Goal: Task Accomplishment & Management: Manage account settings

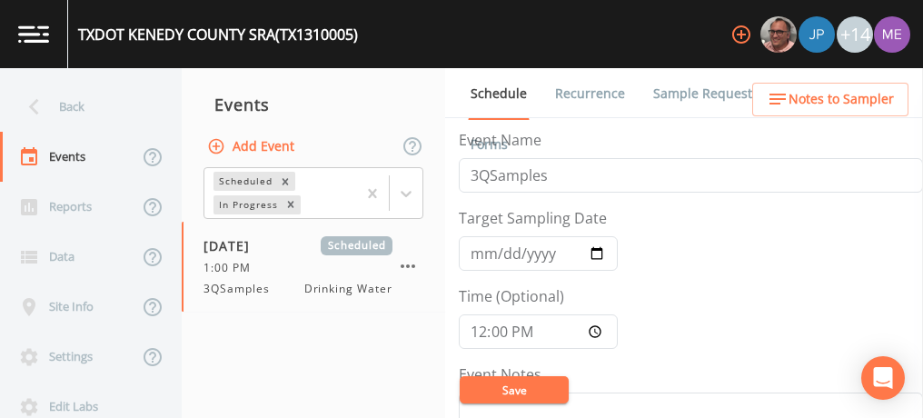
scroll to position [533, 0]
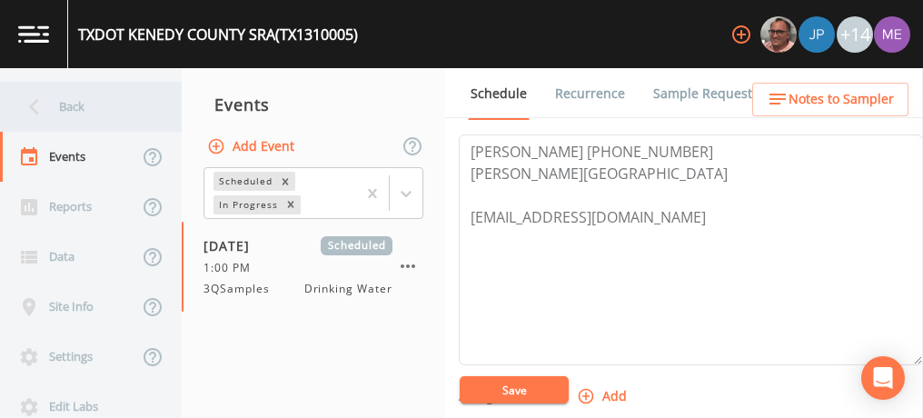
click at [70, 107] on div "Back" at bounding box center [82, 107] width 164 height 50
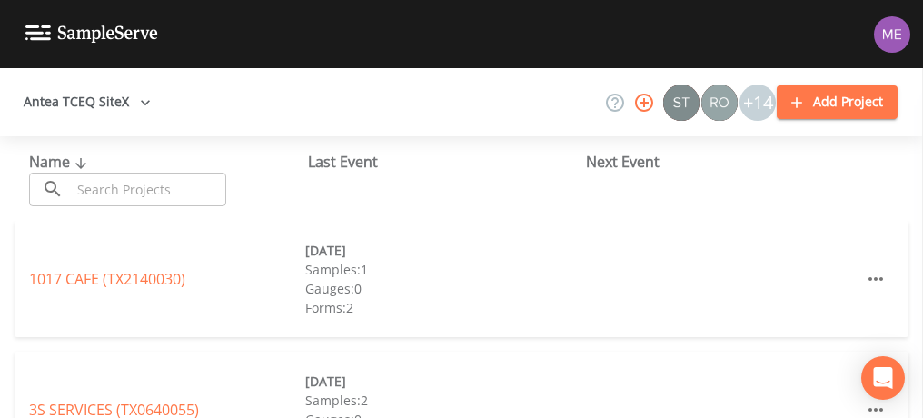
click at [109, 183] on input "text" at bounding box center [148, 190] width 155 height 34
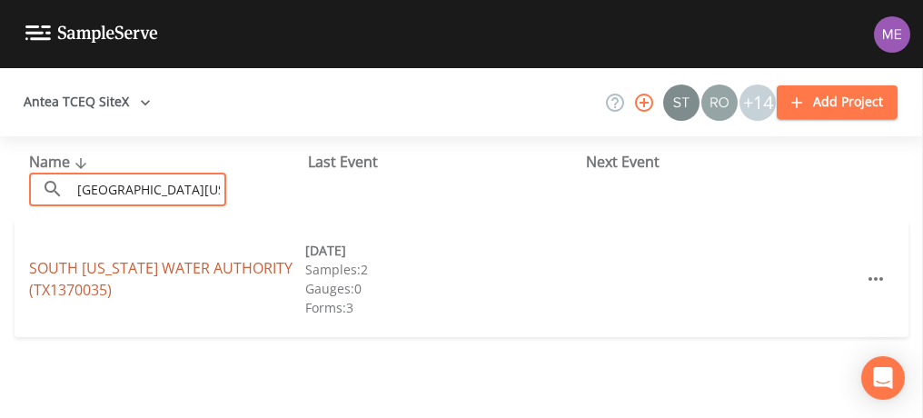
type input "South texas w"
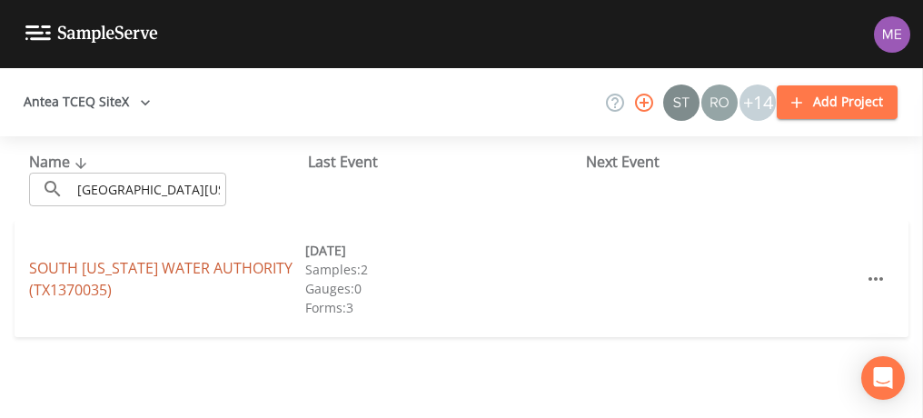
click at [58, 268] on link "SOUTH TEXAS WATER AUTHORITY (TX1370035)" at bounding box center [161, 279] width 264 height 42
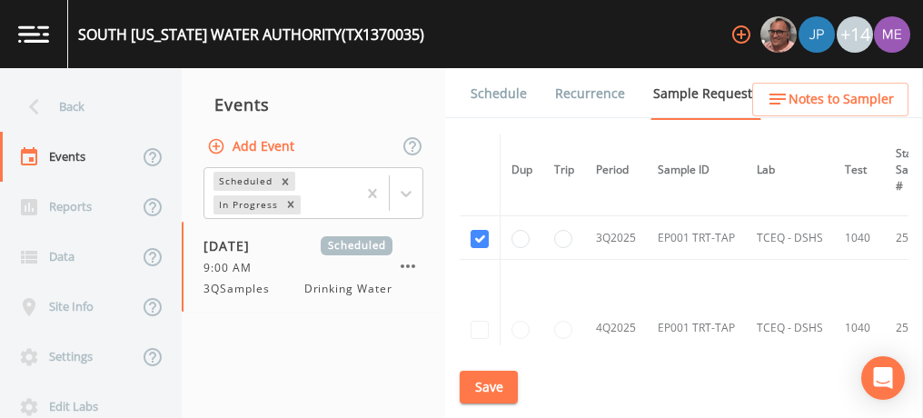
scroll to position [633, 0]
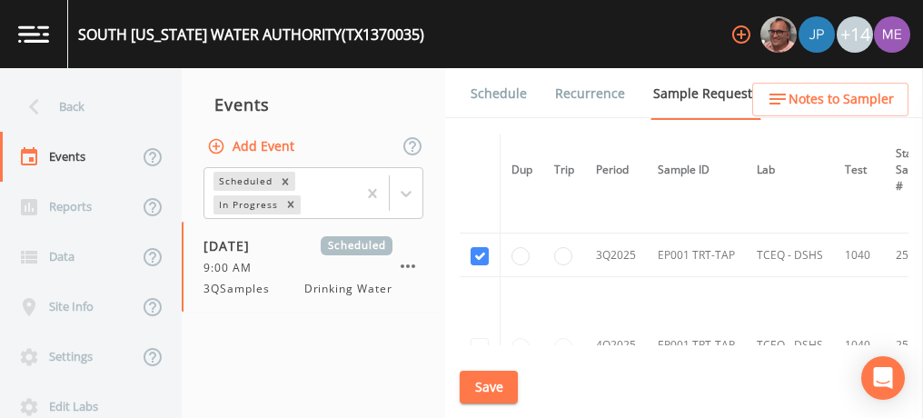
click at [504, 85] on link "Schedule" at bounding box center [499, 93] width 62 height 51
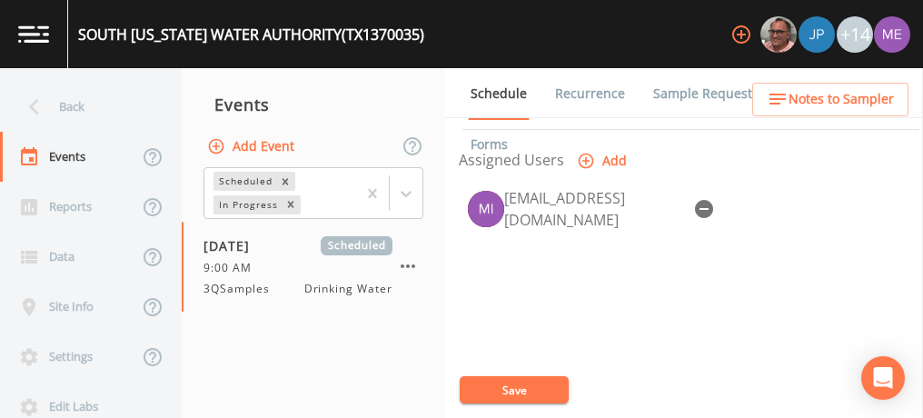
scroll to position [772, 0]
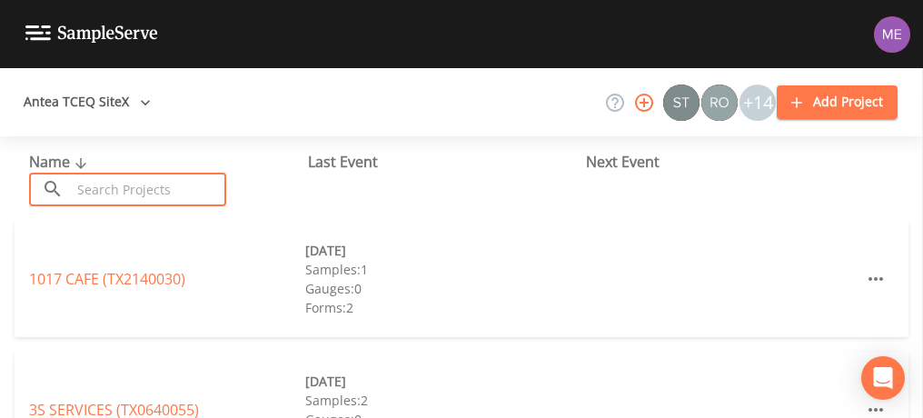
click at [88, 190] on input "text" at bounding box center [148, 190] width 155 height 34
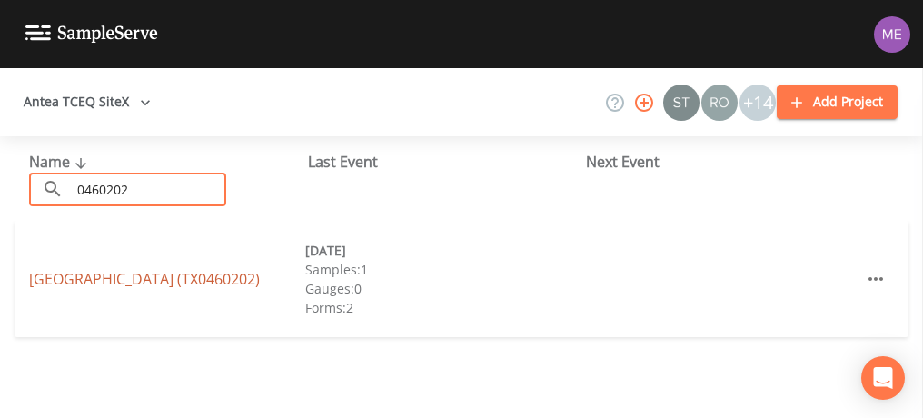
type input "0460202"
click at [123, 280] on link "[GEOGRAPHIC_DATA] (TX0460202)" at bounding box center [144, 279] width 231 height 20
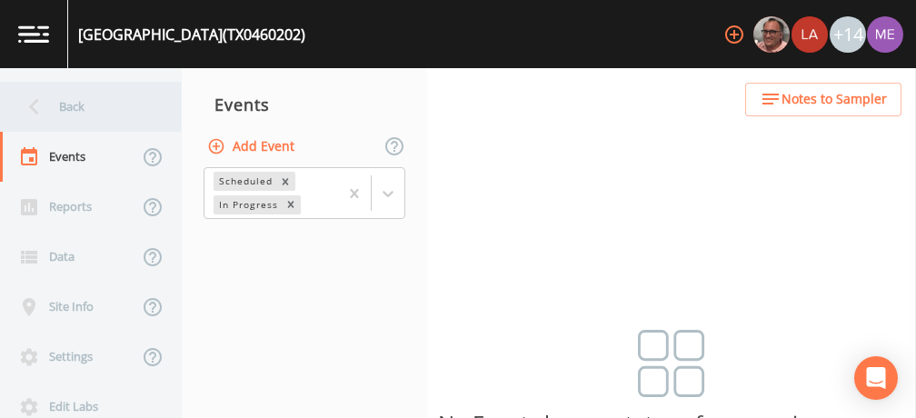
click at [81, 104] on div "Back" at bounding box center [82, 107] width 164 height 50
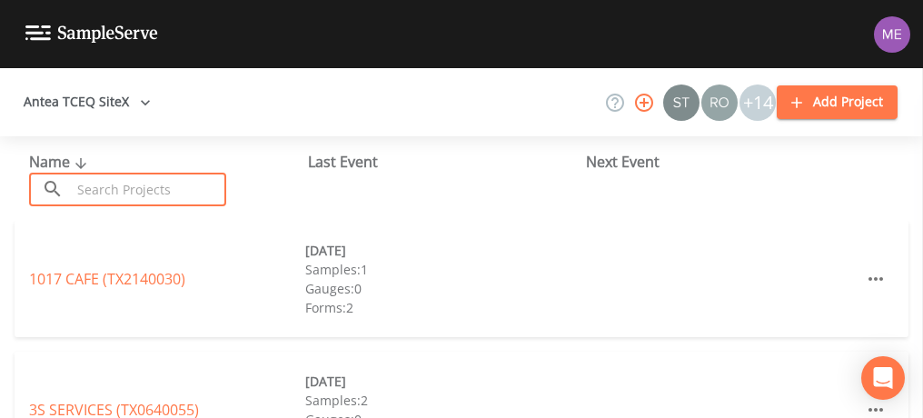
click at [117, 180] on input "text" at bounding box center [148, 190] width 155 height 34
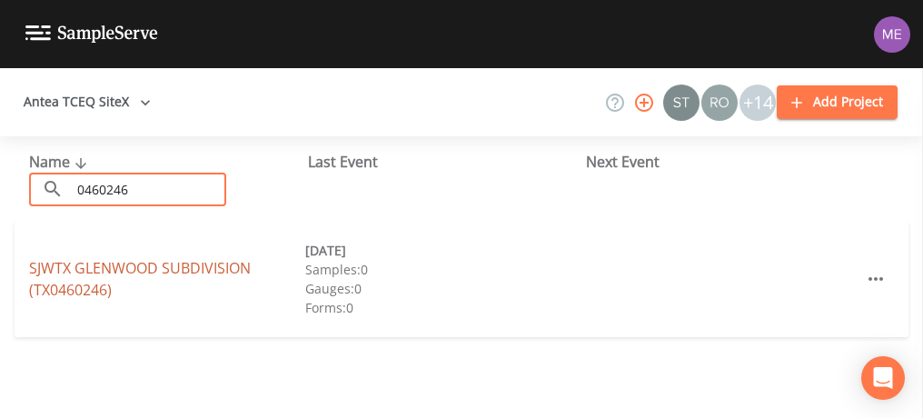
type input "0460246"
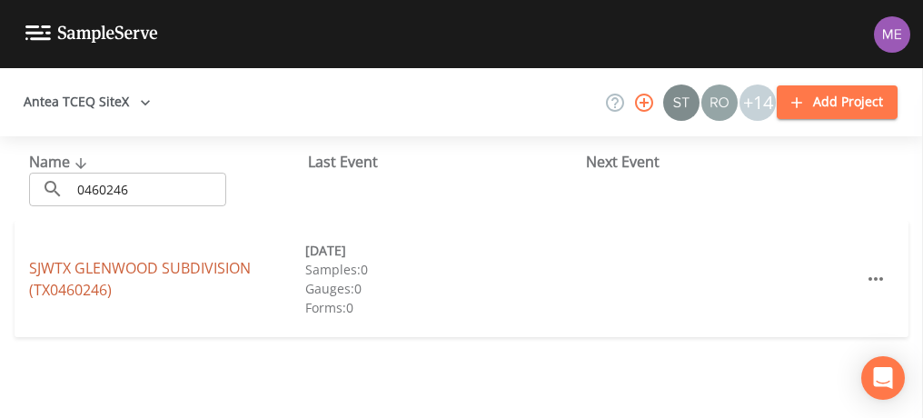
click at [71, 267] on link "SJWTX GLENWOOD SUBDIVISION (TX0460246)" at bounding box center [140, 279] width 222 height 42
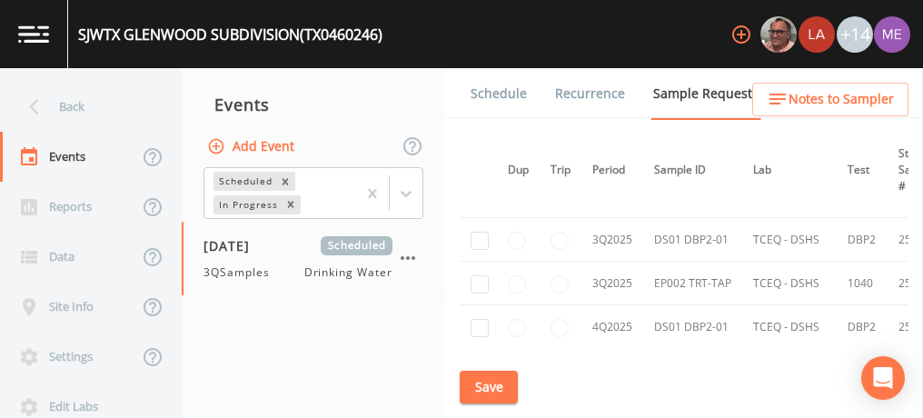
scroll to position [1746, 4]
checkbox input "true"
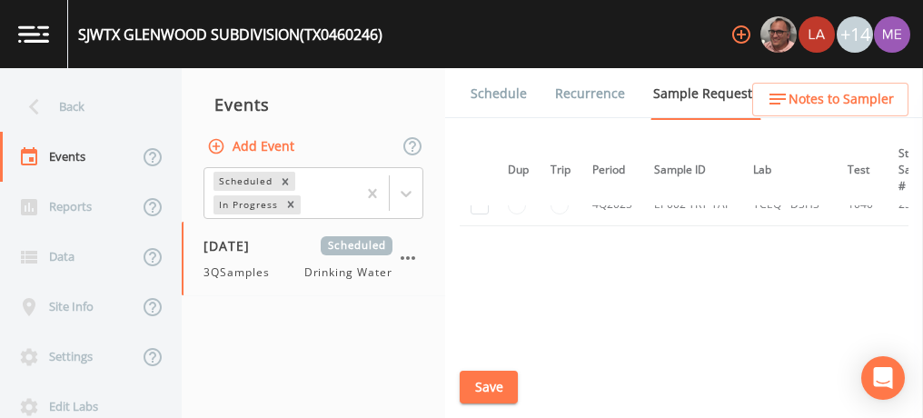
scroll to position [1492, 4]
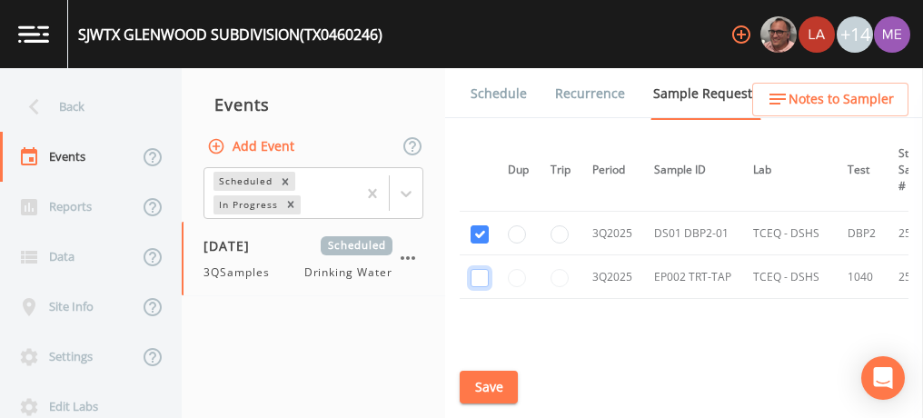
checkbox input "true"
click at [496, 391] on button "Save" at bounding box center [489, 388] width 58 height 34
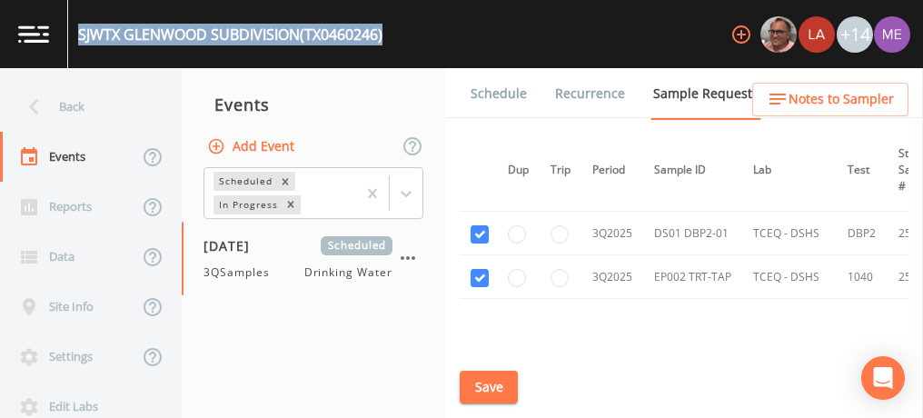
drag, startPoint x: 81, startPoint y: 31, endPoint x: 390, endPoint y: 32, distance: 309.0
click at [390, 32] on div "SJWTX GLENWOOD SUBDIVISION (TX0460246) +14" at bounding box center [461, 34] width 923 height 68
click at [489, 384] on button "Save" at bounding box center [489, 388] width 58 height 34
copy div "SJWTX GLENWOOD SUBDIVISION (TX0460246)"
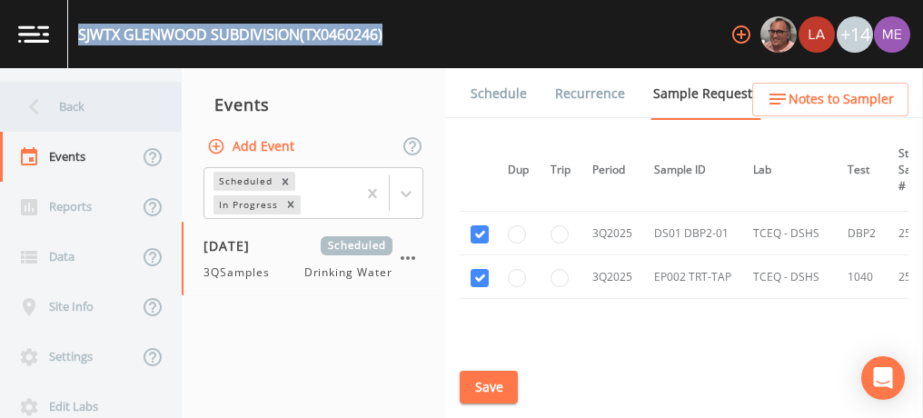
click at [78, 103] on div "Back" at bounding box center [82, 107] width 164 height 50
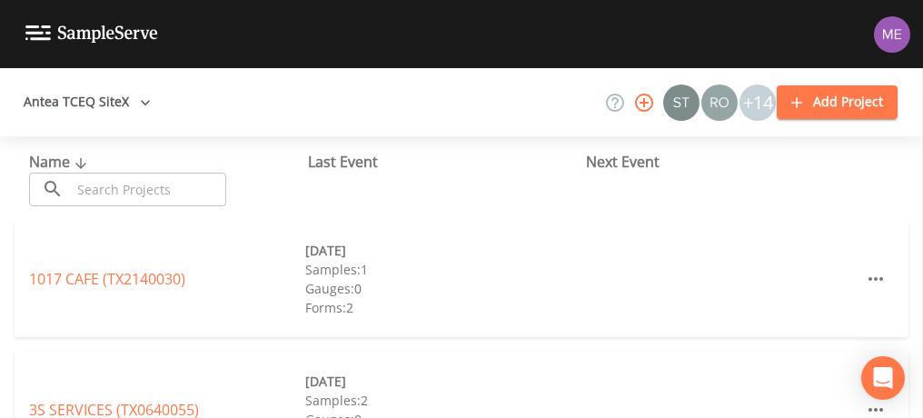
click at [186, 197] on input "text" at bounding box center [148, 190] width 155 height 34
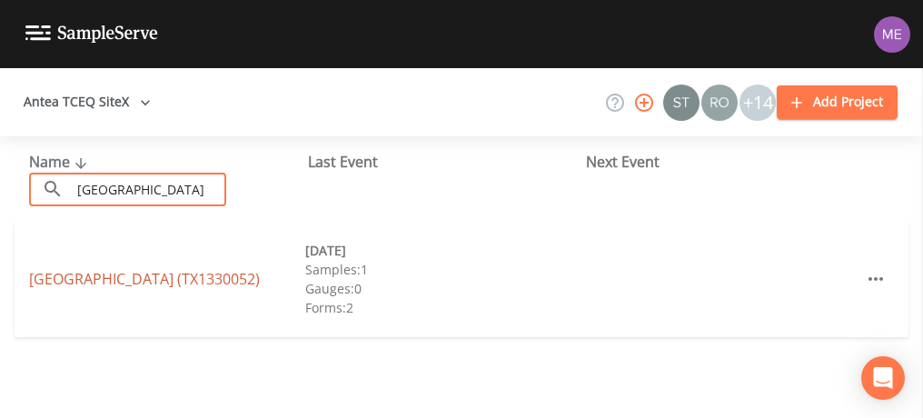
type input "camp rio vista"
click at [95, 277] on link "CAMP RIO VISTA (TX1330052)" at bounding box center [144, 279] width 231 height 20
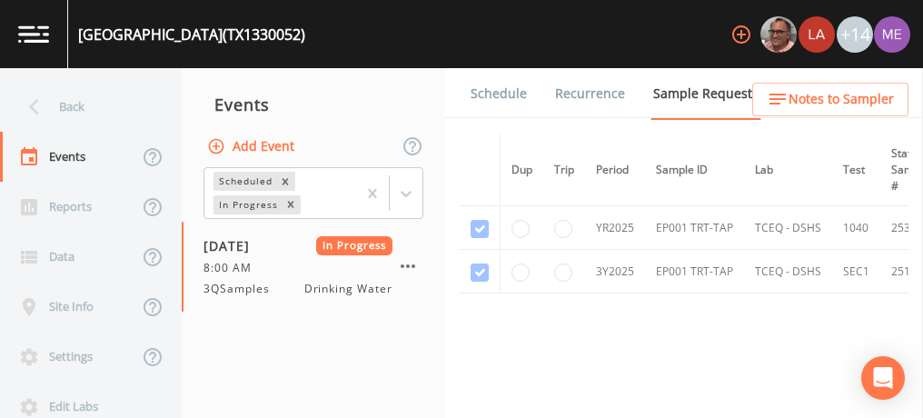
click at [491, 91] on link "Schedule" at bounding box center [499, 93] width 62 height 51
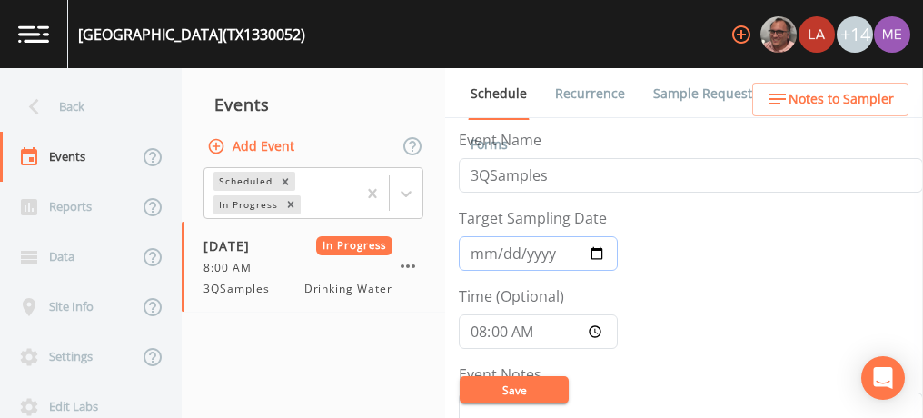
click at [500, 256] on input "2025-08-14" at bounding box center [538, 253] width 159 height 35
type input "[DATE]"
click at [495, 393] on button "Save" at bounding box center [514, 389] width 109 height 27
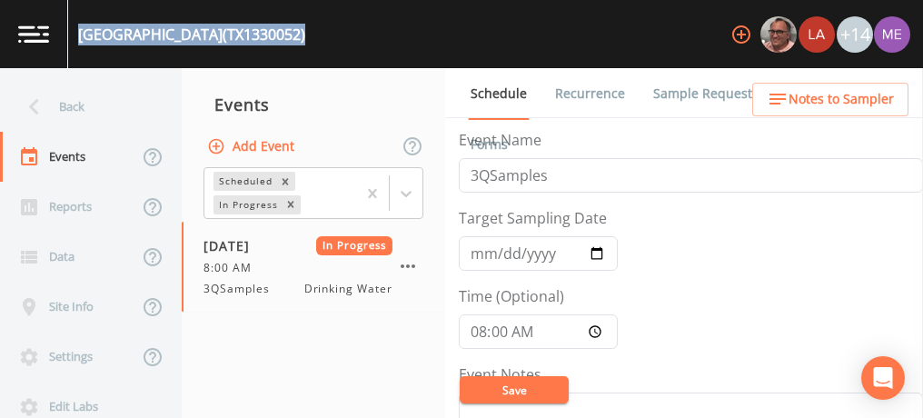
drag, startPoint x: 82, startPoint y: 32, endPoint x: 276, endPoint y: 31, distance: 194.5
click at [276, 31] on div "CAMP RIO VISTA (TX1330052) +14" at bounding box center [461, 34] width 923 height 68
copy div "CAMP RIO VISTA (TX1330052)"
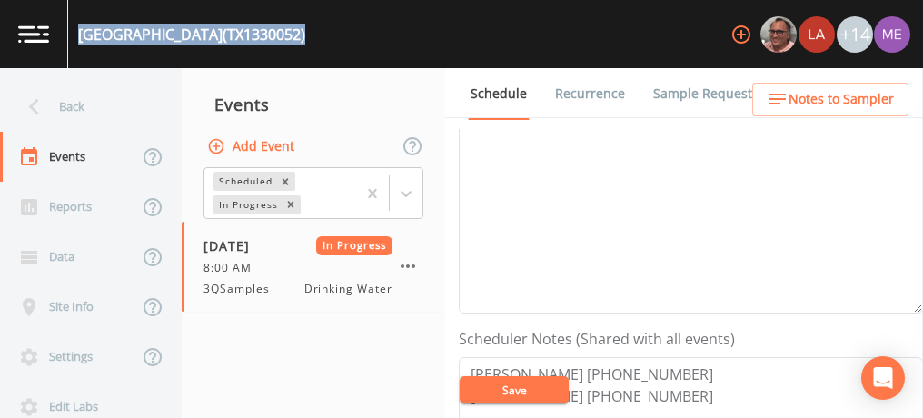
scroll to position [390, 0]
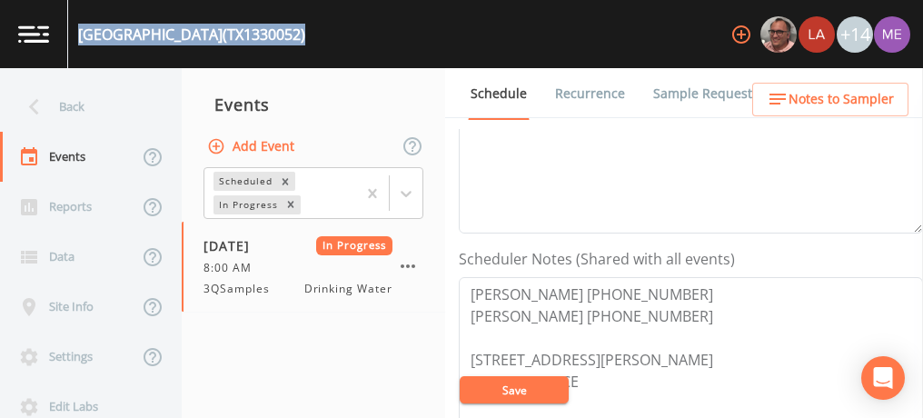
click at [506, 388] on button "Save" at bounding box center [514, 389] width 109 height 27
click at [413, 261] on icon "button" at bounding box center [408, 266] width 22 height 22
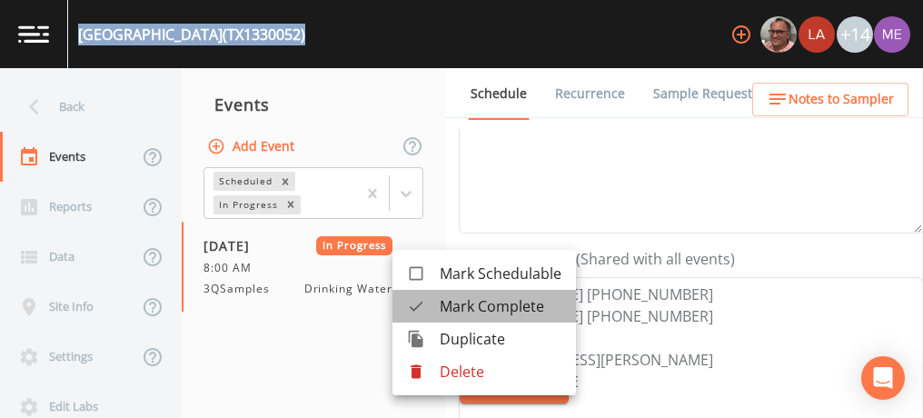
click at [462, 304] on span "Mark Complete" at bounding box center [501, 306] width 122 height 22
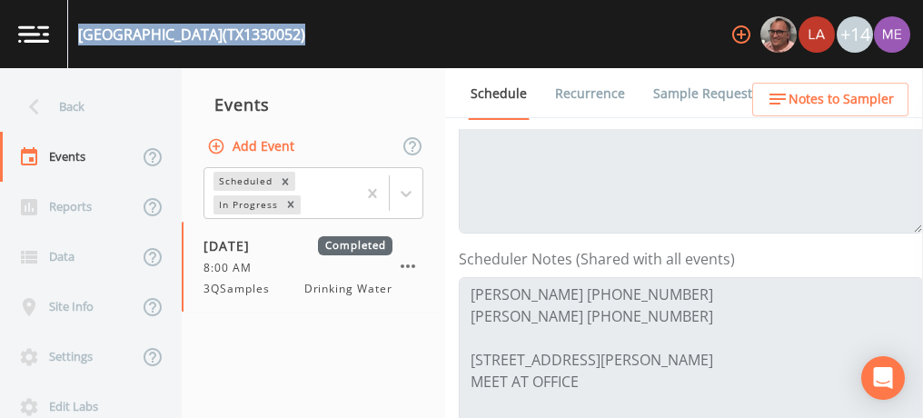
click at [284, 141] on button "Add Event" at bounding box center [253, 147] width 98 height 34
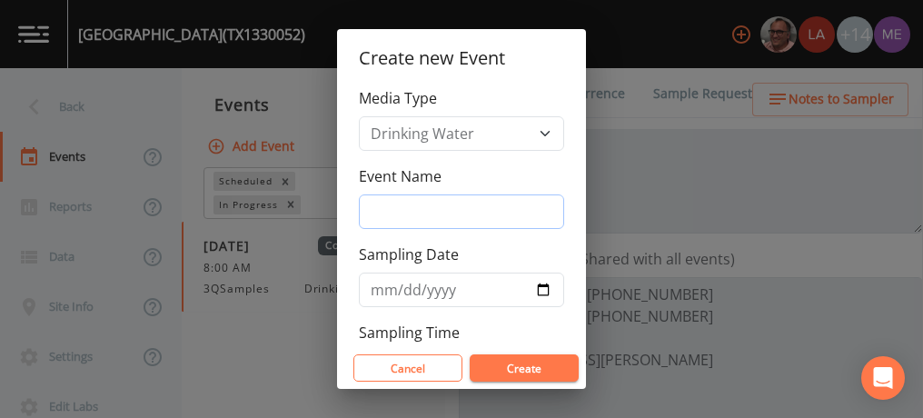
click at [400, 199] on input "Event Name" at bounding box center [461, 211] width 205 height 35
type input "3QSamples"
click at [387, 284] on input "Sampling Date" at bounding box center [461, 290] width 205 height 35
type input "[DATE]"
click at [503, 364] on button "Create" at bounding box center [524, 367] width 109 height 27
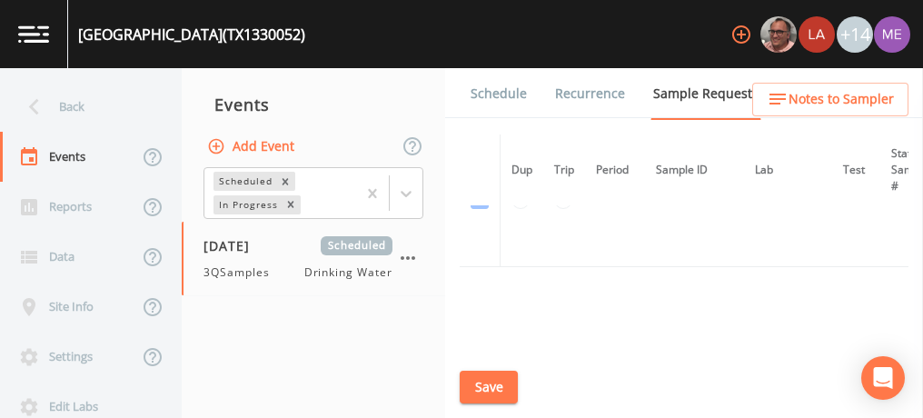
scroll to position [143, 0]
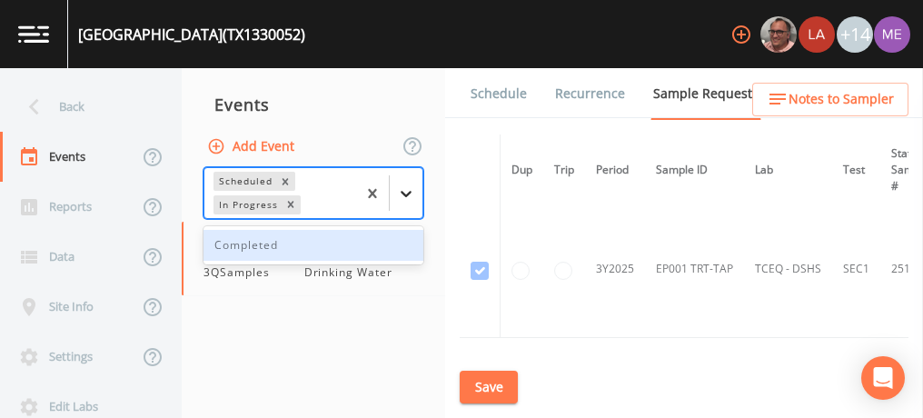
click at [409, 193] on icon at bounding box center [406, 194] width 11 height 6
click at [387, 250] on div "Completed" at bounding box center [314, 245] width 220 height 31
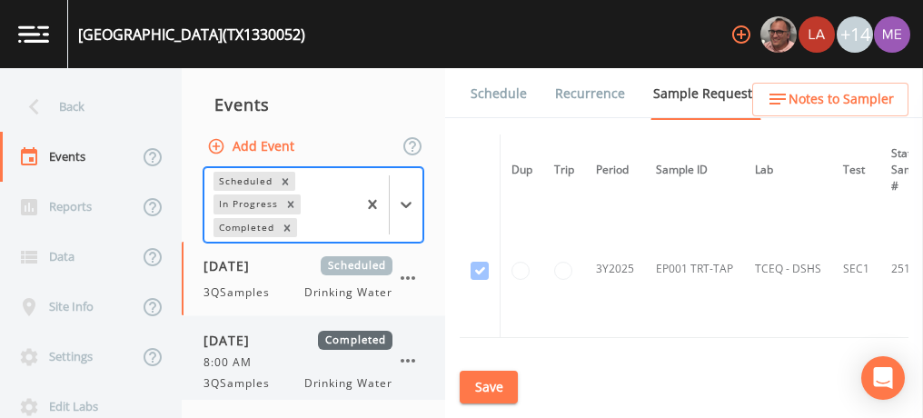
click at [407, 359] on icon "button" at bounding box center [408, 361] width 15 height 4
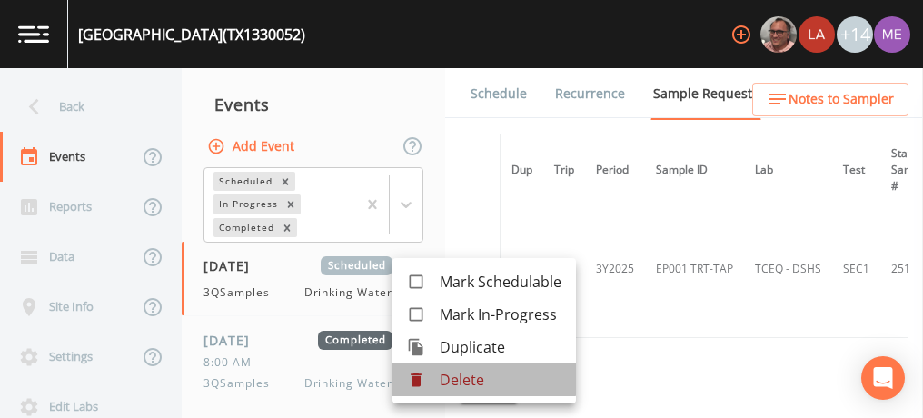
click at [459, 374] on p "Delete" at bounding box center [501, 380] width 122 height 22
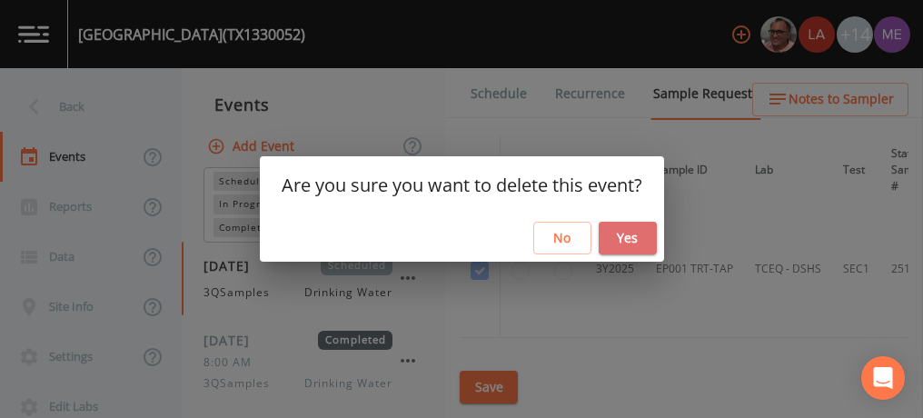
click at [619, 232] on button "Yes" at bounding box center [628, 239] width 58 height 34
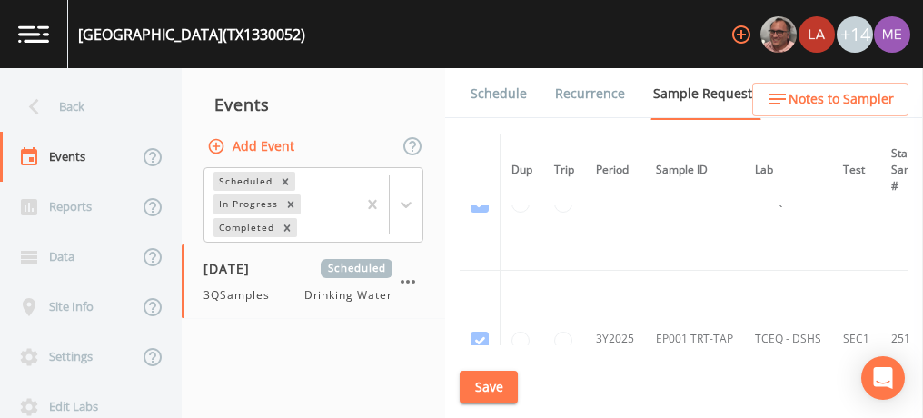
scroll to position [70, 0]
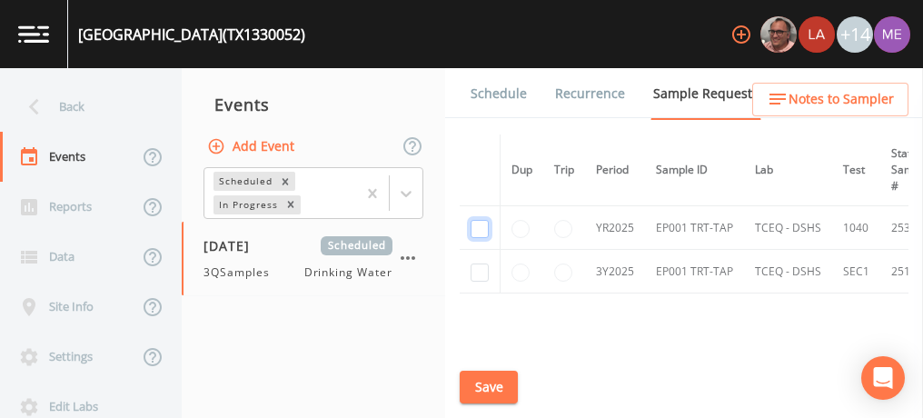
click at [483, 231] on input "checkbox" at bounding box center [480, 229] width 18 height 18
checkbox input "true"
click at [479, 268] on input "checkbox" at bounding box center [480, 273] width 18 height 18
checkbox input "true"
click at [484, 380] on button "Save" at bounding box center [489, 388] width 58 height 34
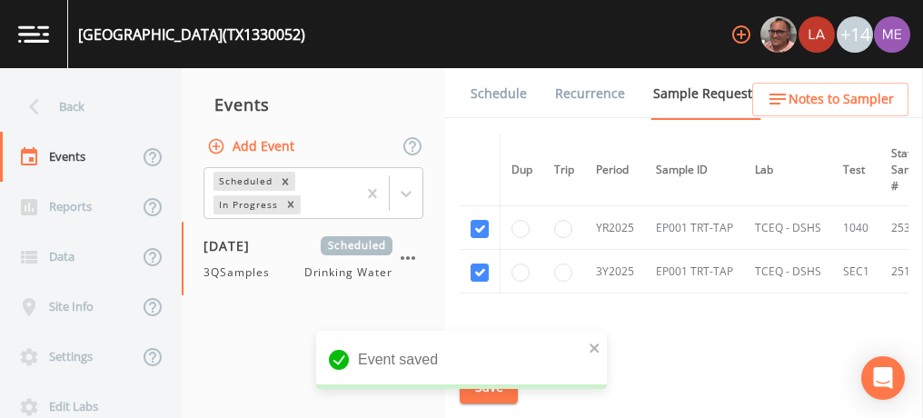
click at [496, 93] on link "Schedule" at bounding box center [499, 93] width 62 height 51
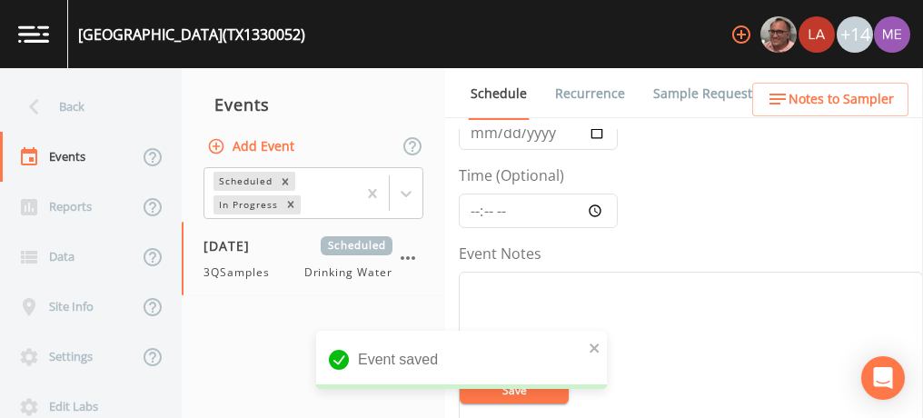
scroll to position [141, 0]
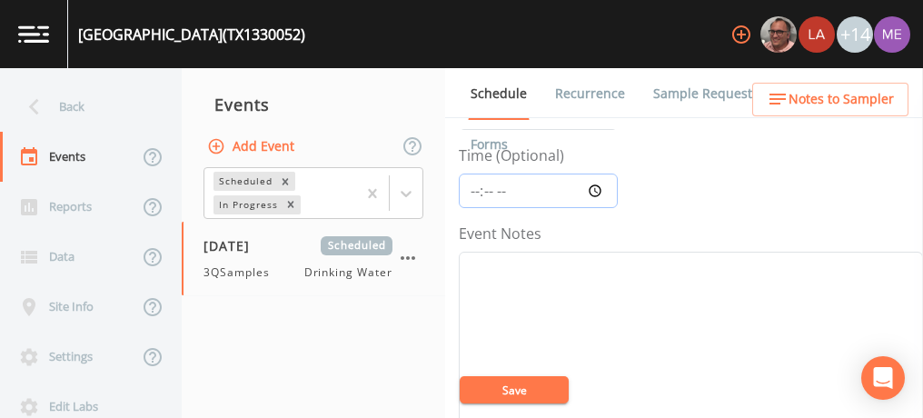
click at [472, 190] on input "Time (Optional)" at bounding box center [538, 191] width 159 height 35
type input "08:00"
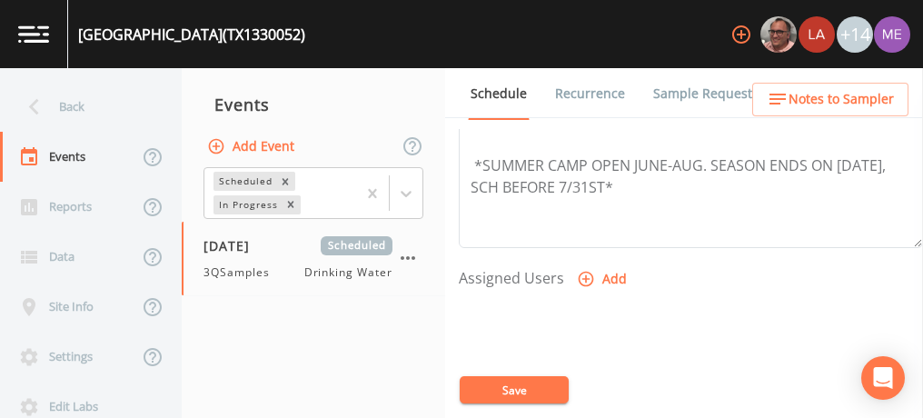
scroll to position [651, 0]
click at [588, 273] on icon "button" at bounding box center [586, 278] width 18 height 18
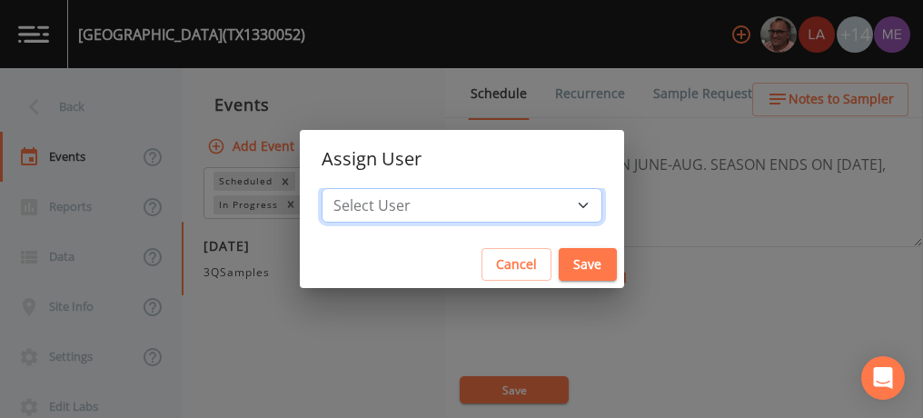
click at [552, 207] on select "Select User Mike Franklin Lauren Saenz Joshua gere Paul David Weber Zachary Eva…" at bounding box center [462, 205] width 281 height 35
select select "82fcd260-406f-4720-af66-0de7f1917f1c"
click at [349, 188] on select "Select User Mike Franklin Lauren Saenz Joshua gere Paul David Weber Zachary Eva…" at bounding box center [462, 205] width 281 height 35
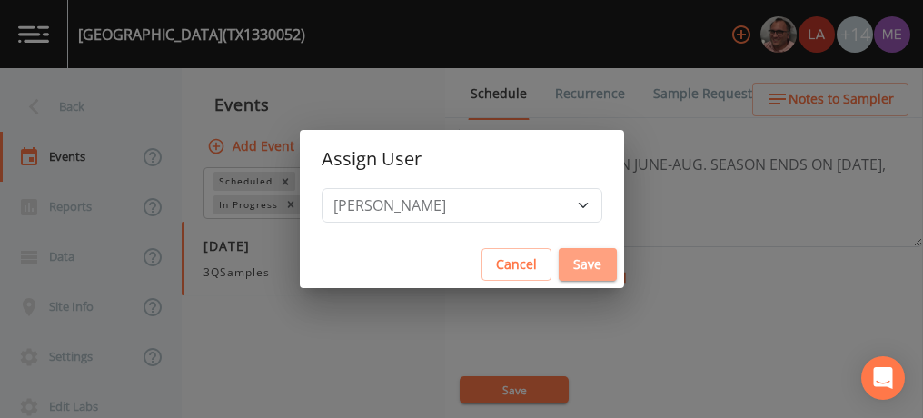
click at [563, 265] on button "Save" at bounding box center [588, 265] width 58 height 34
select select
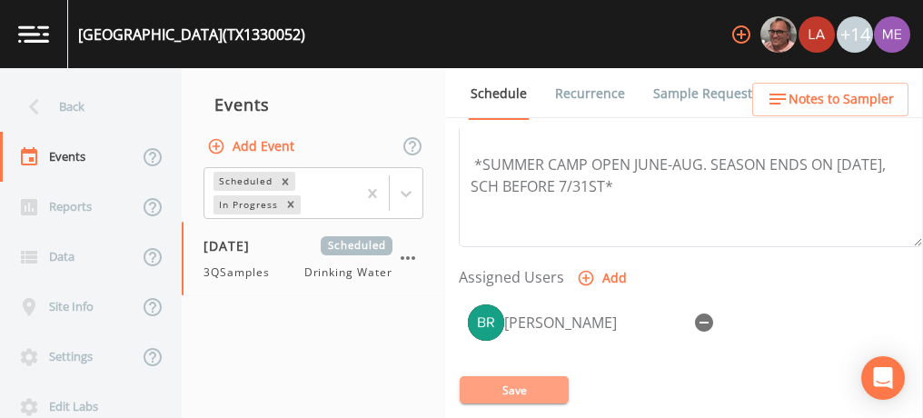
click at [505, 392] on button "Save" at bounding box center [514, 389] width 109 height 27
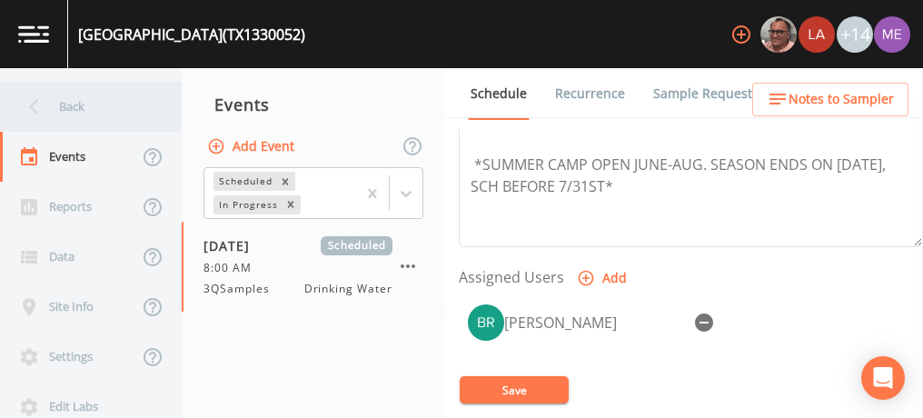
click at [76, 102] on div "Back" at bounding box center [82, 107] width 164 height 50
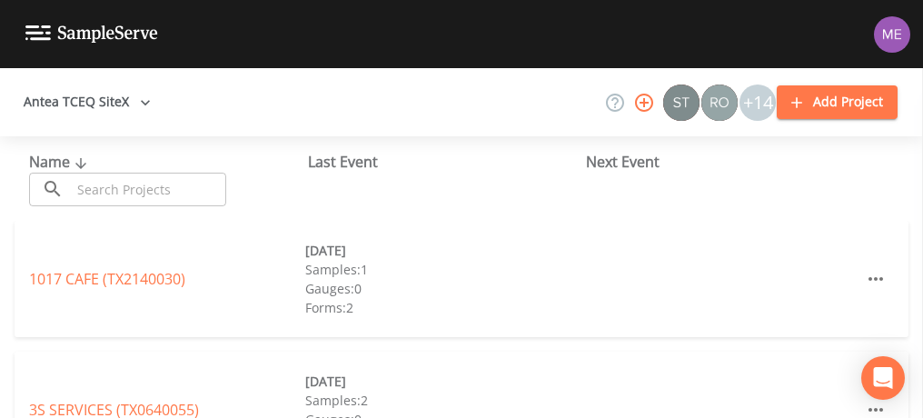
click at [209, 191] on input "text" at bounding box center [148, 190] width 155 height 34
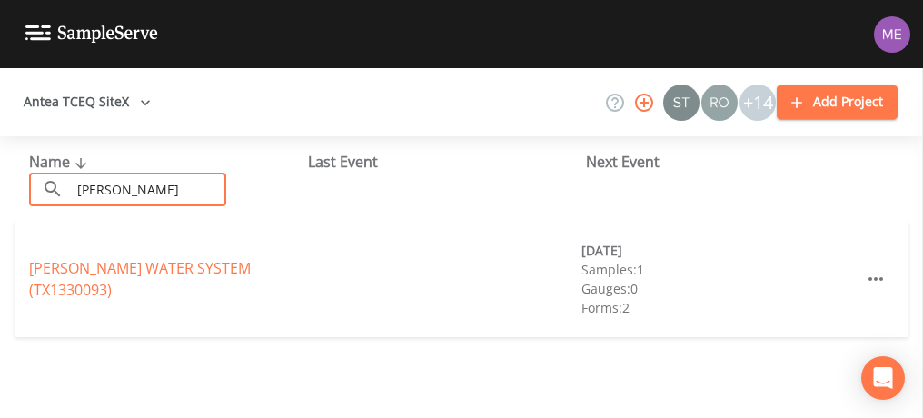
type input "mary mead"
click at [179, 266] on link "MARY MEAD WATER SYSTEM (TX1330093)" at bounding box center [140, 279] width 222 height 42
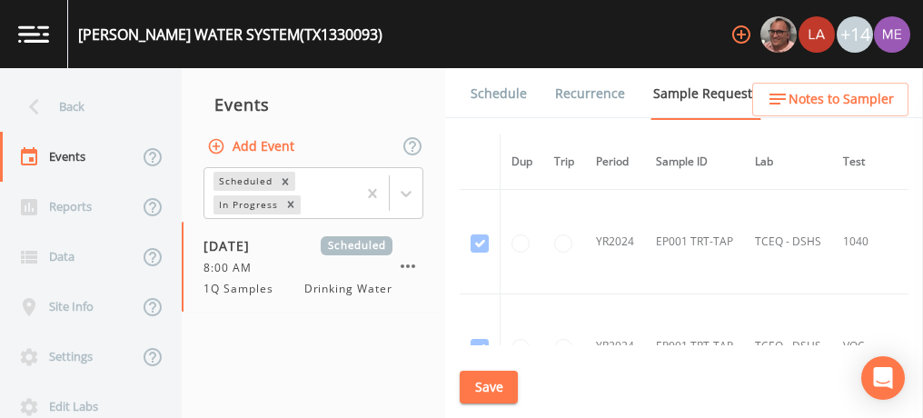
click at [510, 86] on link "Schedule" at bounding box center [499, 93] width 62 height 51
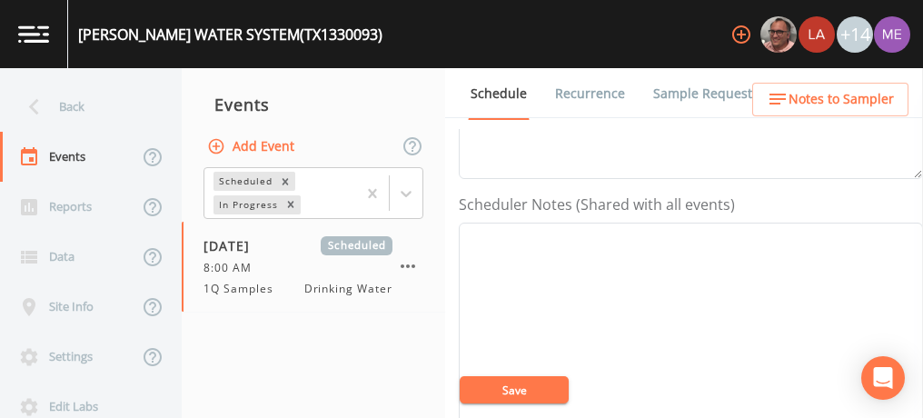
scroll to position [445, 0]
click at [513, 253] on textarea "Event Notes" at bounding box center [691, 337] width 464 height 231
paste textarea "BUS - Business 830-238-4877 MOB - Mobile 830-329-4304"
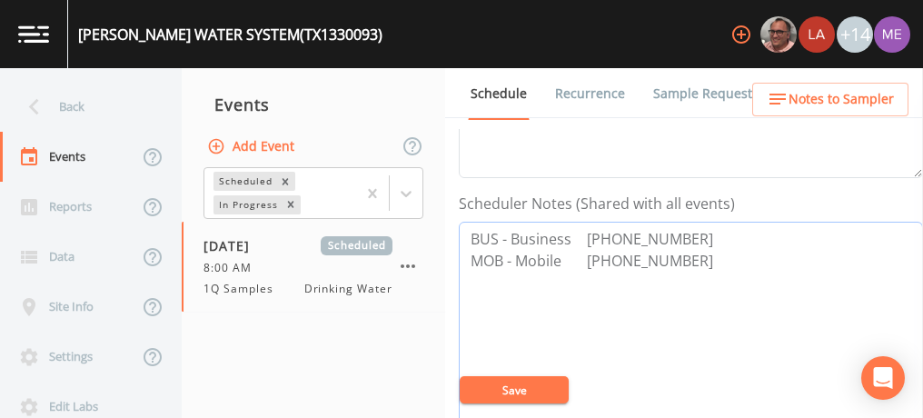
click at [471, 233] on textarea "BUS - Business 830-238-4877 MOB - Mobile 830-329-4304" at bounding box center [691, 337] width 464 height 231
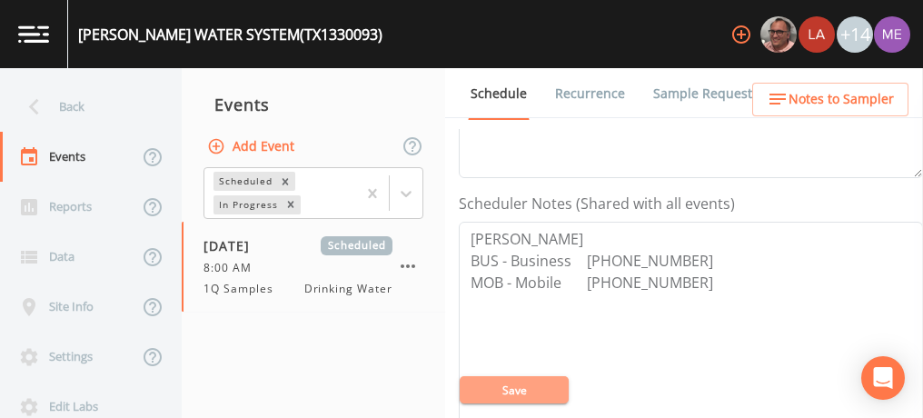
click at [508, 398] on button "Save" at bounding box center [514, 389] width 109 height 27
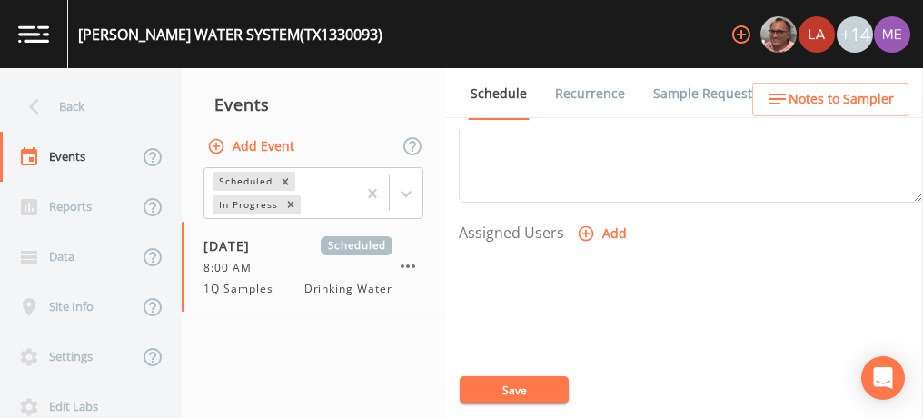
scroll to position [698, 0]
click at [580, 230] on icon "button" at bounding box center [586, 231] width 18 height 18
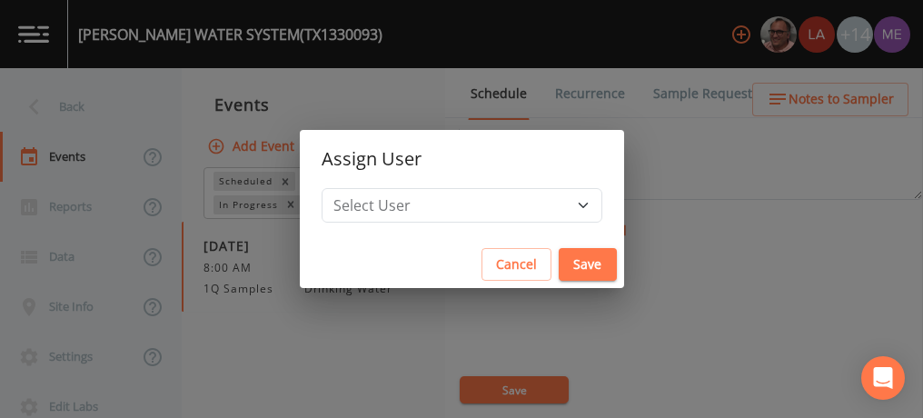
click at [712, 267] on div "Assign User Select User Mike Franklin Lauren Saenz Joshua gere Paul David Weber…" at bounding box center [461, 209] width 923 height 418
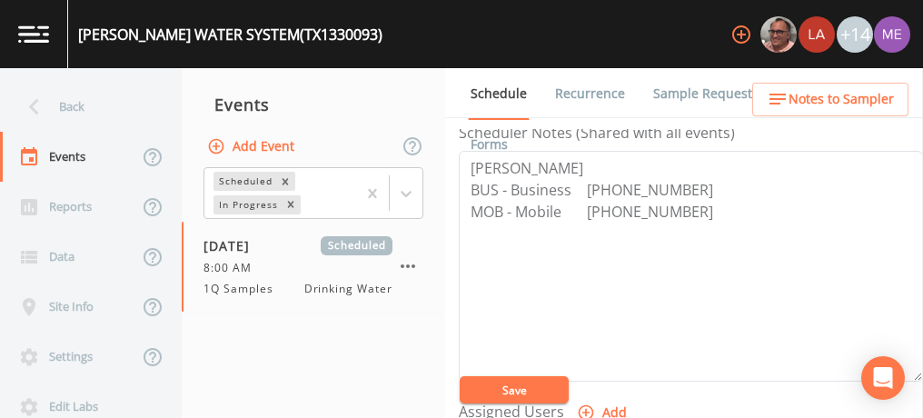
scroll to position [505, 0]
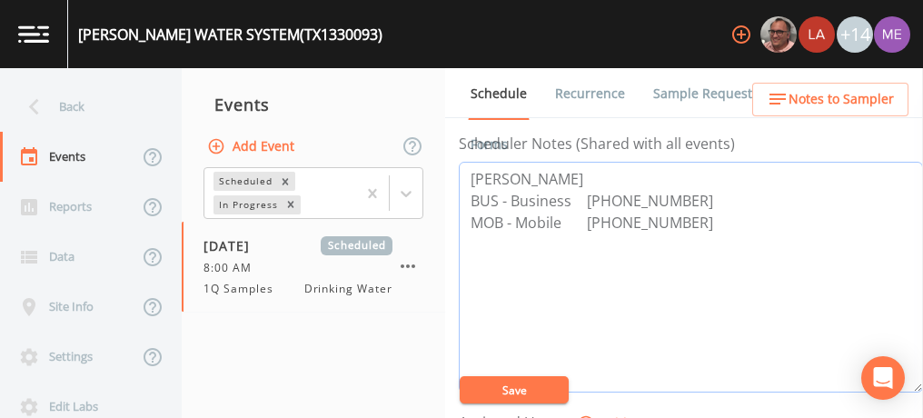
click at [469, 174] on textarea "Shaleah Hill BUS - Business 830-238-4877 MOB - Mobile 830-329-4304" at bounding box center [691, 277] width 464 height 231
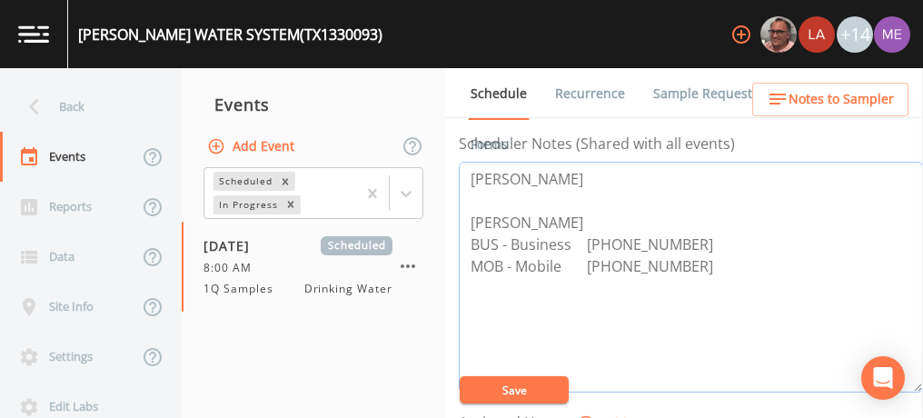
type textarea "Greg Grinnan Shaleah Hill BUS - Business 830-238-4877 MOB - Mobile 830-329-4304"
click at [511, 391] on button "Save" at bounding box center [514, 389] width 109 height 27
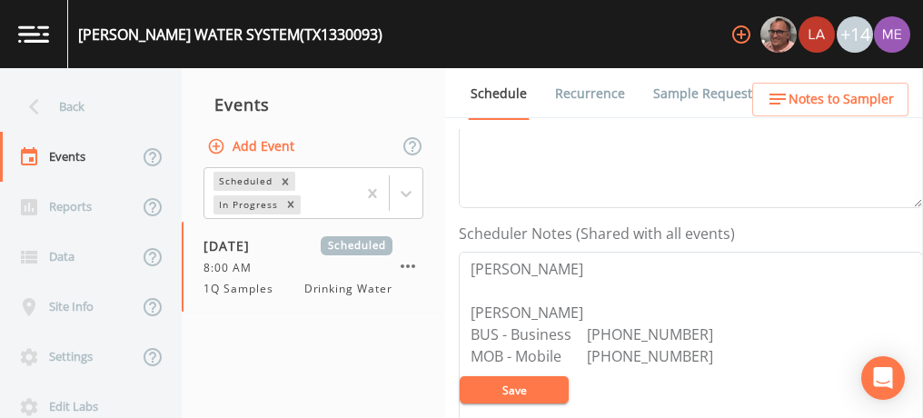
scroll to position [413, 0]
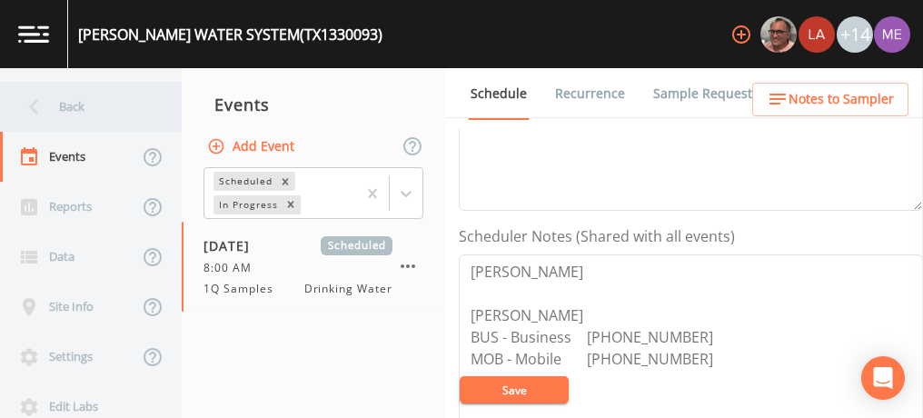
click at [77, 97] on div "Back" at bounding box center [82, 107] width 164 height 50
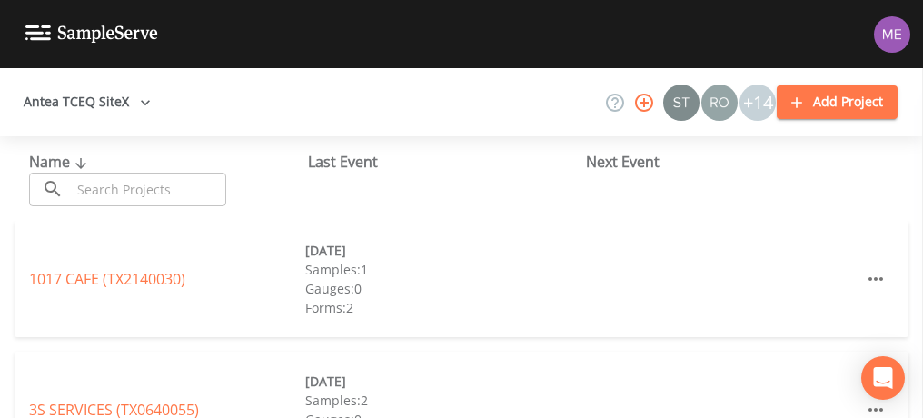
click at [110, 189] on input "text" at bounding box center [148, 190] width 155 height 34
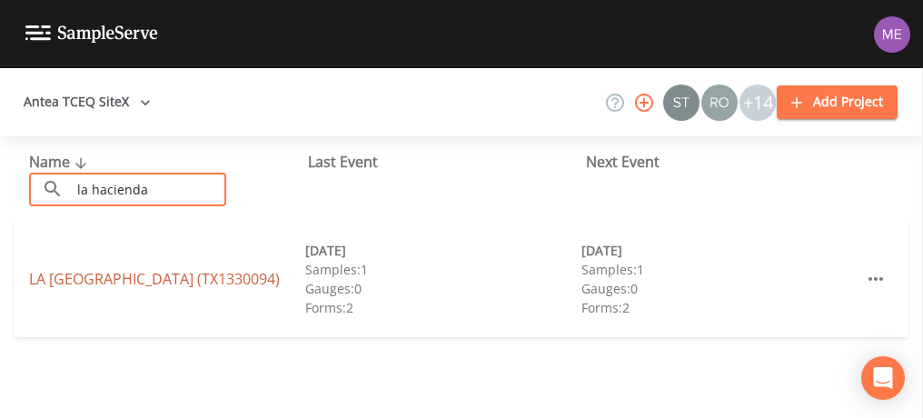
type input "la hacienda"
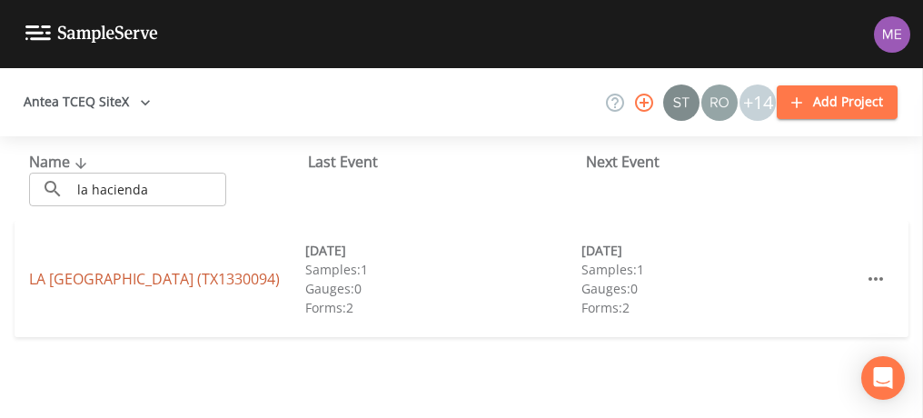
click at [121, 269] on link "LA HACIENDA TREATMENT CENTER (TX1330094)" at bounding box center [154, 279] width 251 height 20
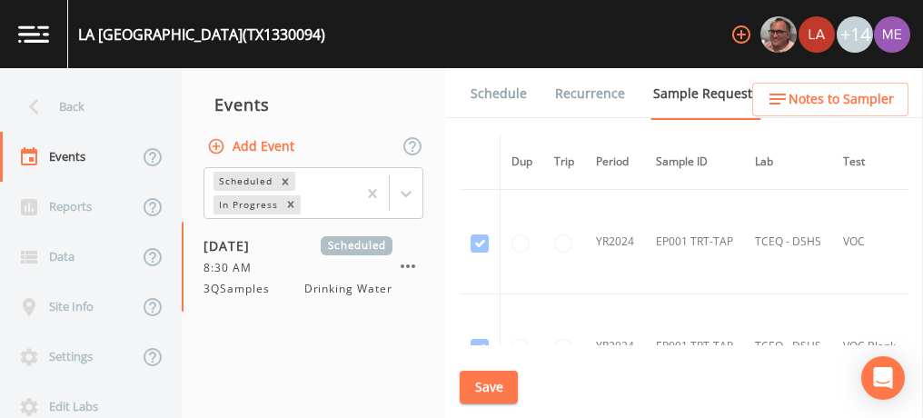
click at [503, 91] on link "Schedule" at bounding box center [499, 93] width 62 height 51
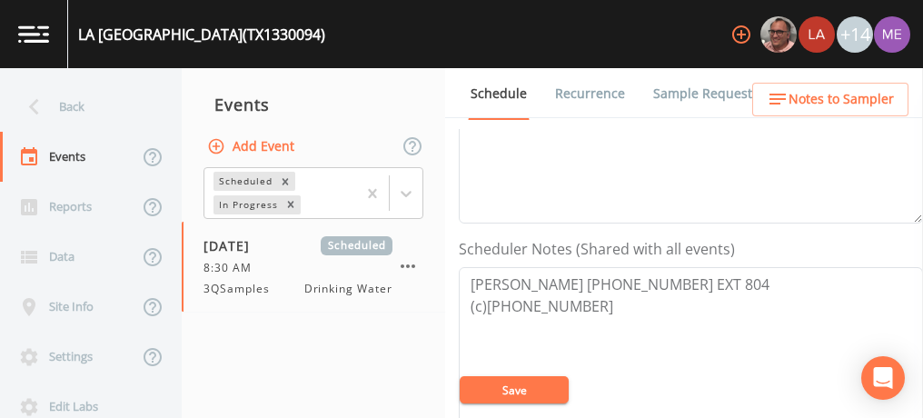
scroll to position [402, 0]
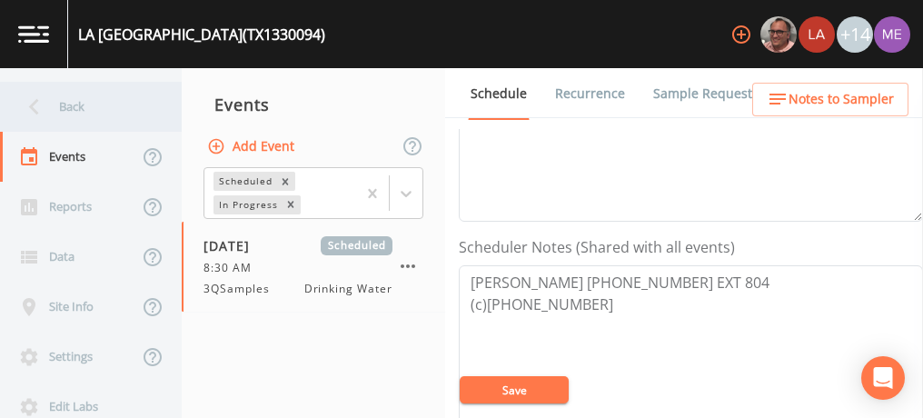
click at [84, 105] on div "Back" at bounding box center [82, 107] width 164 height 50
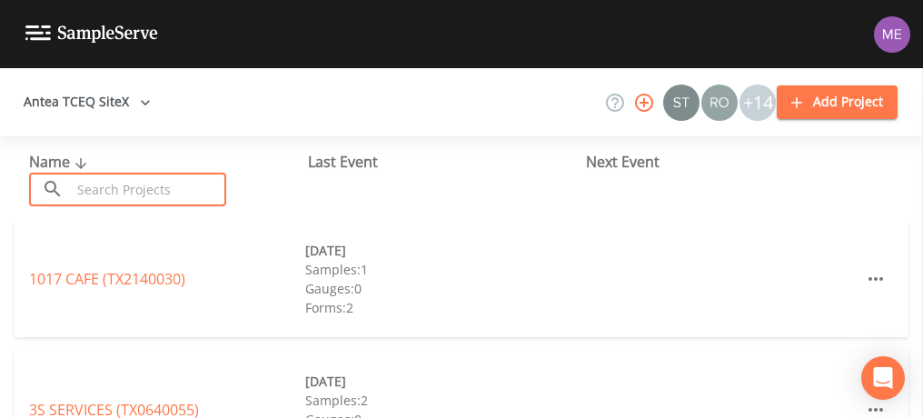
click at [105, 187] on input "text" at bounding box center [148, 190] width 155 height 34
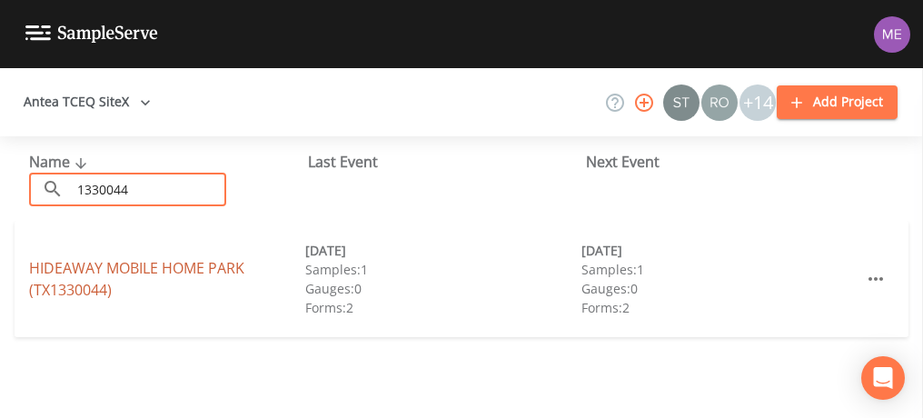
type input "1330044"
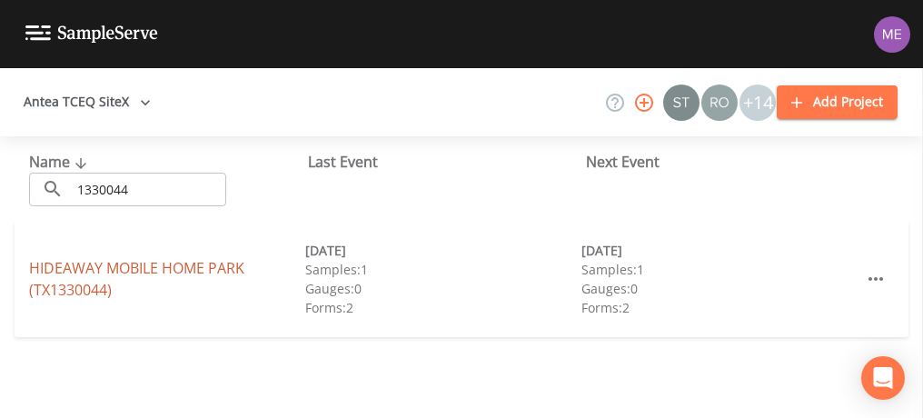
click at [81, 273] on link "HIDEAWAY MOBILE HOME PARK (TX1330044)" at bounding box center [136, 279] width 215 height 42
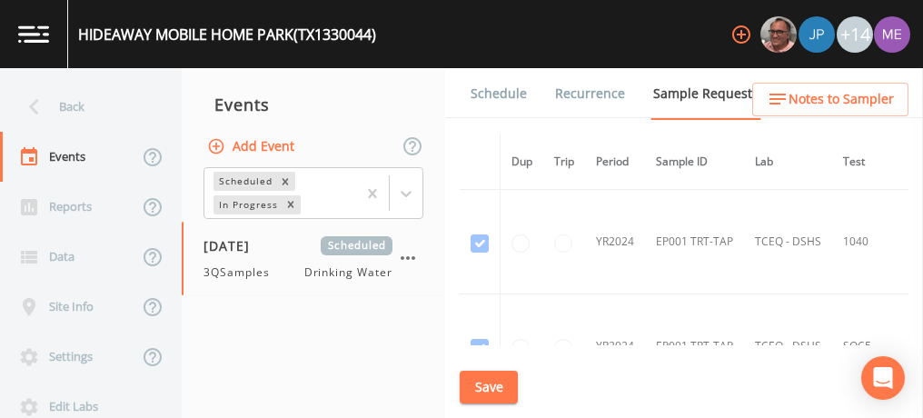
click at [487, 95] on link "Schedule" at bounding box center [499, 93] width 62 height 51
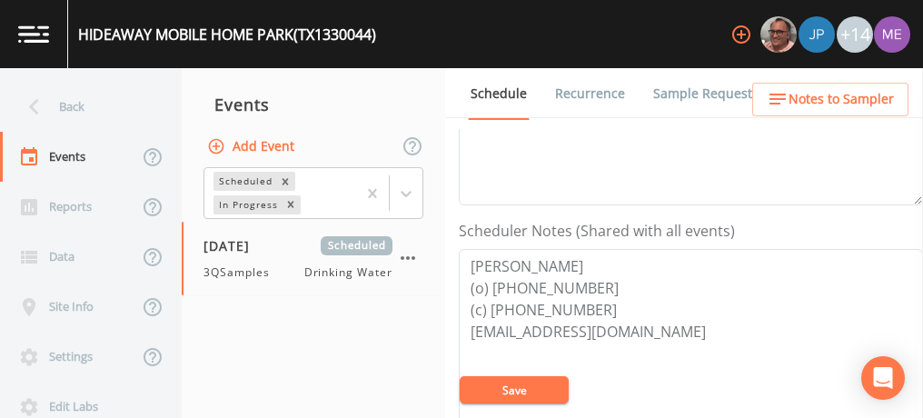
scroll to position [418, 0]
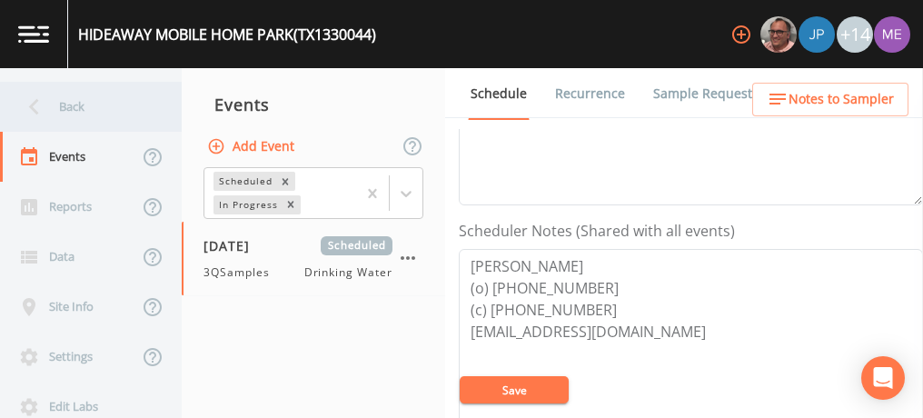
click at [81, 102] on div "Back" at bounding box center [82, 107] width 164 height 50
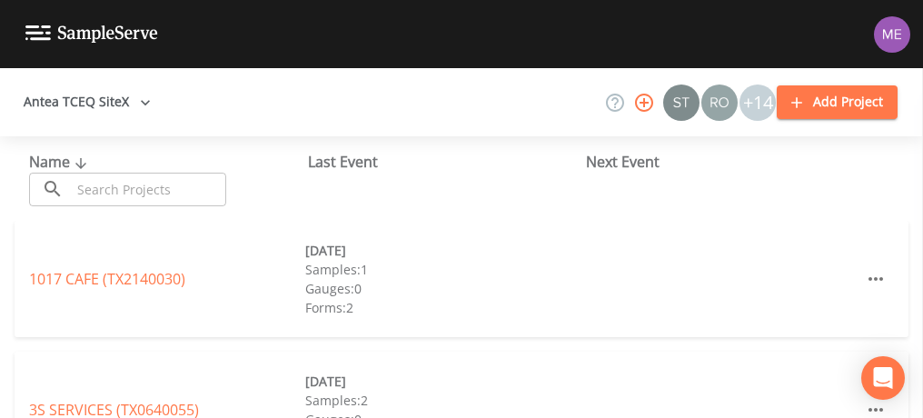
click at [123, 183] on input "text" at bounding box center [148, 190] width 155 height 34
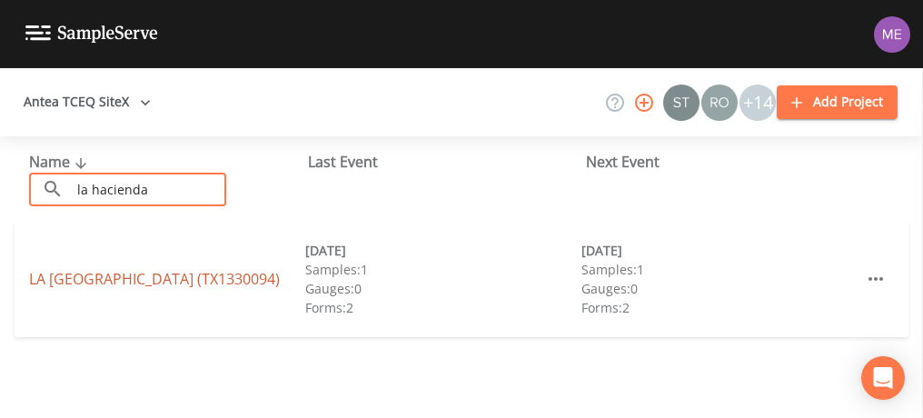
type input "la hacienda"
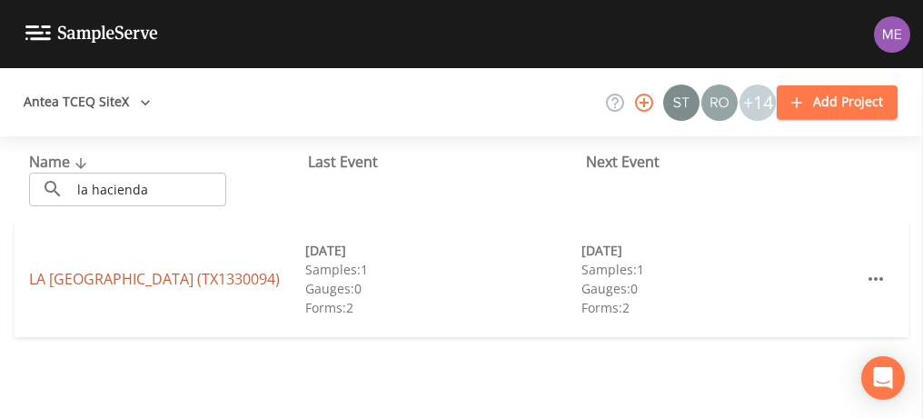
click at [83, 269] on link "LA HACIENDA TREATMENT CENTER (TX1330094)" at bounding box center [154, 279] width 251 height 20
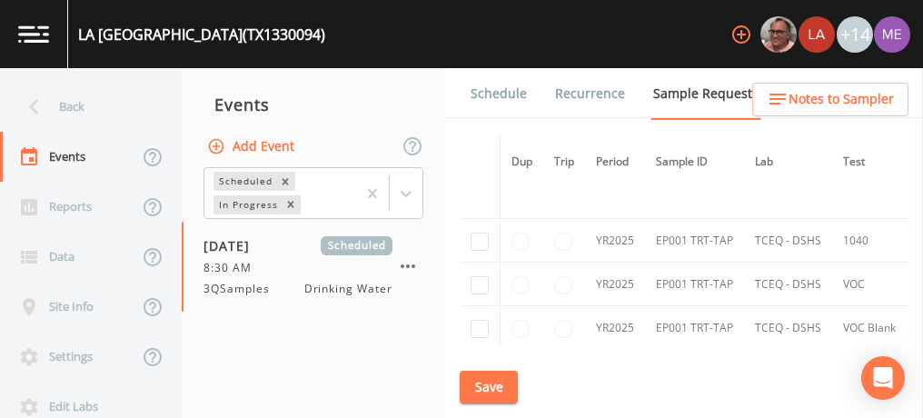
scroll to position [918, 0]
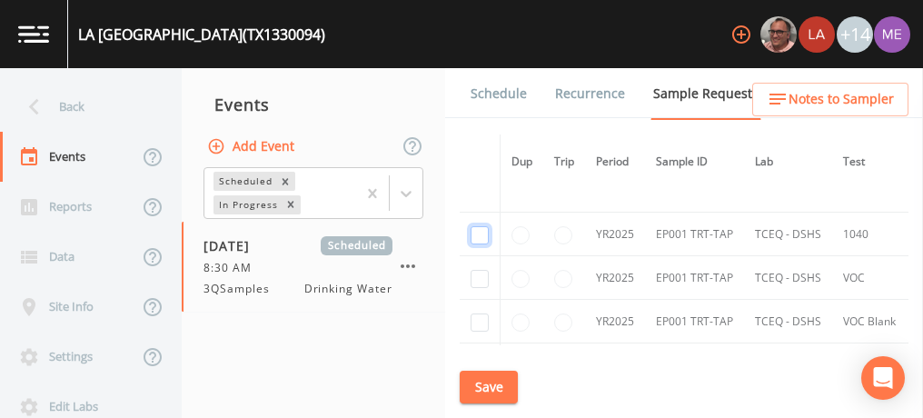
click at [481, 229] on input "checkbox" at bounding box center [480, 235] width 18 height 18
checkbox input "true"
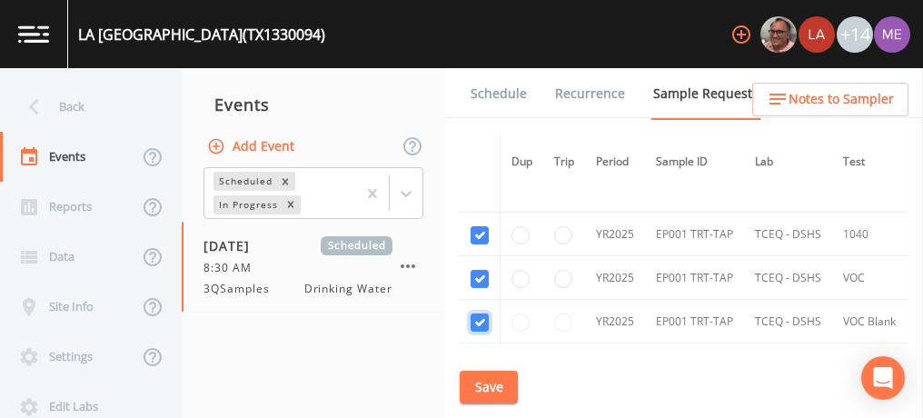
checkbox input "true"
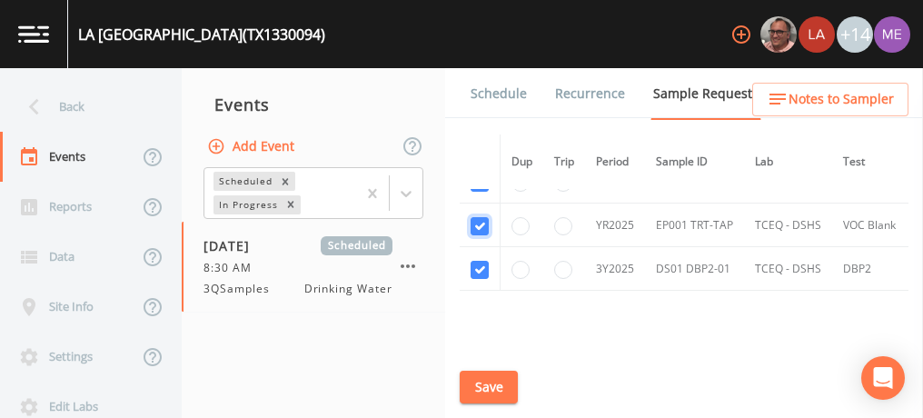
scroll to position [1015, 0]
click at [495, 384] on button "Save" at bounding box center [489, 388] width 58 height 34
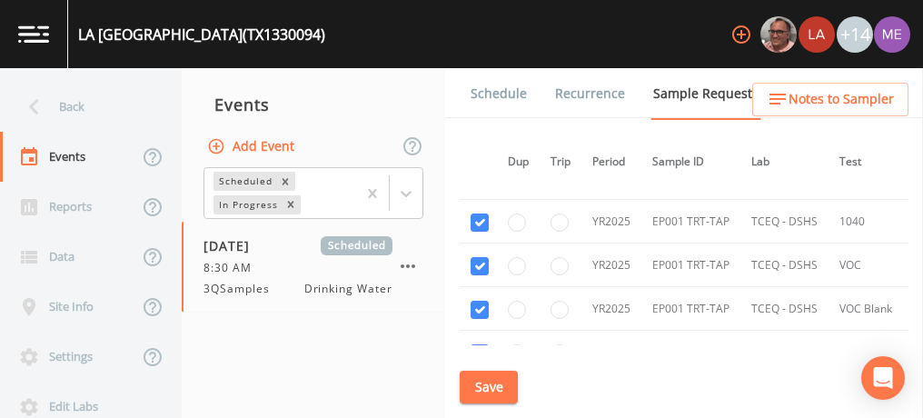
scroll to position [926, 4]
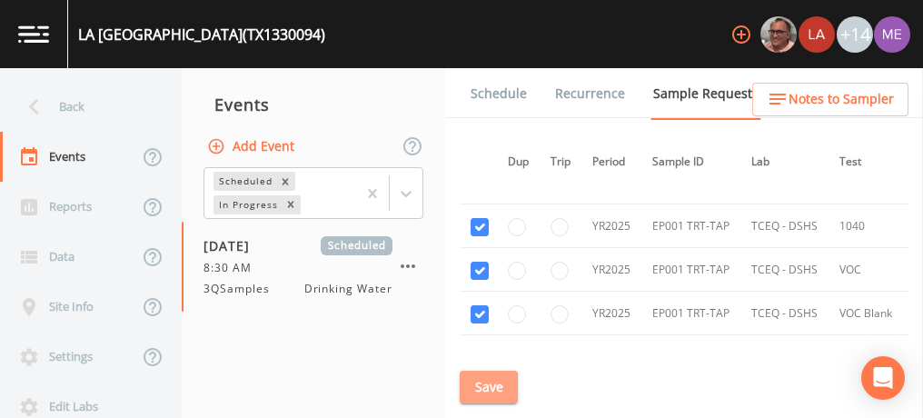
click at [486, 381] on button "Save" at bounding box center [489, 388] width 58 height 34
click at [483, 89] on link "Schedule" at bounding box center [499, 93] width 62 height 51
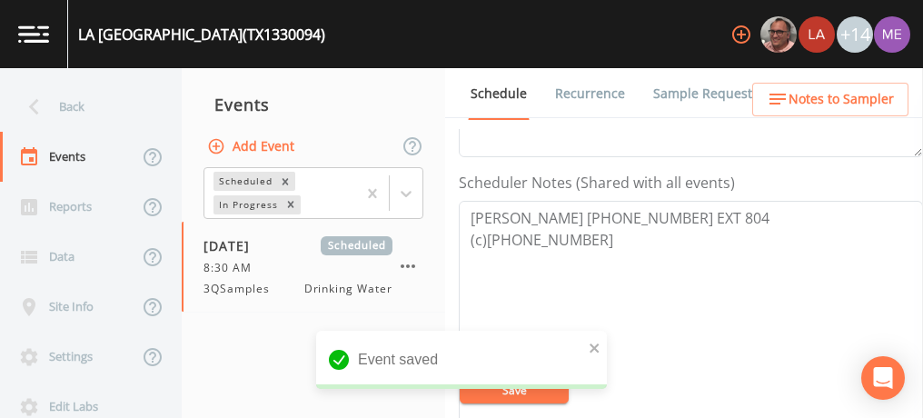
scroll to position [469, 0]
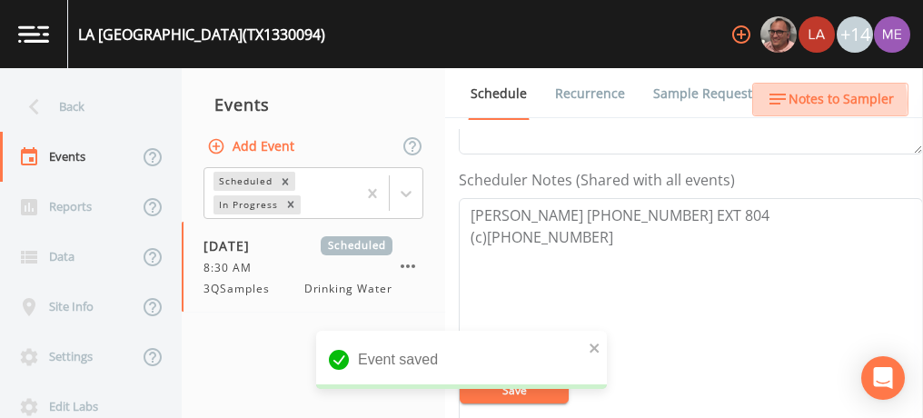
click at [811, 103] on span "Notes to Sampler" at bounding box center [841, 99] width 105 height 23
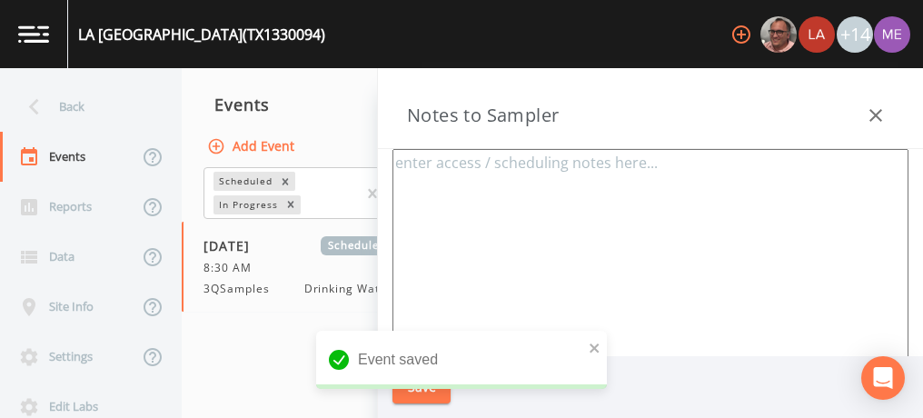
click at [562, 192] on textarea at bounding box center [651, 370] width 516 height 442
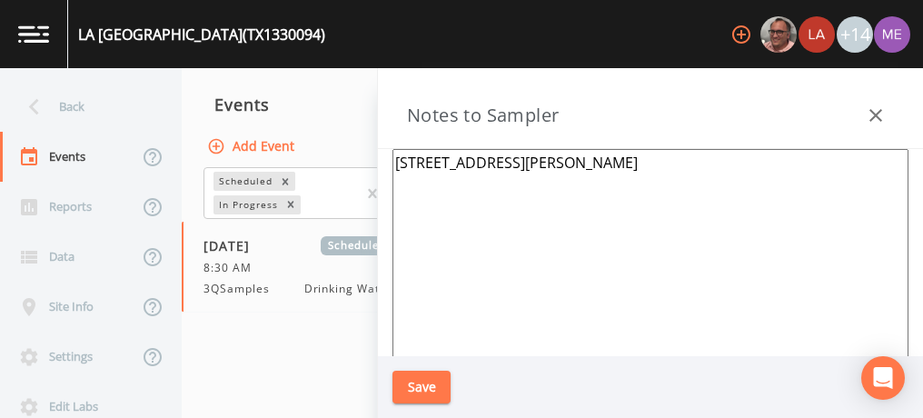
type textarea "145 Lahacienda way Hunt tx"
click at [422, 393] on button "Save" at bounding box center [422, 388] width 58 height 34
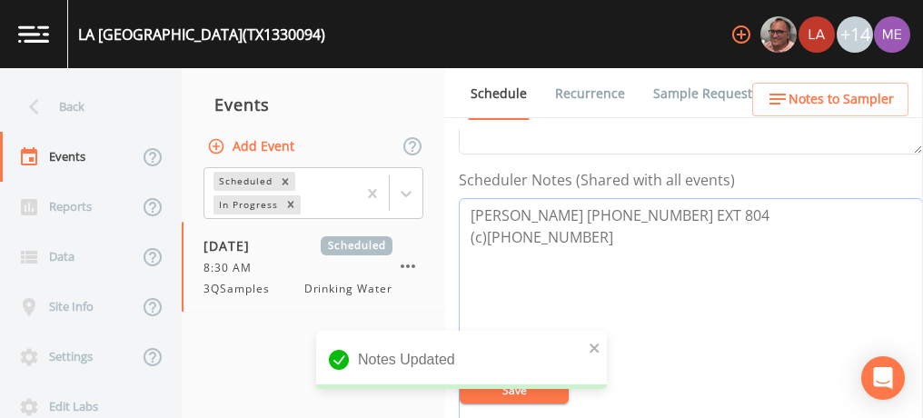
drag, startPoint x: 471, startPoint y: 206, endPoint x: 587, endPoint y: 229, distance: 118.5
click at [587, 229] on textarea "GARY SPRAY 830-238-4222 EXT 804 (c)830-377-8419" at bounding box center [691, 313] width 464 height 231
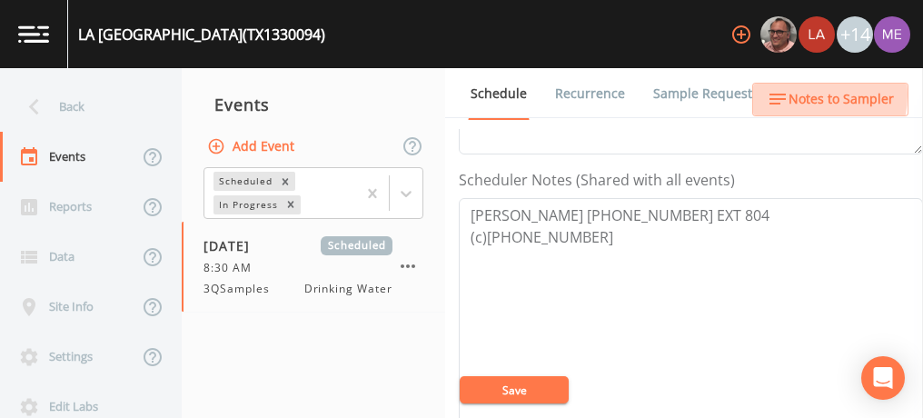
click at [800, 95] on span "Notes to Sampler" at bounding box center [841, 99] width 105 height 23
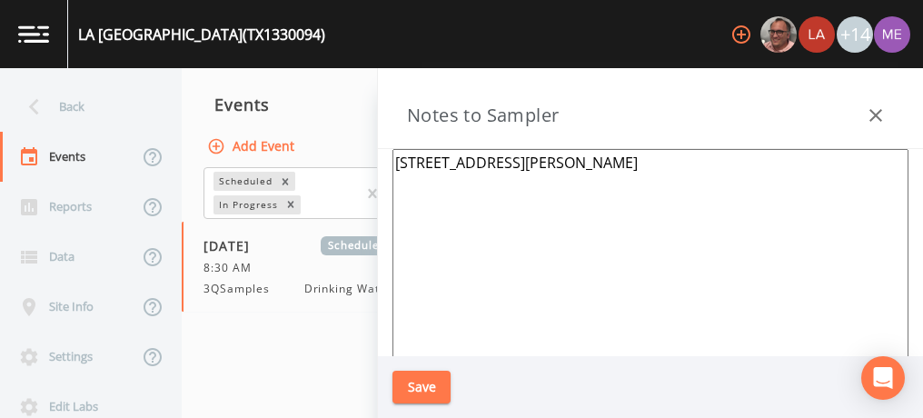
click at [523, 204] on textarea "145 Lahacienda way Hunt tx" at bounding box center [651, 370] width 516 height 442
paste textarea "GARY SPRAY 830-238-4222 EXT 804 (c)830-377-8419"
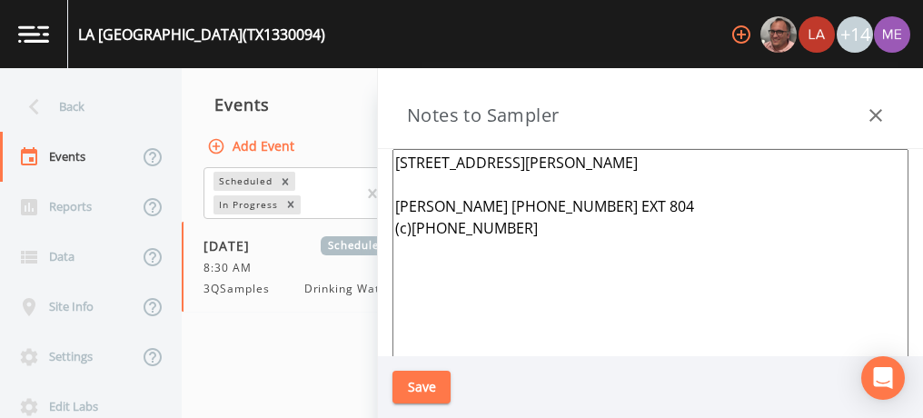
type textarea "145 Lahacienda way Hunt tx GARY SPRAY 830-238-4222 EXT 804 (c)830-377-8419"
click at [433, 379] on button "Save" at bounding box center [422, 388] width 58 height 34
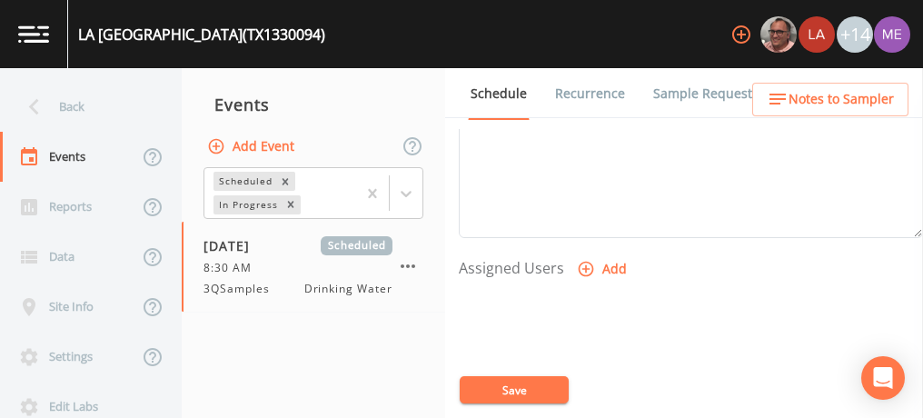
scroll to position [662, 0]
click at [588, 262] on icon "button" at bounding box center [586, 267] width 18 height 18
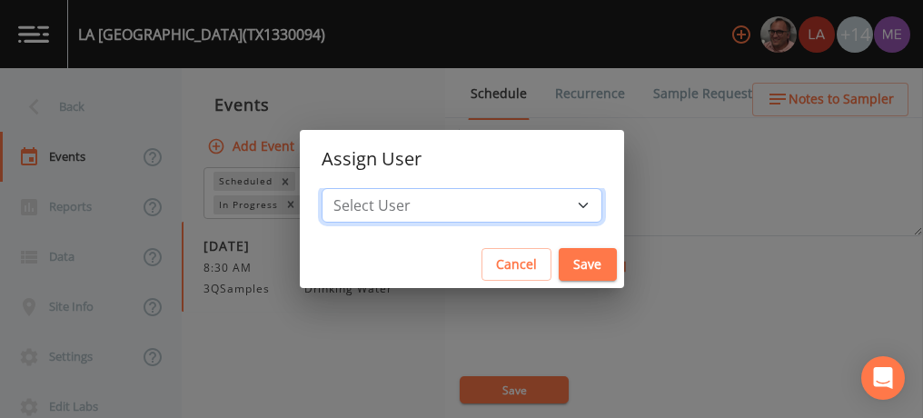
click at [554, 207] on select "Select User Mike Franklin Lauren Saenz Joshua gere Paul David Weber Zachary Eva…" at bounding box center [462, 205] width 281 height 35
select select "82fcd260-406f-4720-af66-0de7f1917f1c"
click at [349, 188] on select "Select User Mike Franklin Lauren Saenz Joshua gere Paul David Weber Zachary Eva…" at bounding box center [462, 205] width 281 height 35
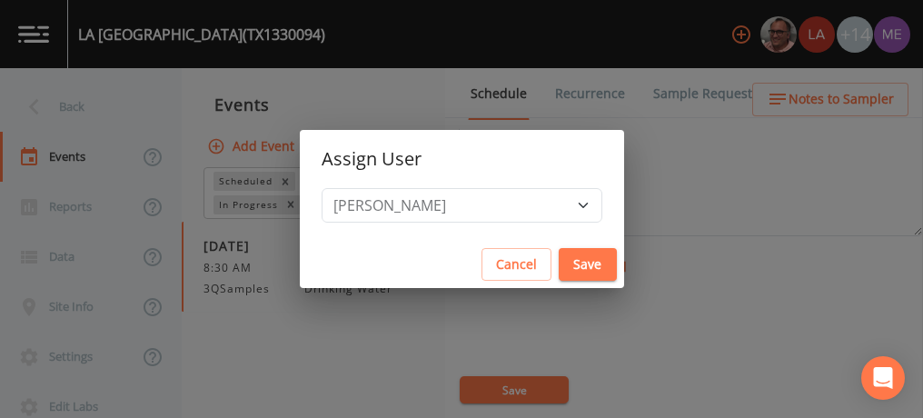
click at [559, 256] on button "Save" at bounding box center [588, 265] width 58 height 34
select select
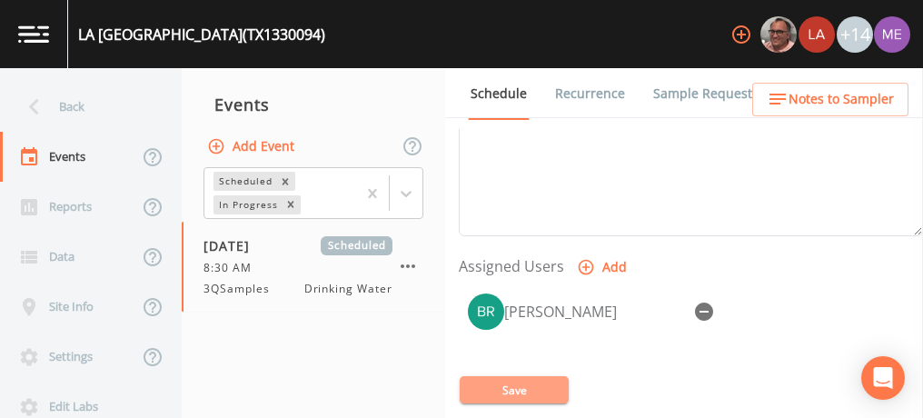
click at [505, 392] on button "Save" at bounding box center [514, 389] width 109 height 27
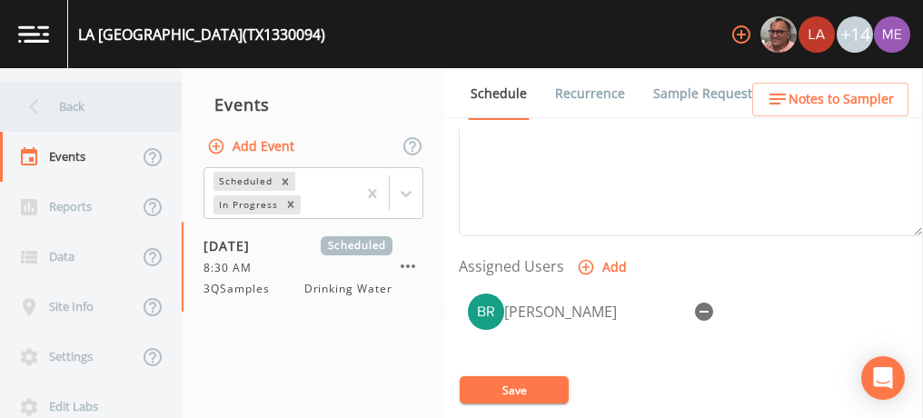
click at [78, 112] on div "Back" at bounding box center [82, 107] width 164 height 50
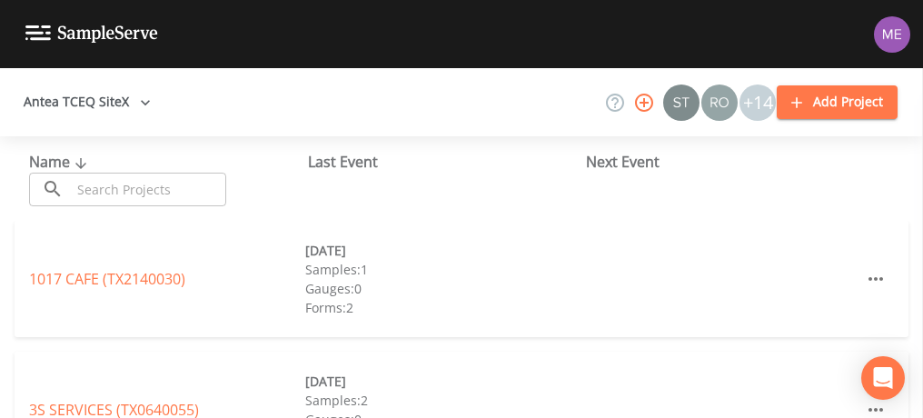
click at [116, 188] on input "text" at bounding box center [148, 190] width 155 height 34
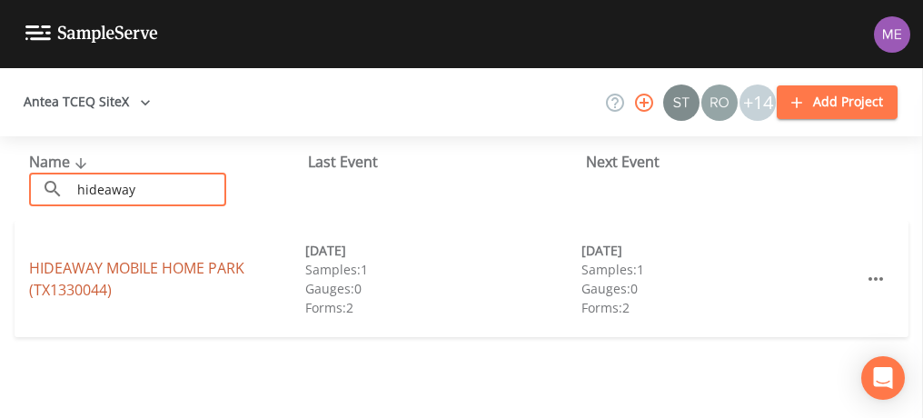
type input "hideaway"
click at [117, 262] on link "HIDEAWAY MOBILE HOME PARK (TX1330044)" at bounding box center [136, 279] width 215 height 42
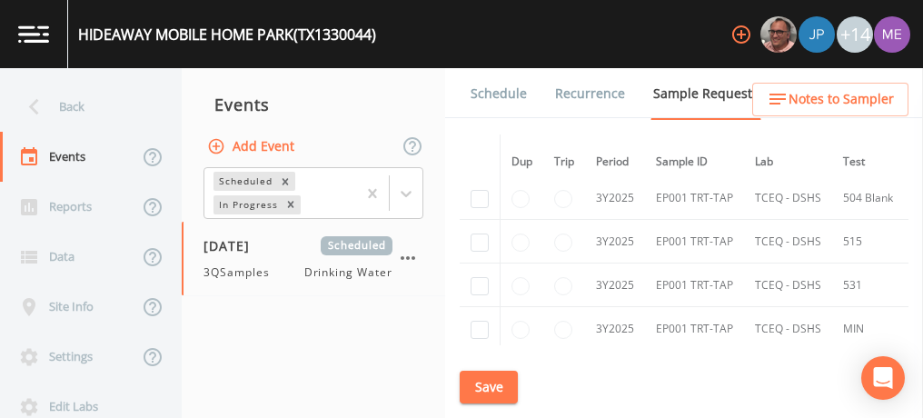
scroll to position [649, 0]
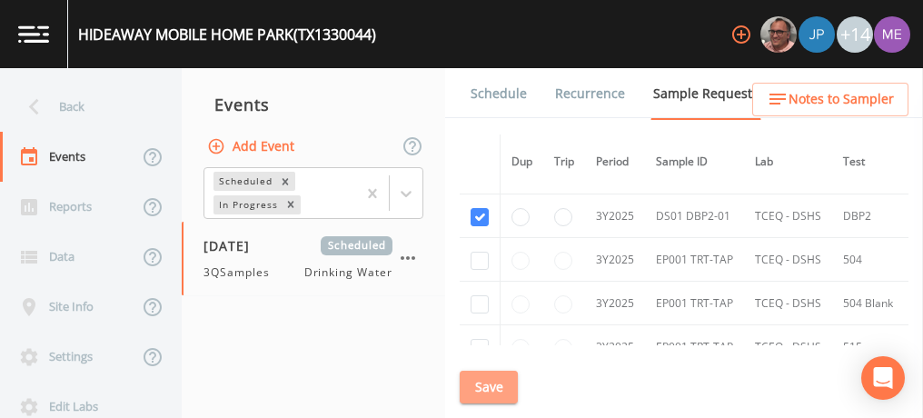
click at [490, 379] on button "Save" at bounding box center [489, 388] width 58 height 34
click at [504, 92] on link "Schedule" at bounding box center [499, 93] width 62 height 51
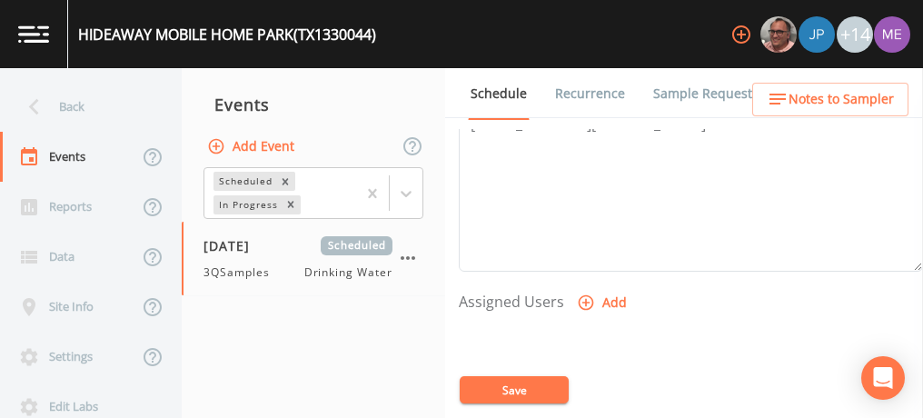
scroll to position [641, 0]
click at [583, 284] on icon "button" at bounding box center [586, 288] width 15 height 15
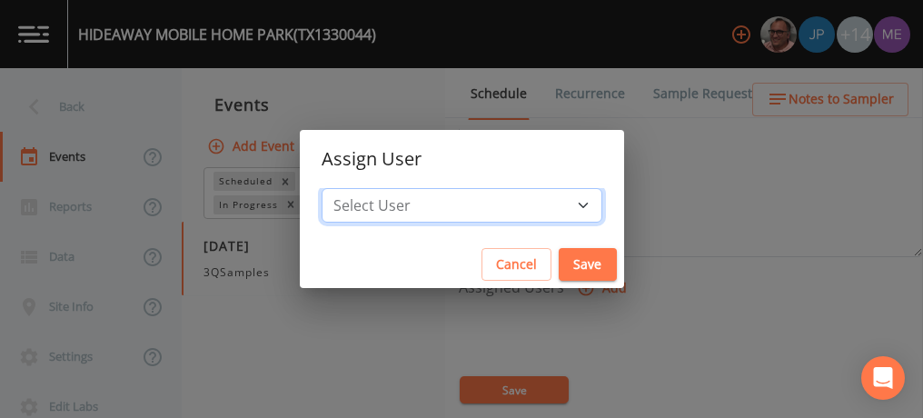
click at [557, 203] on select "Select User [PERSON_NAME] [PERSON_NAME] [PERSON_NAME] [PERSON_NAME] [PERSON_NAM…" at bounding box center [462, 205] width 281 height 35
select select "82fcd260-406f-4720-af66-0de7f1917f1c"
click at [349, 188] on select "Select User [PERSON_NAME] [PERSON_NAME] [PERSON_NAME] [PERSON_NAME] [PERSON_NAM…" at bounding box center [462, 205] width 281 height 35
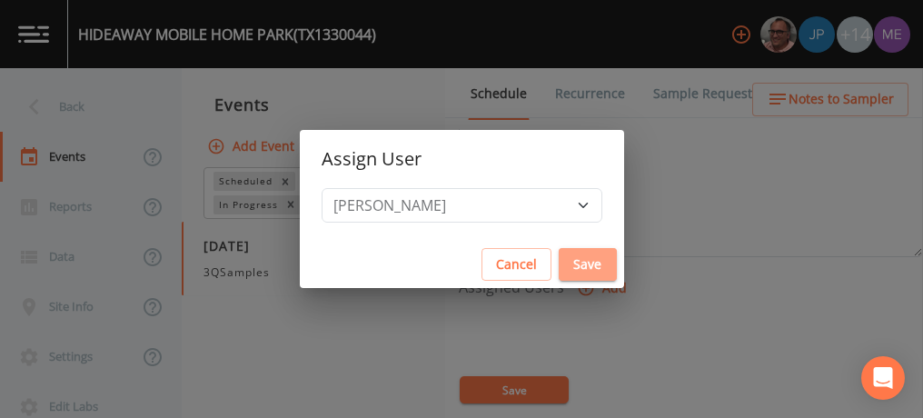
click at [559, 264] on button "Save" at bounding box center [588, 265] width 58 height 34
select select
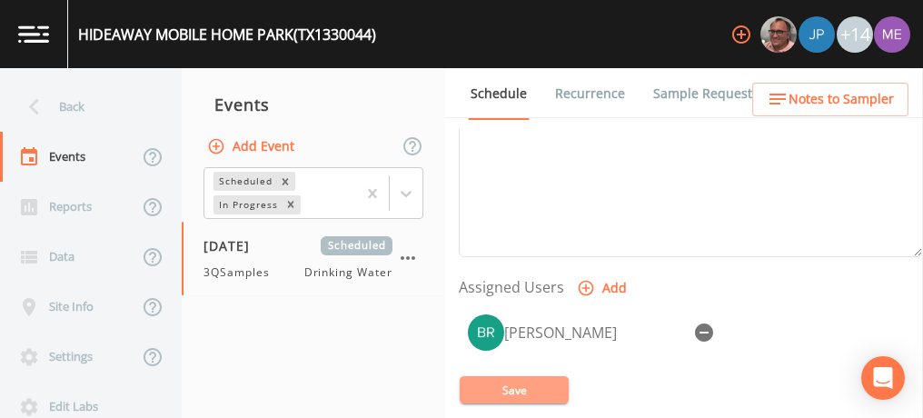
click at [520, 399] on button "Save" at bounding box center [514, 389] width 109 height 27
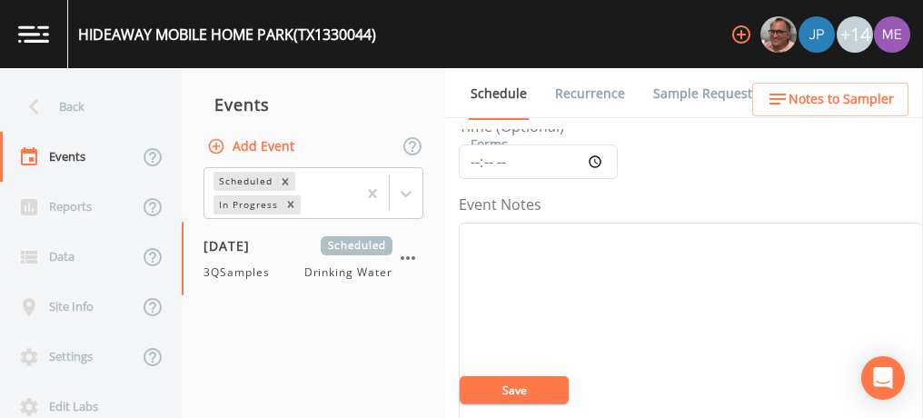
scroll to position [150, 0]
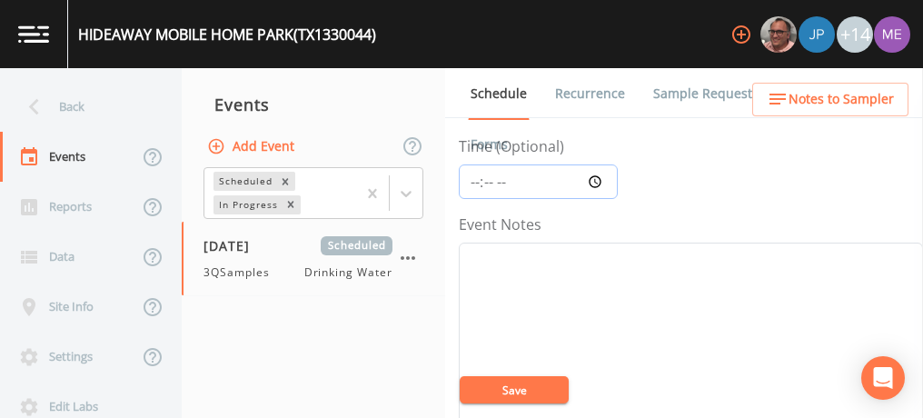
click at [473, 180] on input "Time (Optional)" at bounding box center [538, 181] width 159 height 35
type input "09:30"
click at [491, 395] on button "Save" at bounding box center [514, 389] width 109 height 27
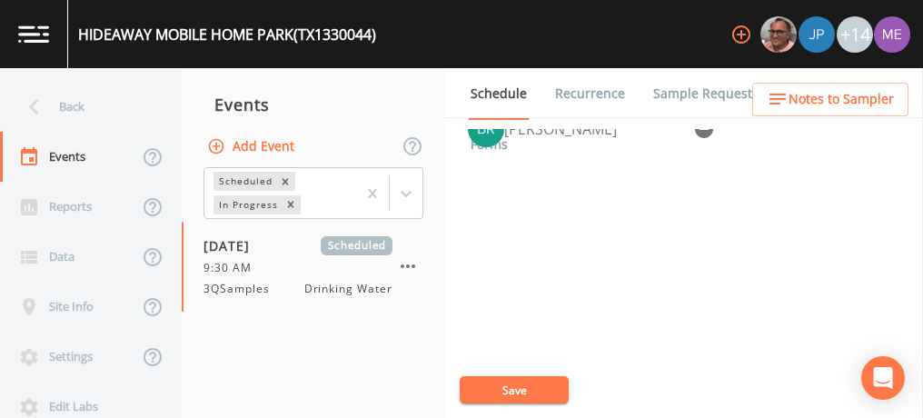
scroll to position [845, 0]
click at [503, 395] on button "Save" at bounding box center [514, 389] width 109 height 27
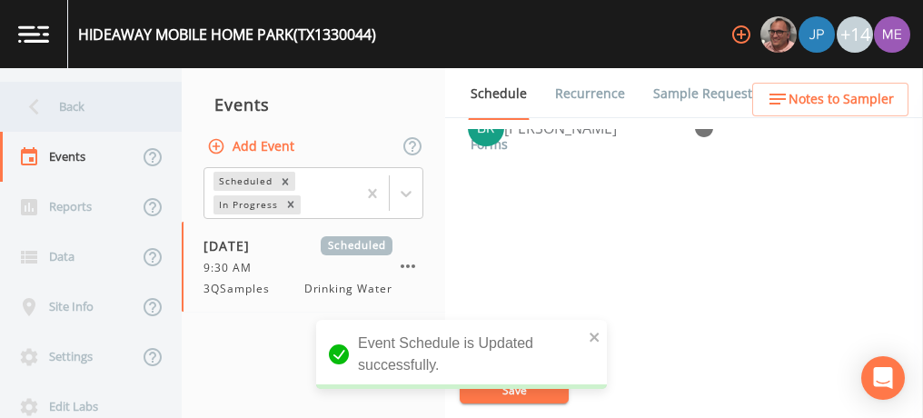
click at [65, 111] on div "Back" at bounding box center [82, 107] width 164 height 50
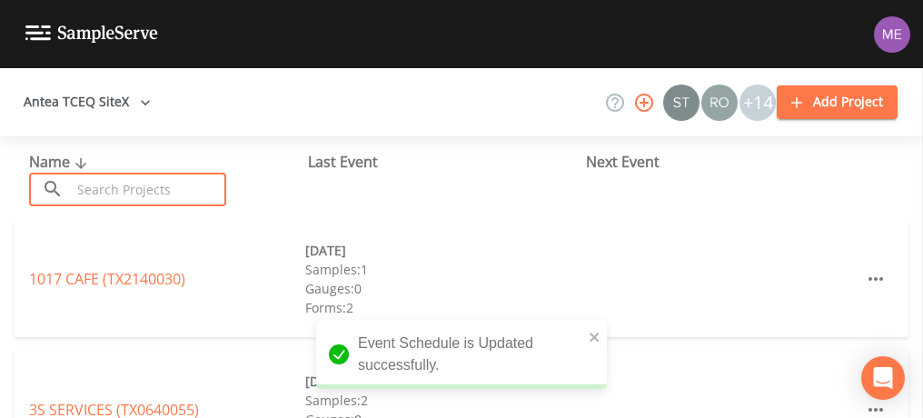
click at [120, 203] on input "text" at bounding box center [148, 190] width 155 height 34
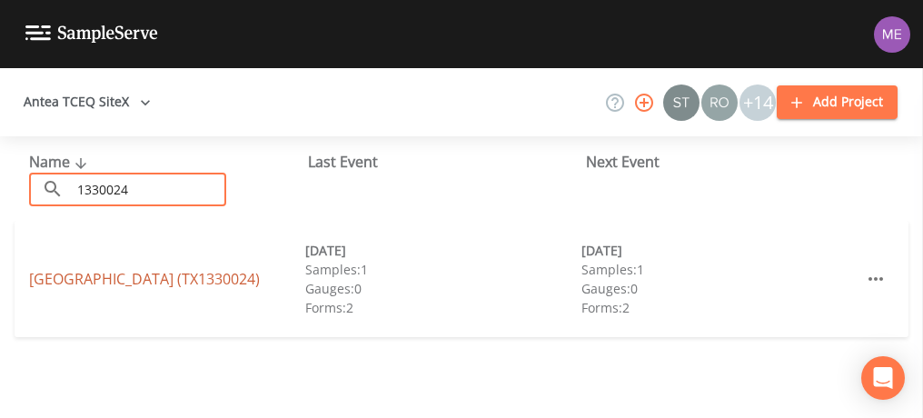
type input "1330024"
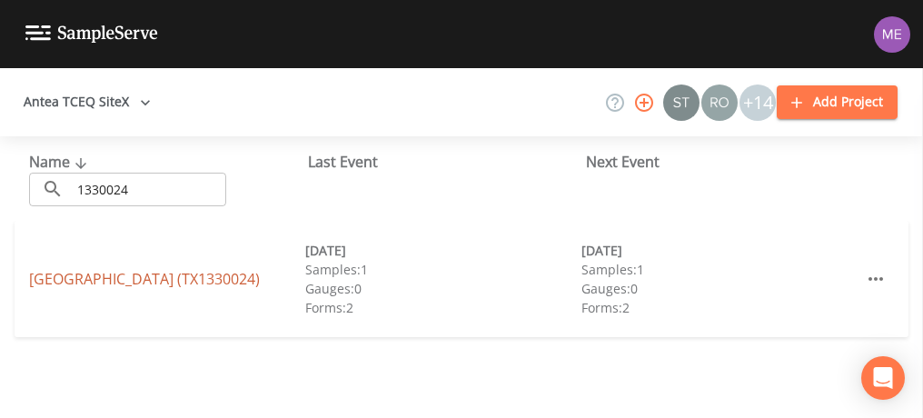
click at [91, 269] on link "WOODHAVEN MOBILE HOME PARK (TX1330024)" at bounding box center [144, 279] width 231 height 20
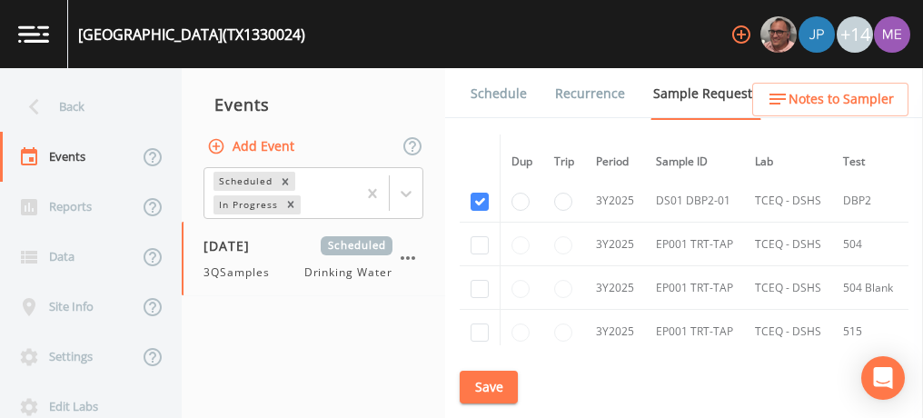
scroll to position [521, 0]
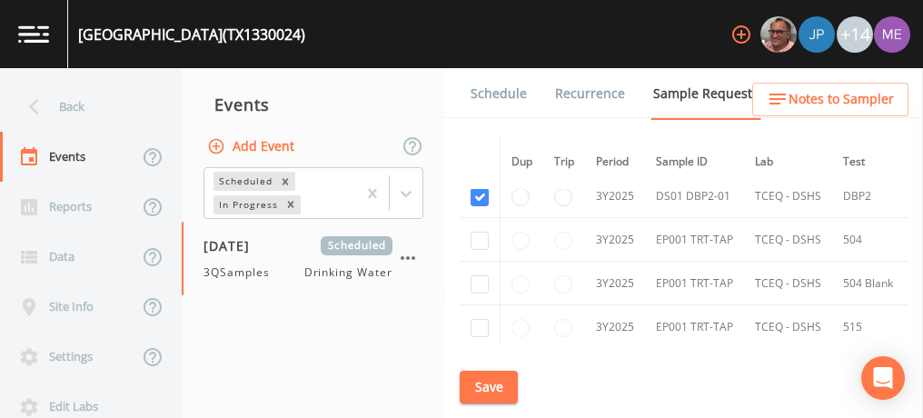
click at [490, 94] on link "Schedule" at bounding box center [499, 93] width 62 height 51
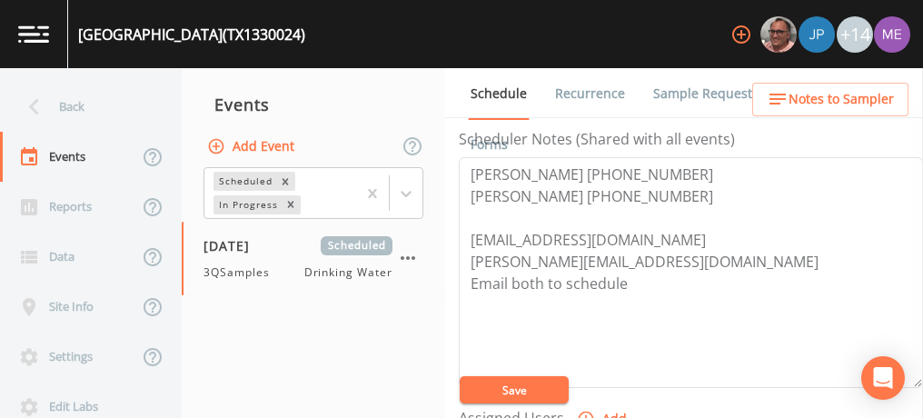
scroll to position [509, 0]
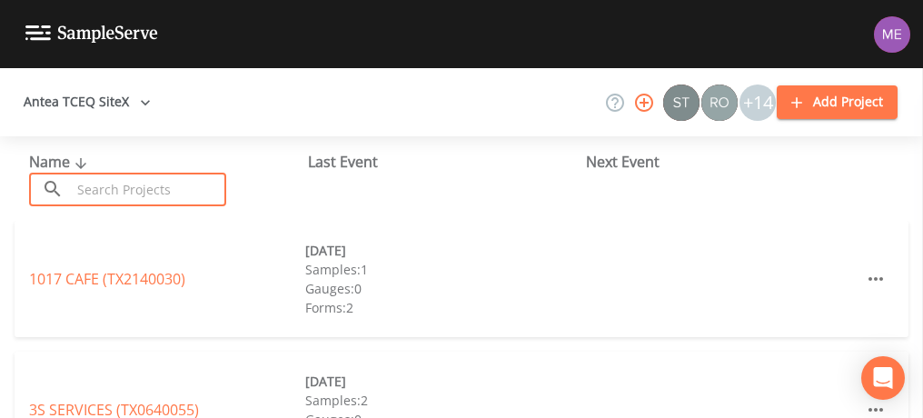
click at [115, 193] on input "text" at bounding box center [148, 190] width 155 height 34
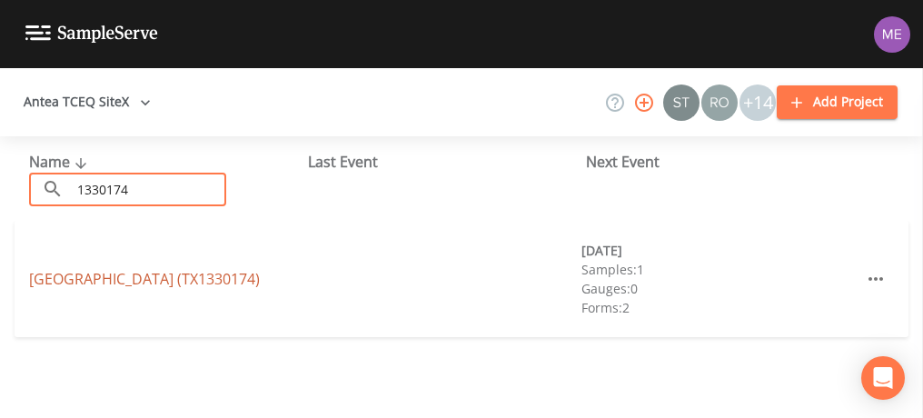
type input "1330174"
click at [59, 281] on link "[GEOGRAPHIC_DATA] (TX1330174)" at bounding box center [144, 279] width 231 height 20
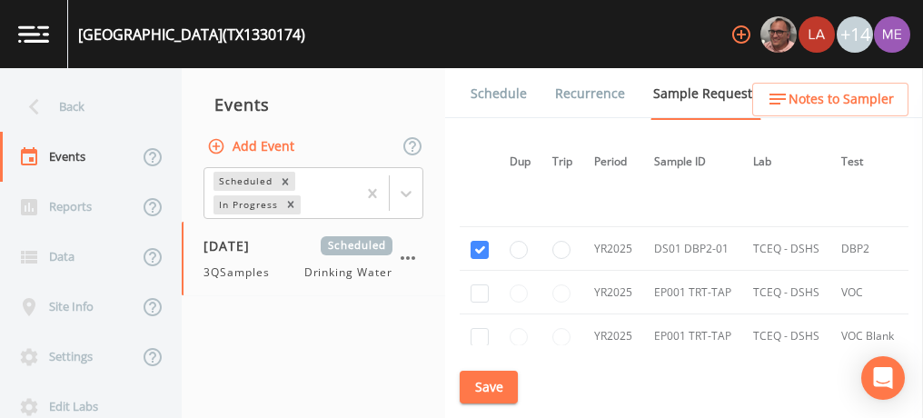
scroll to position [382, 0]
click at [502, 92] on link "Schedule" at bounding box center [499, 93] width 62 height 51
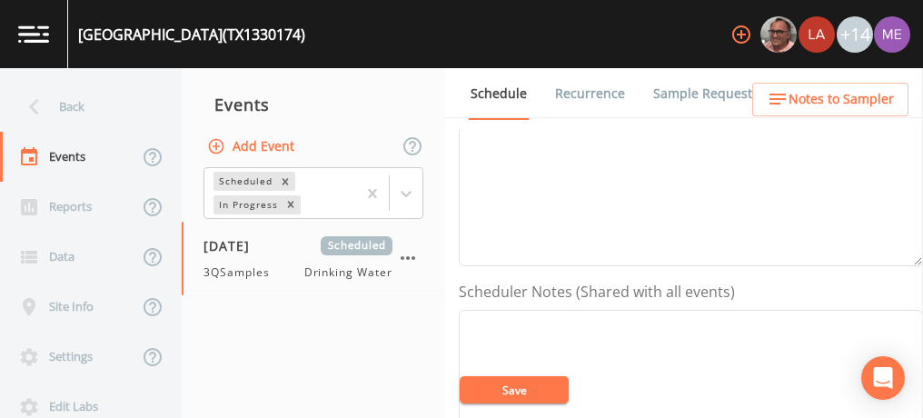
scroll to position [356, 0]
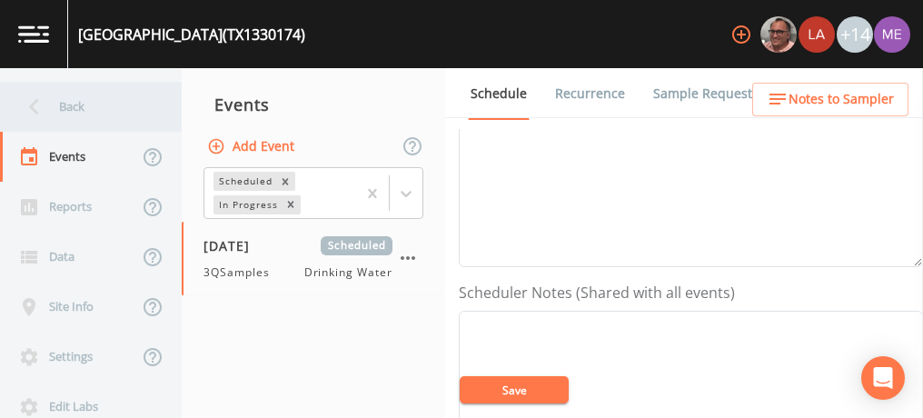
click at [81, 101] on div "Back" at bounding box center [82, 107] width 164 height 50
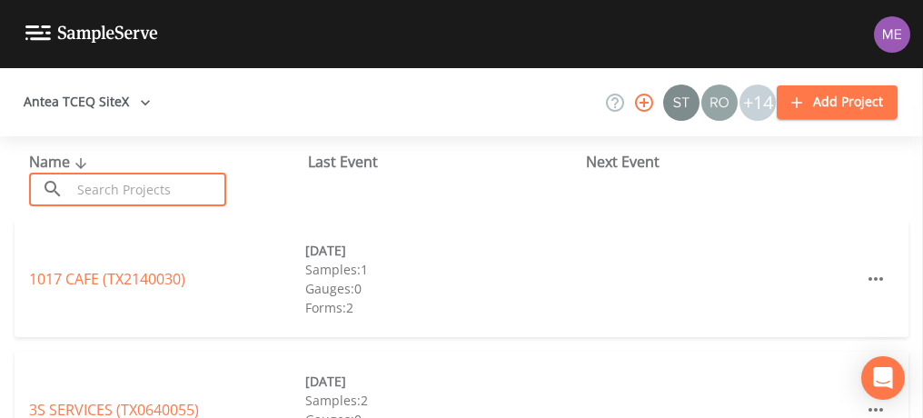
click at [103, 188] on input "text" at bounding box center [148, 190] width 155 height 34
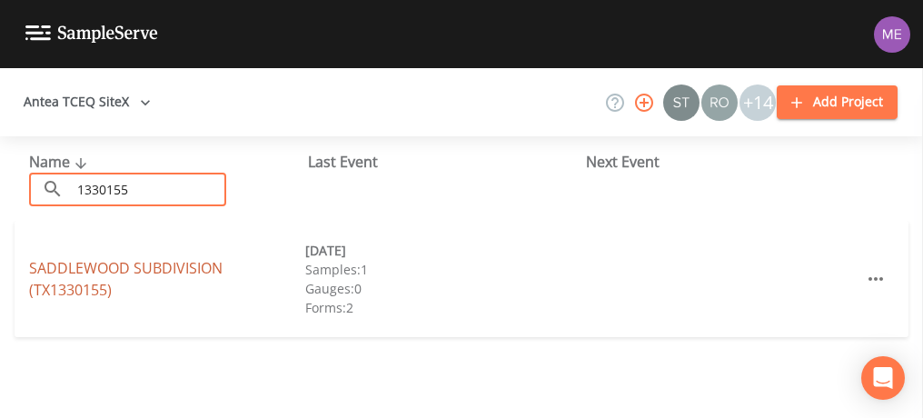
type input "1330155"
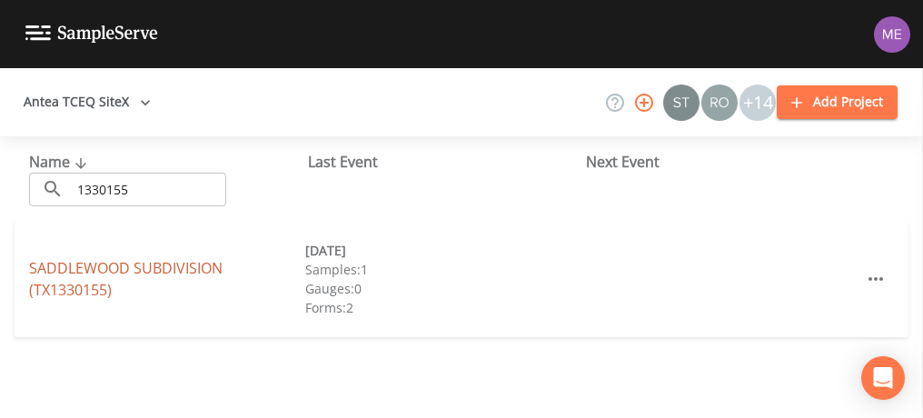
click at [82, 268] on link "SADDLEWOOD SUBDIVISION (TX1330155)" at bounding box center [126, 279] width 194 height 42
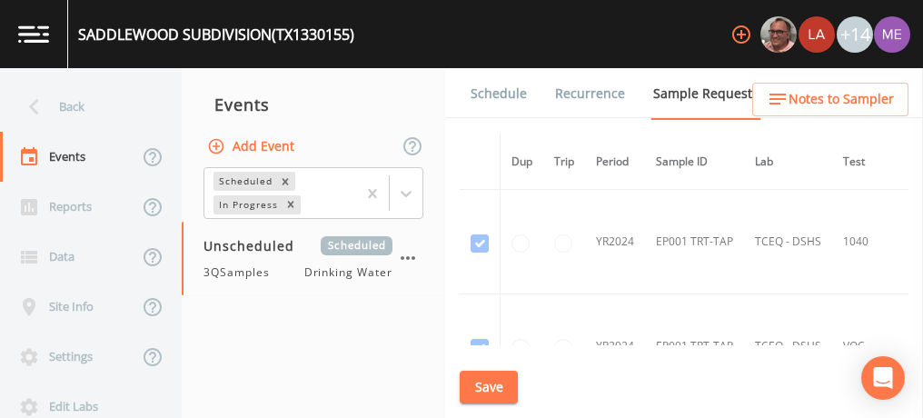
click at [492, 94] on link "Schedule" at bounding box center [499, 93] width 62 height 51
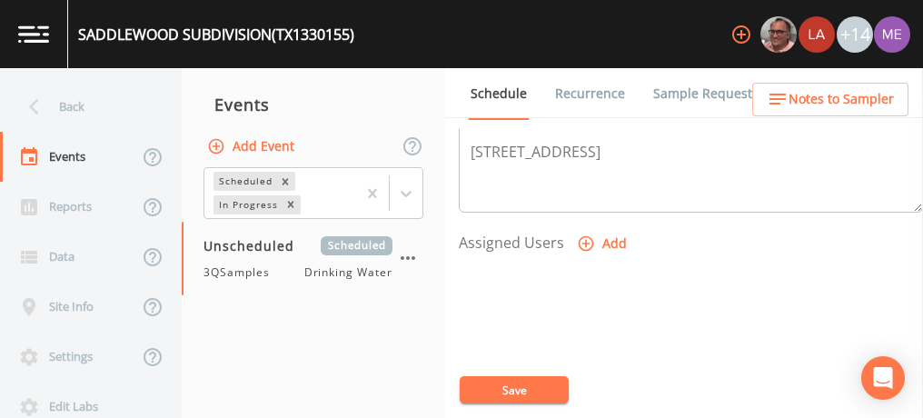
scroll to position [692, 0]
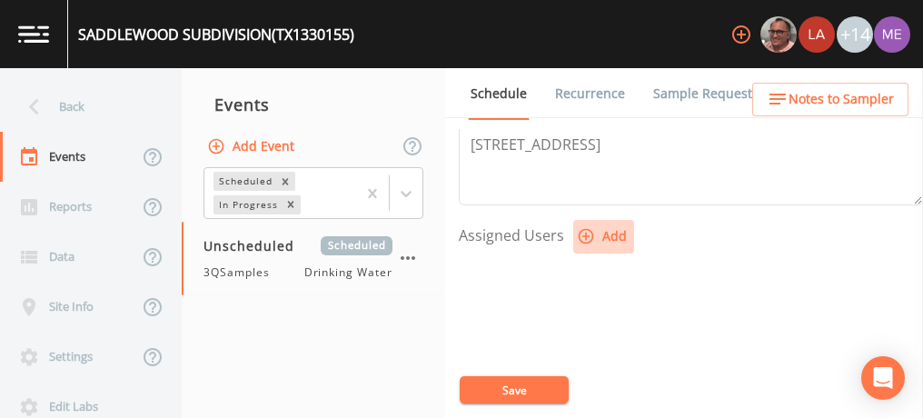
click at [586, 229] on icon "button" at bounding box center [586, 236] width 18 height 18
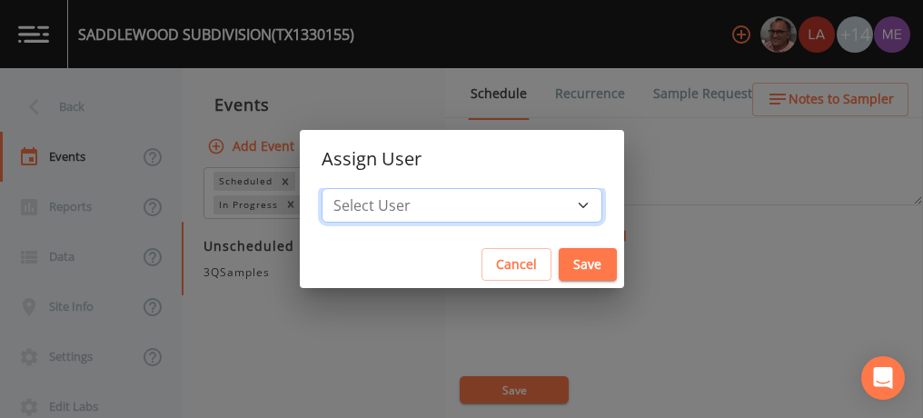
click at [557, 205] on select "Select User Mike Franklin Lauren Saenz Joshua gere Paul David Weber Zachary Eva…" at bounding box center [462, 205] width 281 height 35
select select "82fcd260-406f-4720-af66-0de7f1917f1c"
click at [349, 188] on select "Select User Mike Franklin Lauren Saenz Joshua gere Paul David Weber Zachary Eva…" at bounding box center [462, 205] width 281 height 35
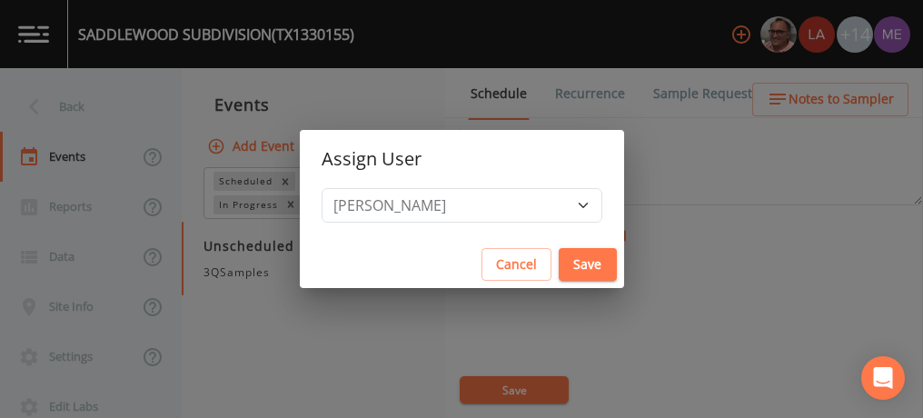
click at [559, 254] on button "Save" at bounding box center [588, 265] width 58 height 34
select select
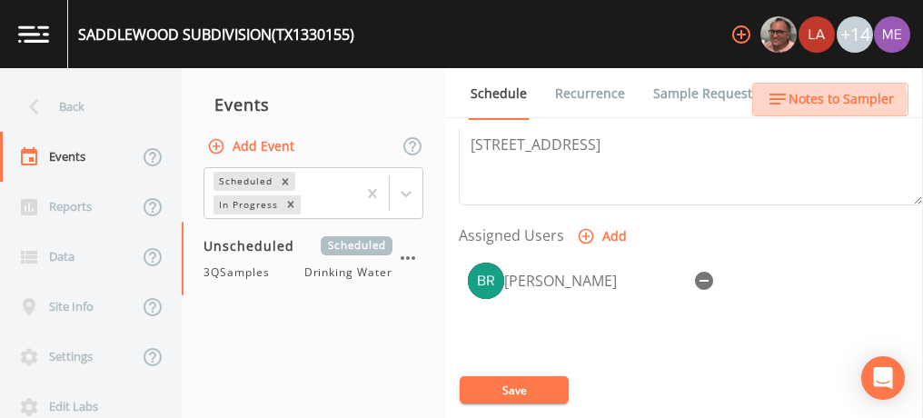
click at [820, 101] on span "Notes to Sampler" at bounding box center [841, 99] width 105 height 23
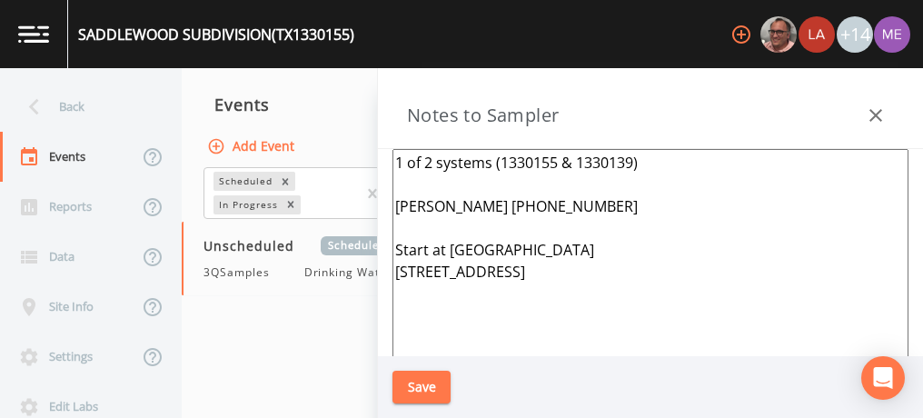
click at [651, 164] on textarea "1 of 2 systems (1330155 & 1330139) Charles Osteen 830-992-1607 Start at Saddlew…" at bounding box center [651, 370] width 516 height 442
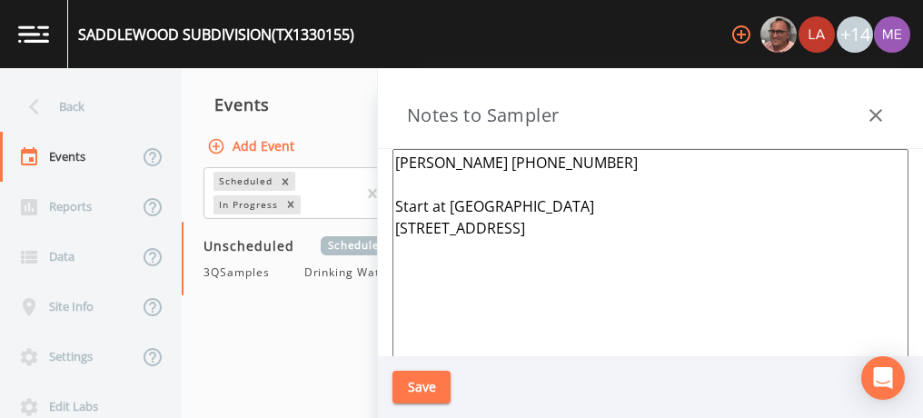
type textarea "Charles Osteen 830-992-1607 Start at Saddlewood Subdivision 1632 Saddlewood BLV…"
click at [431, 383] on button "Save" at bounding box center [422, 388] width 58 height 34
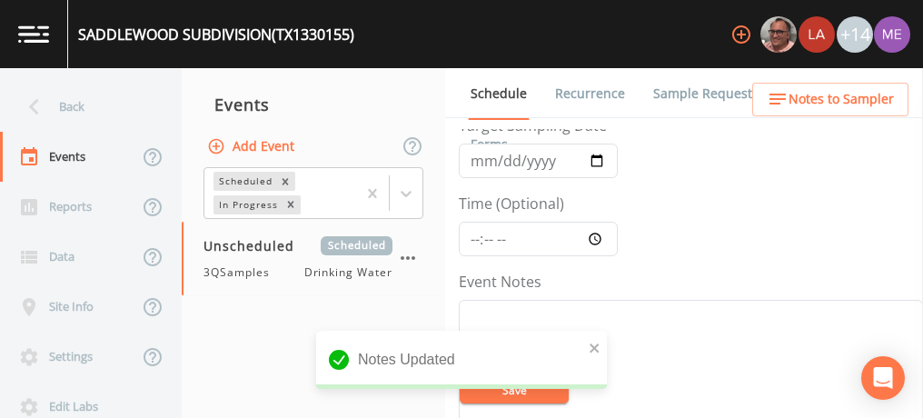
scroll to position [90, 0]
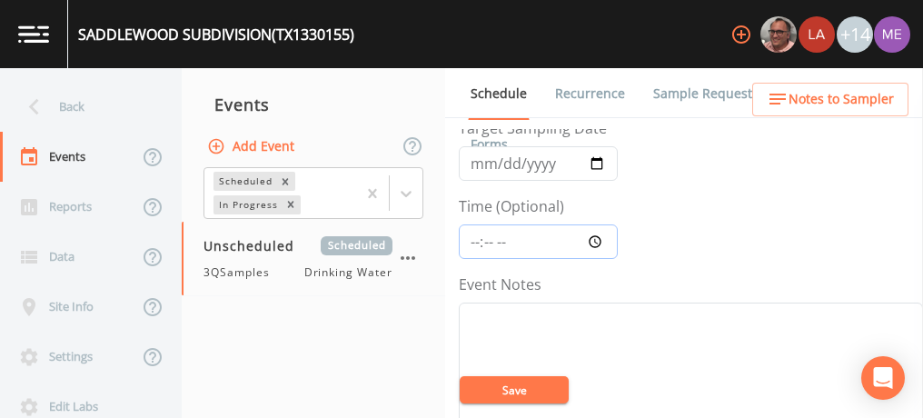
click at [473, 242] on input "Time (Optional)" at bounding box center [538, 241] width 159 height 35
type input "10:00"
click at [474, 162] on input "Target Sampling Date" at bounding box center [538, 163] width 159 height 35
type input "[DATE]"
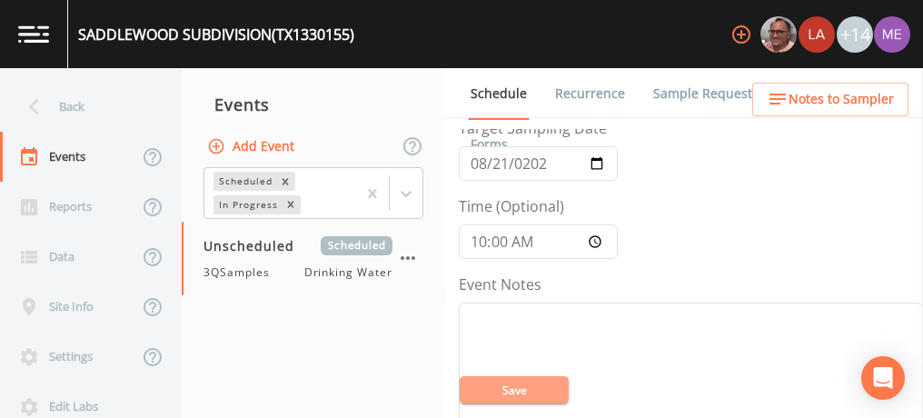
click at [503, 391] on button "Save" at bounding box center [514, 389] width 109 height 27
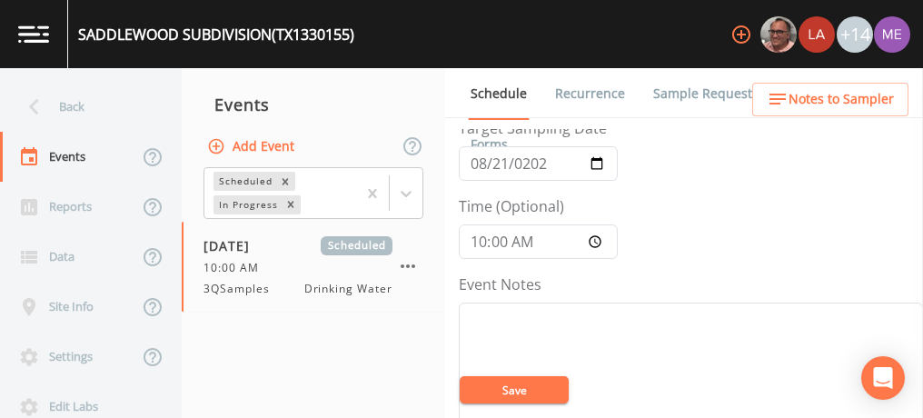
click at [658, 87] on link "Sample Requests" at bounding box center [706, 93] width 111 height 51
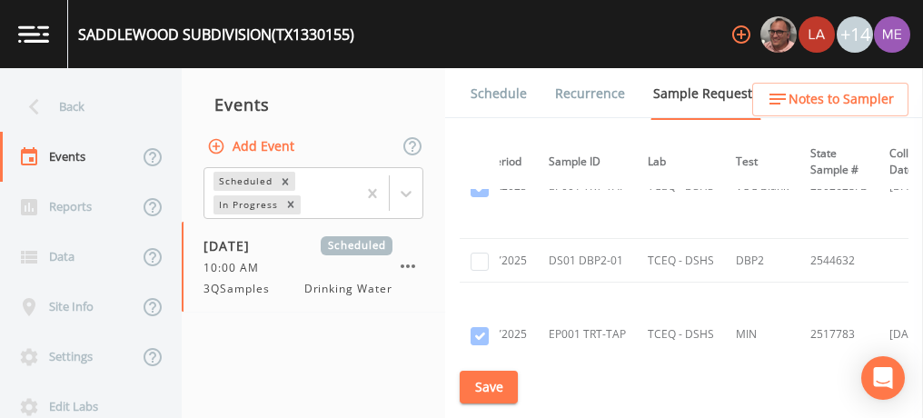
scroll to position [996, 0]
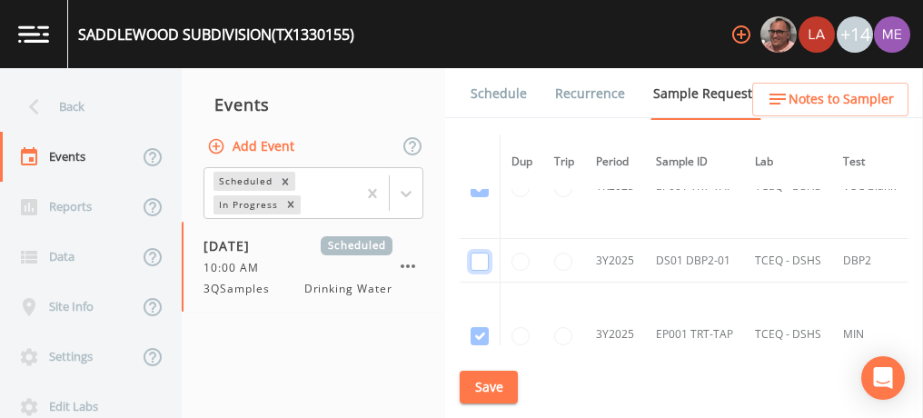
click at [483, 254] on input "checkbox" at bounding box center [480, 262] width 18 height 18
checkbox input "true"
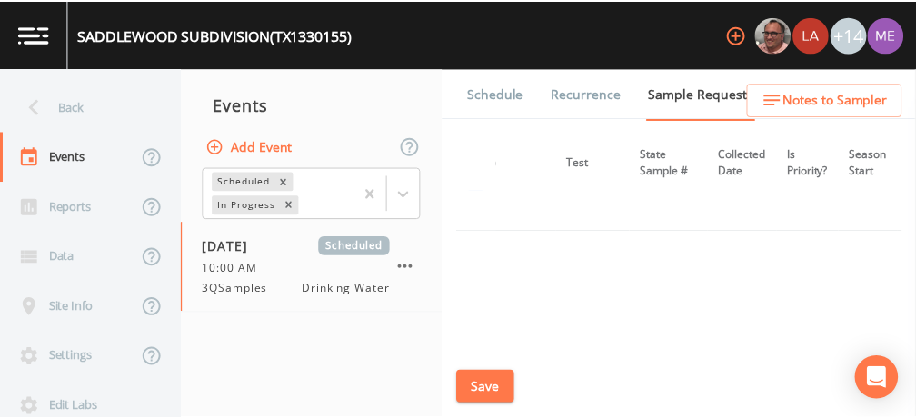
scroll to position [1181, 273]
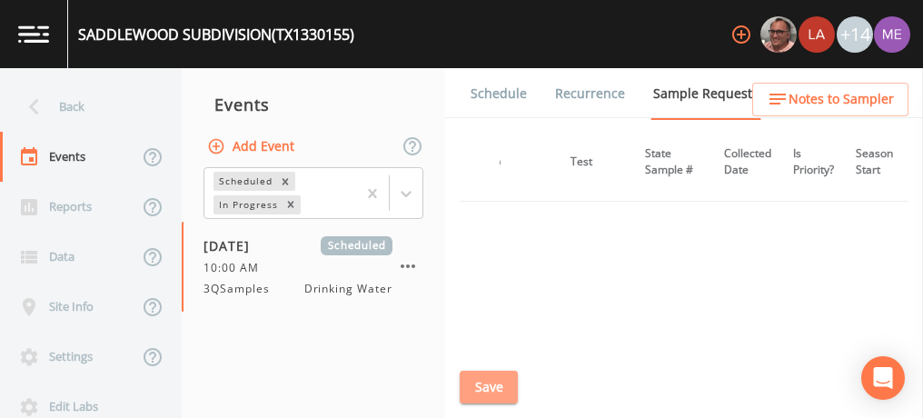
click at [495, 392] on button "Save" at bounding box center [489, 388] width 58 height 34
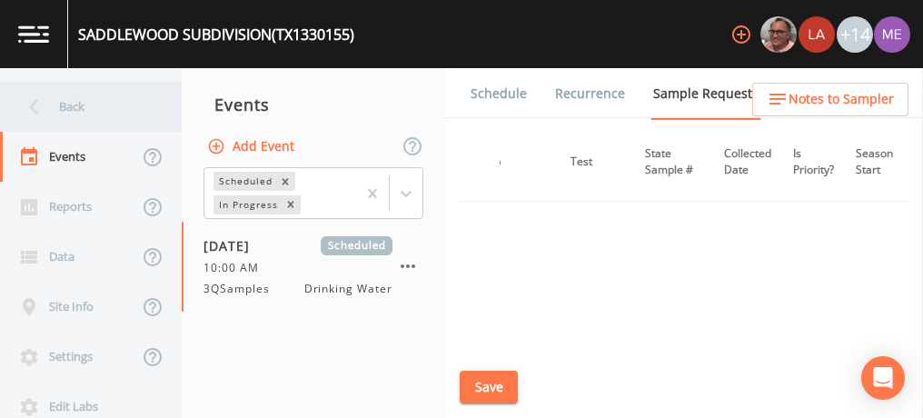
click at [86, 106] on div "Back" at bounding box center [82, 107] width 164 height 50
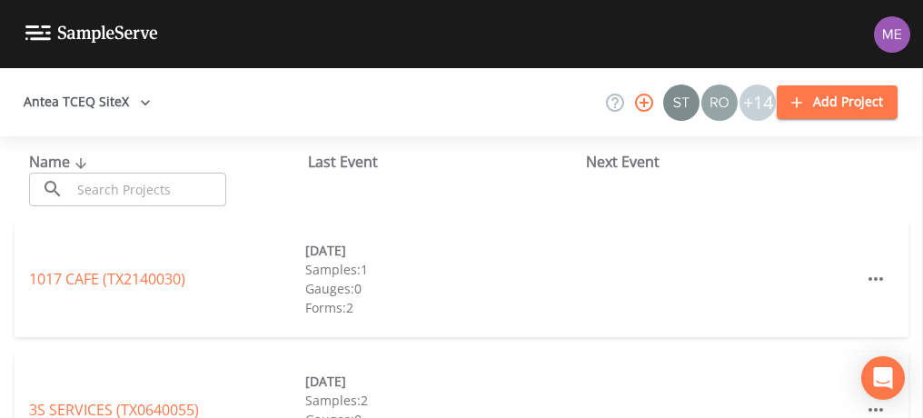
click at [110, 184] on input "text" at bounding box center [148, 190] width 155 height 34
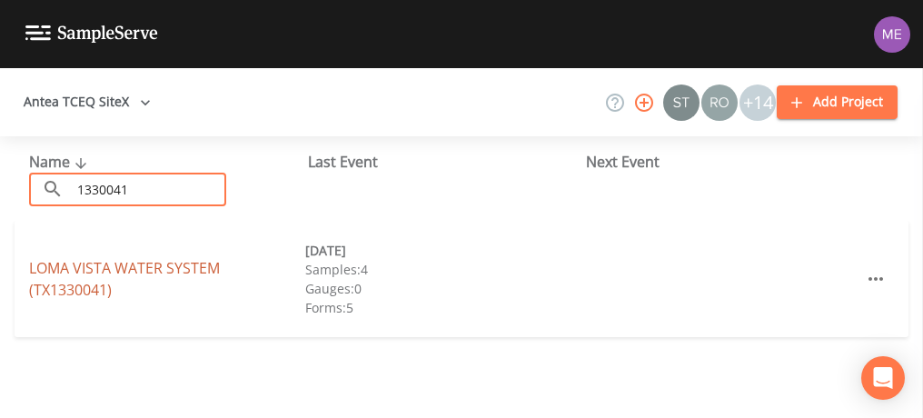
type input "1330041"
click at [113, 268] on link "LOMA VISTA WATER SYSTEM (TX1330041)" at bounding box center [124, 279] width 191 height 42
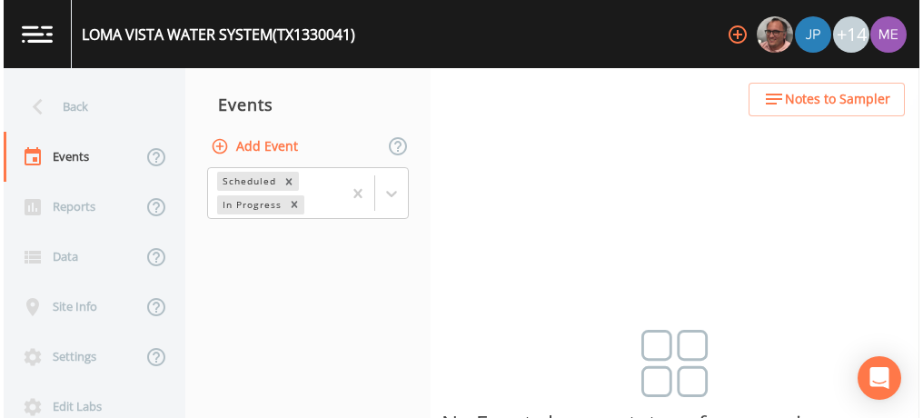
scroll to position [45, 0]
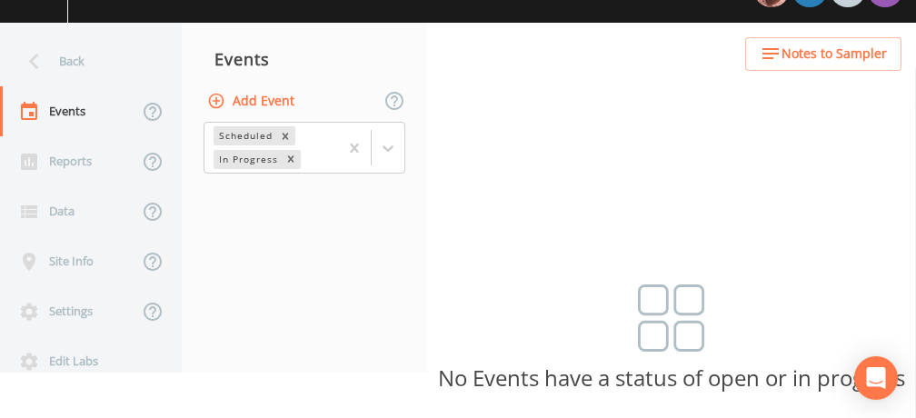
click at [285, 101] on button "Add Event" at bounding box center [253, 102] width 98 height 34
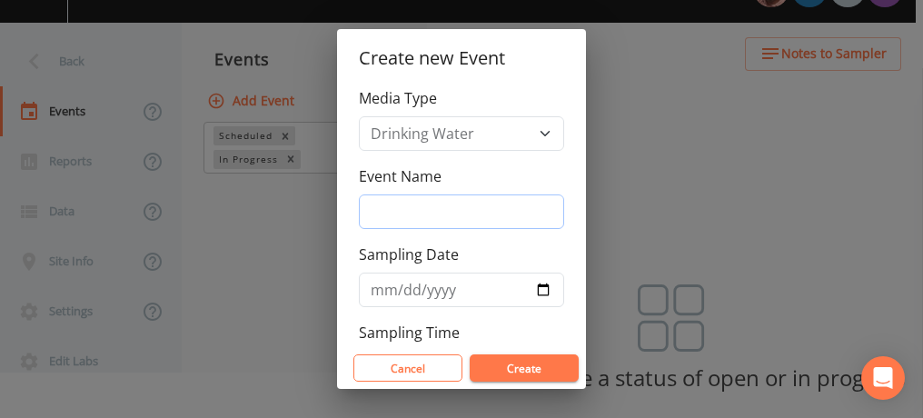
click at [397, 206] on input "Event Name" at bounding box center [461, 211] width 205 height 35
type input "3QSamples"
click at [379, 294] on input "Sampling Date" at bounding box center [461, 290] width 205 height 35
type input "[DATE]"
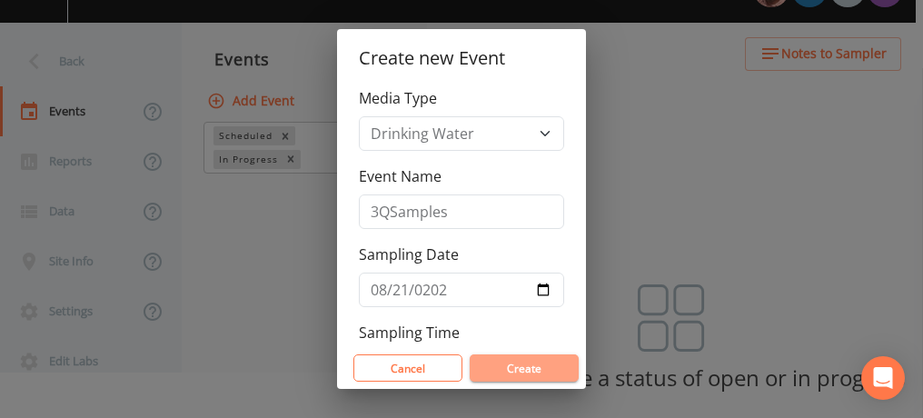
click at [531, 364] on button "Create" at bounding box center [524, 367] width 109 height 27
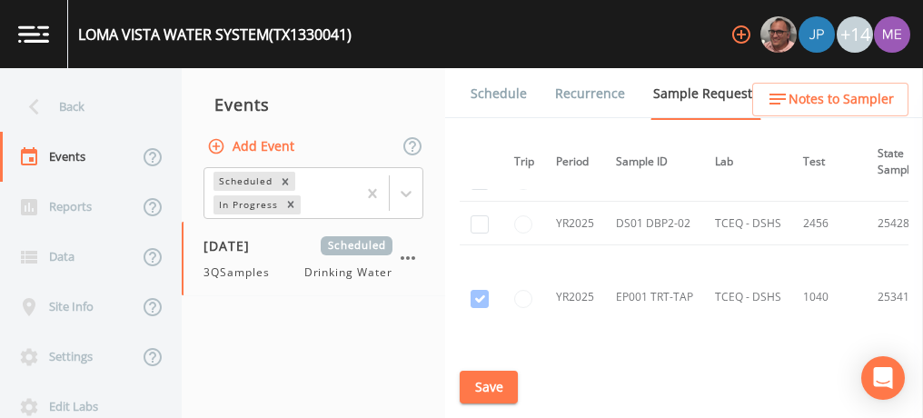
scroll to position [2227, 0]
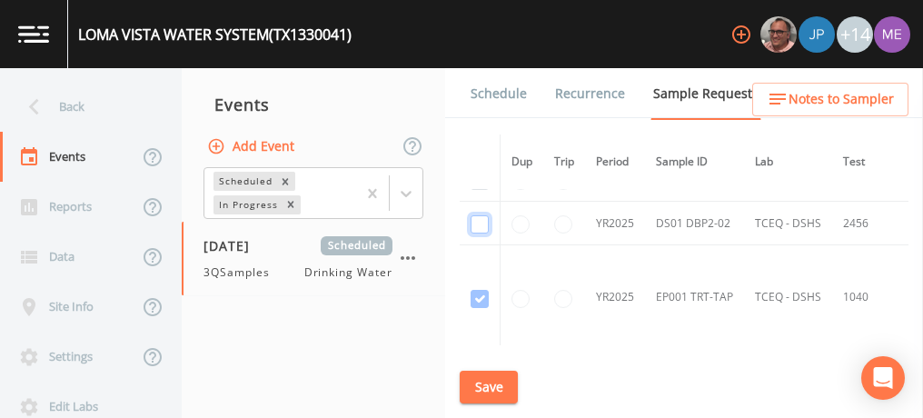
checkbox input "true"
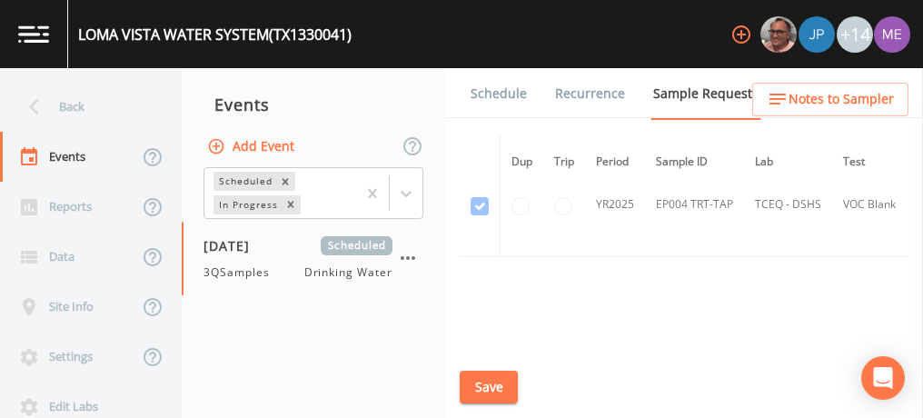
scroll to position [3514, 0]
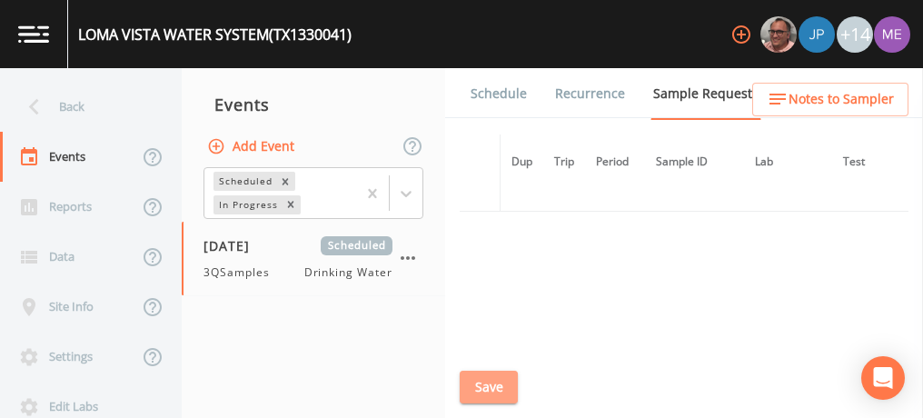
click at [486, 387] on button "Save" at bounding box center [489, 388] width 58 height 34
click at [516, 88] on link "Schedule" at bounding box center [499, 93] width 62 height 51
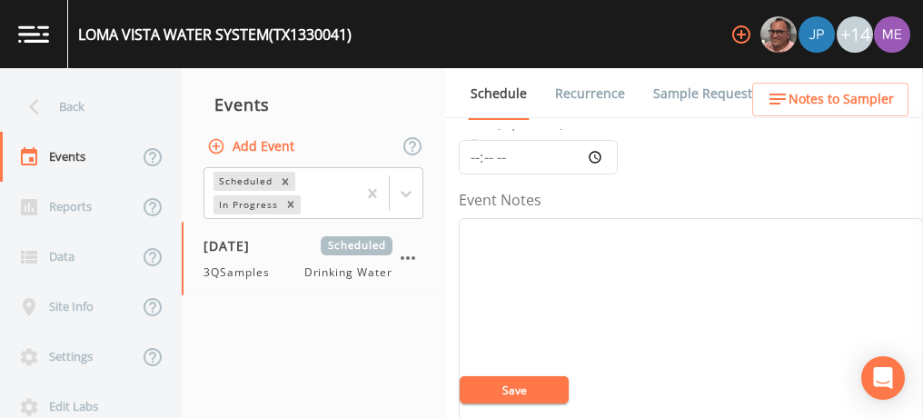
scroll to position [175, 0]
click at [472, 156] on input "Time (Optional)" at bounding box center [538, 156] width 159 height 35
type input "10:00"
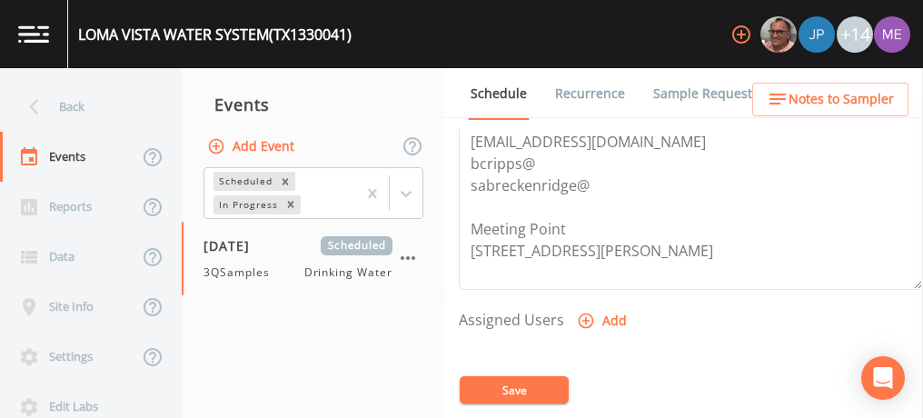
scroll to position [619, 0]
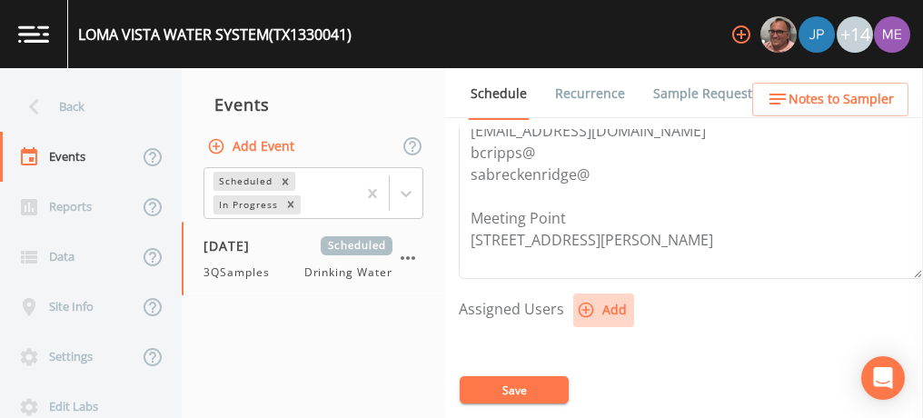
click at [585, 301] on icon "button" at bounding box center [586, 310] width 18 height 18
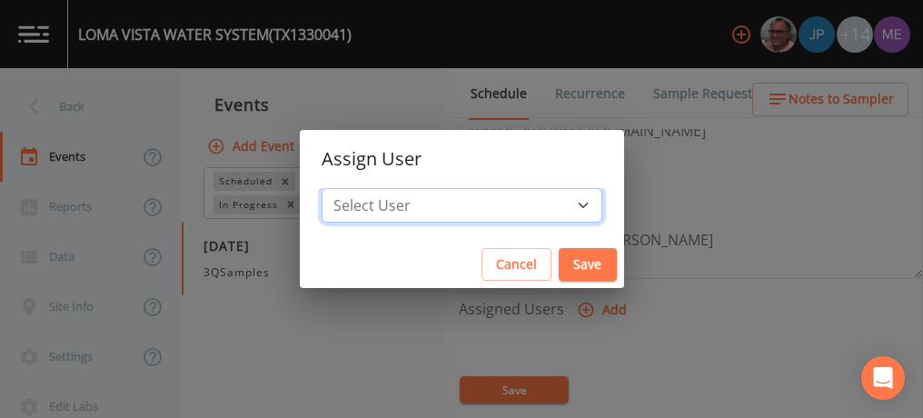
click at [561, 207] on select "Select User Mike Franklin Joshua gere Paul Lauren Saenz David Weber Zachary Eva…" at bounding box center [462, 205] width 281 height 35
select select "82fcd260-406f-4720-af66-0de7f1917f1c"
click at [349, 188] on select "Select User Mike Franklin Joshua gere Paul Lauren Saenz David Weber Zachary Eva…" at bounding box center [462, 205] width 281 height 35
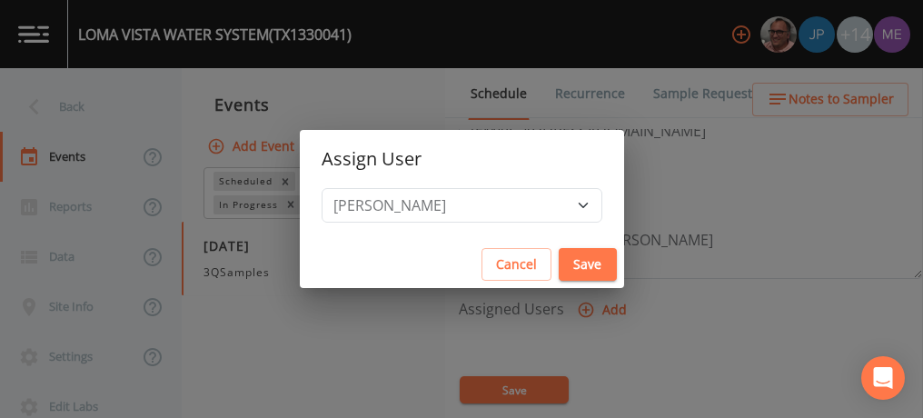
click at [559, 264] on button "Save" at bounding box center [588, 265] width 58 height 34
select select
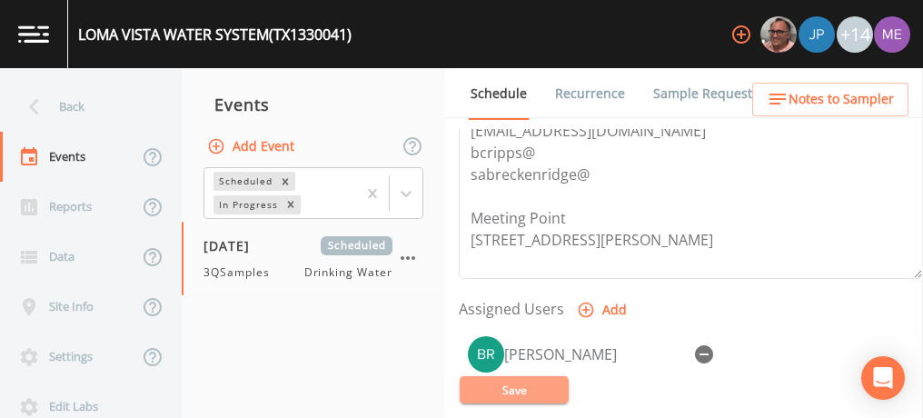
click at [541, 384] on button "Save" at bounding box center [514, 389] width 109 height 27
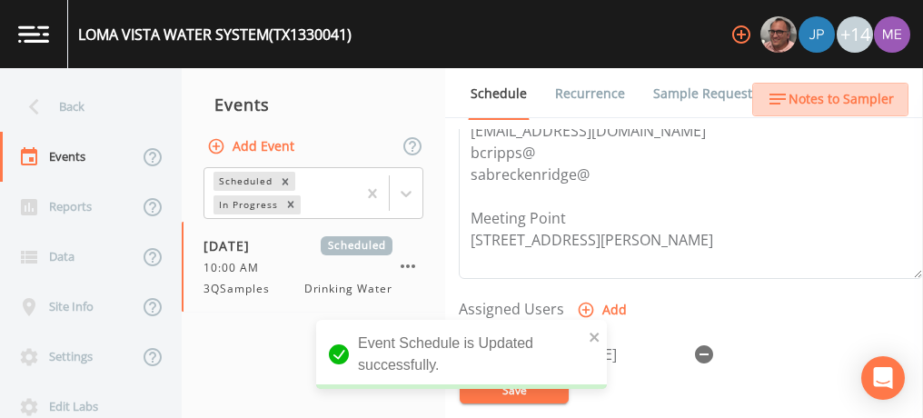
click at [850, 98] on span "Notes to Sampler" at bounding box center [841, 99] width 105 height 23
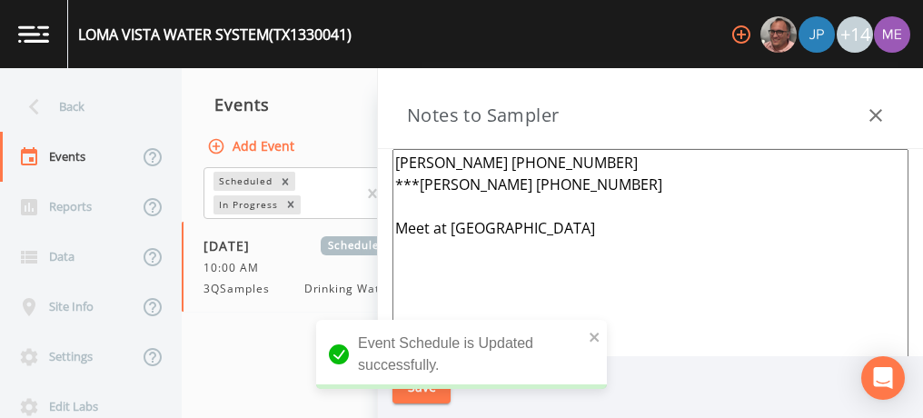
click at [571, 238] on textarea "Charles Osteen 830-992-1607 ***Benton Cripps 830-459-3502 Meet at Horseshoe Oak…" at bounding box center [651, 370] width 516 height 442
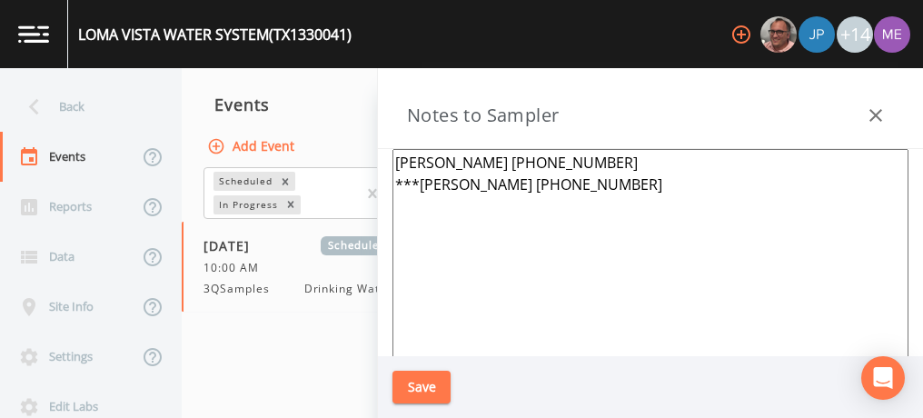
type textarea "Charles Osteen 830-992-1607 ***Benton Cripps 830-459-3502 Meeting Point 150 Don…"
click at [431, 376] on button "Save" at bounding box center [422, 388] width 58 height 34
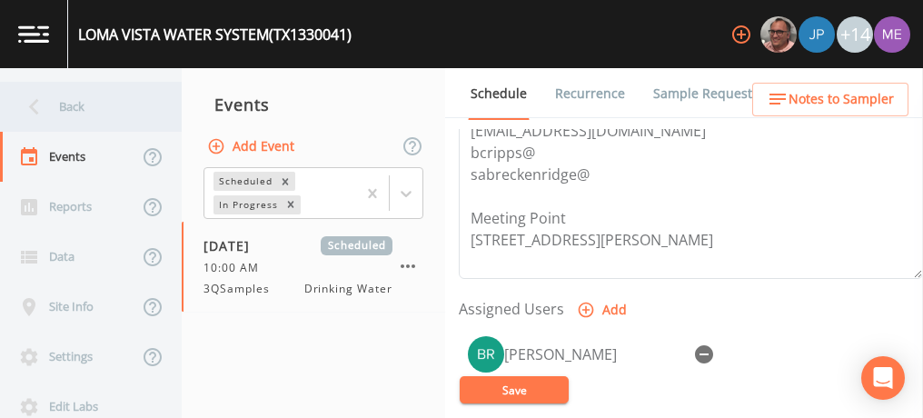
click at [88, 107] on div "Back" at bounding box center [82, 107] width 164 height 50
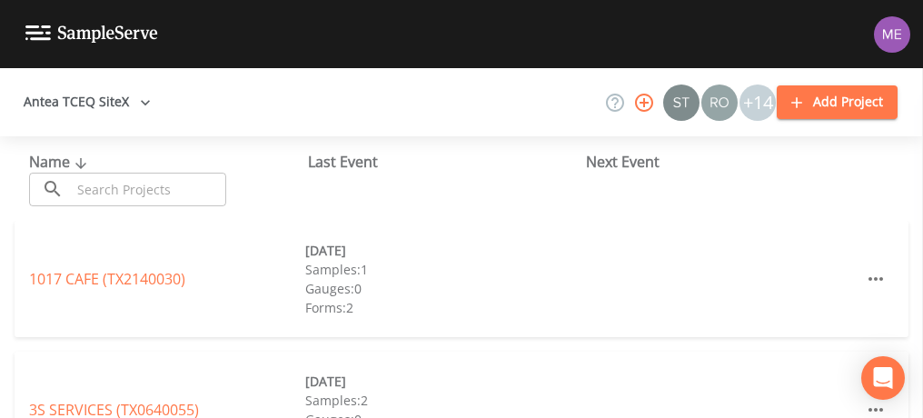
click at [94, 184] on input "text" at bounding box center [148, 190] width 155 height 34
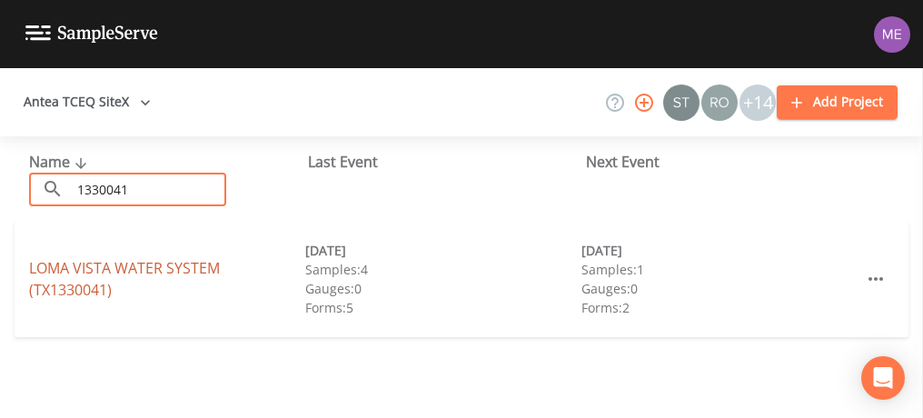
type input "1330041"
click at [77, 269] on link "LOMA VISTA WATER SYSTEM (TX1330041)" at bounding box center [124, 279] width 191 height 42
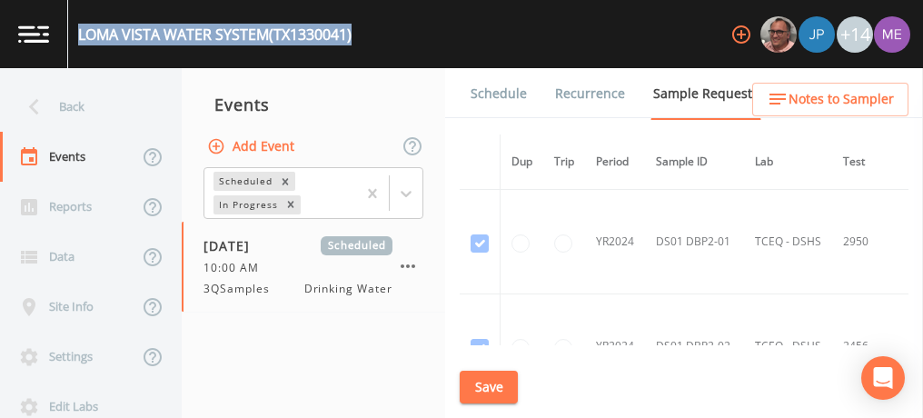
drag, startPoint x: 81, startPoint y: 27, endPoint x: 355, endPoint y: 34, distance: 274.5
click at [352, 34] on div "LOMA VISTA WATER SYSTEM (TX1330041)" at bounding box center [215, 35] width 274 height 22
copy div "LOMA VISTA WATER SYSTEM (TX1330041)"
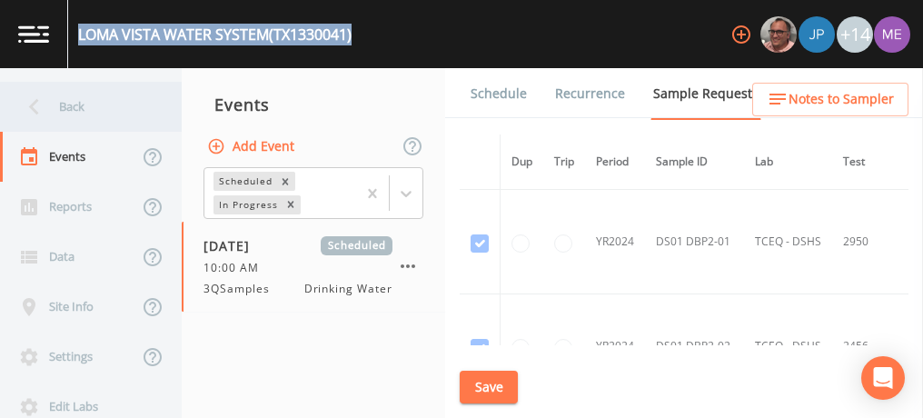
click at [71, 111] on div "Back" at bounding box center [82, 107] width 164 height 50
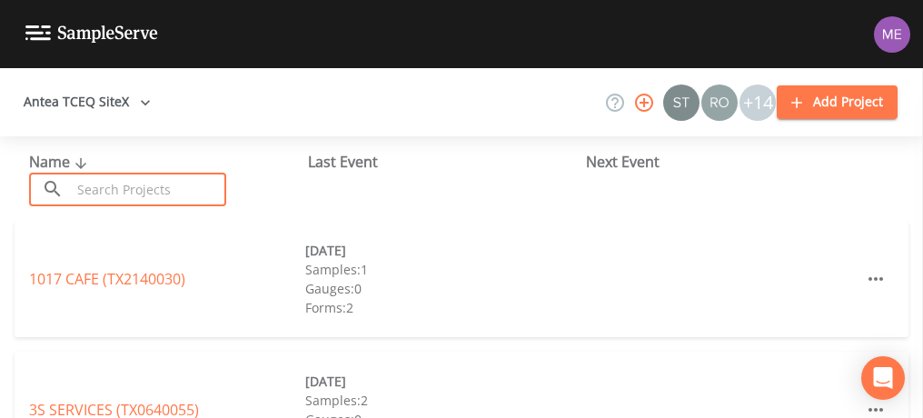
click at [81, 185] on input "text" at bounding box center [148, 190] width 155 height 34
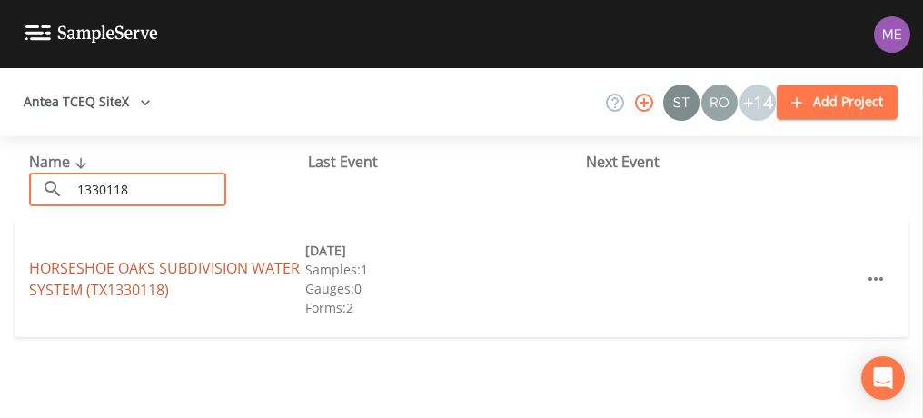
type input "1330118"
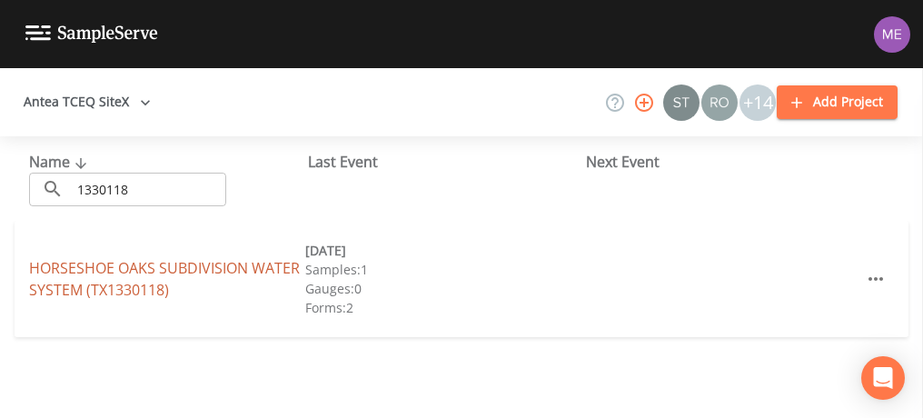
click at [102, 265] on link "HORSESHOE OAKS SUBDIVISION WATER SYSTEM (TX1330118)" at bounding box center [164, 279] width 271 height 42
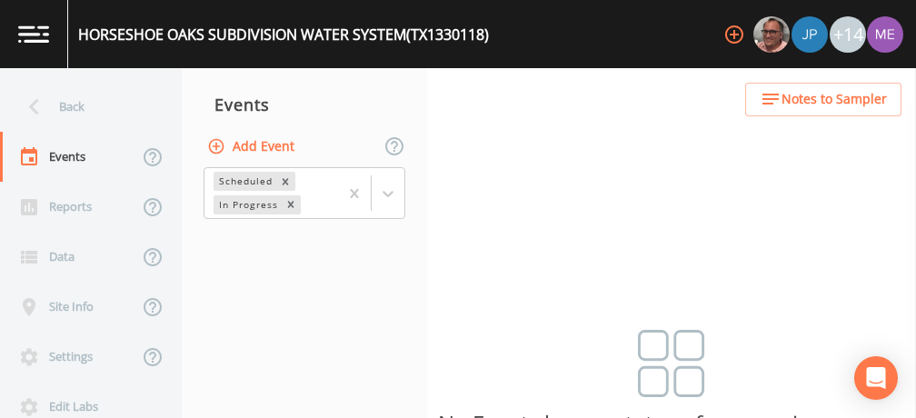
click at [288, 145] on button "Add Event" at bounding box center [253, 147] width 98 height 34
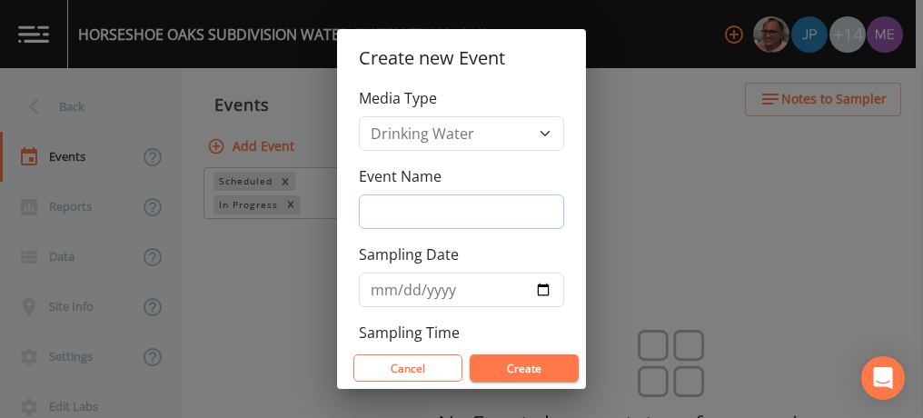
click at [410, 216] on input "Event Name" at bounding box center [461, 211] width 205 height 35
type input "3QSamples"
click at [385, 284] on input "Sampling Date" at bounding box center [461, 290] width 205 height 35
type input "[DATE]"
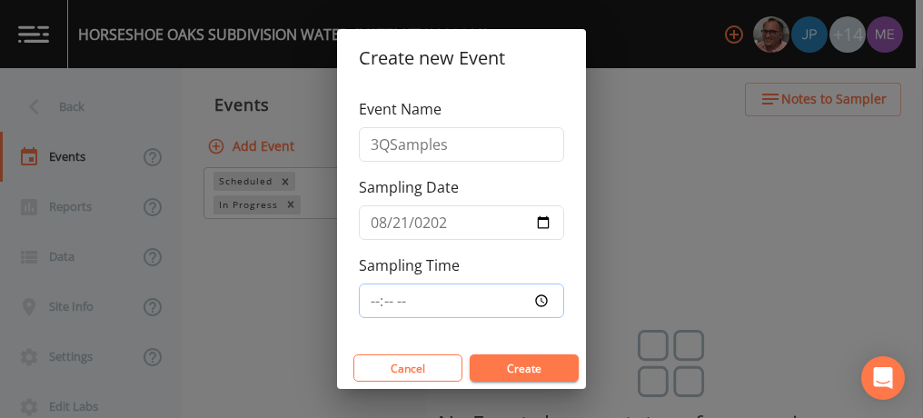
click at [374, 294] on input "Sampling Time" at bounding box center [461, 301] width 205 height 35
type input "10:00"
click at [506, 363] on button "Create" at bounding box center [524, 367] width 109 height 27
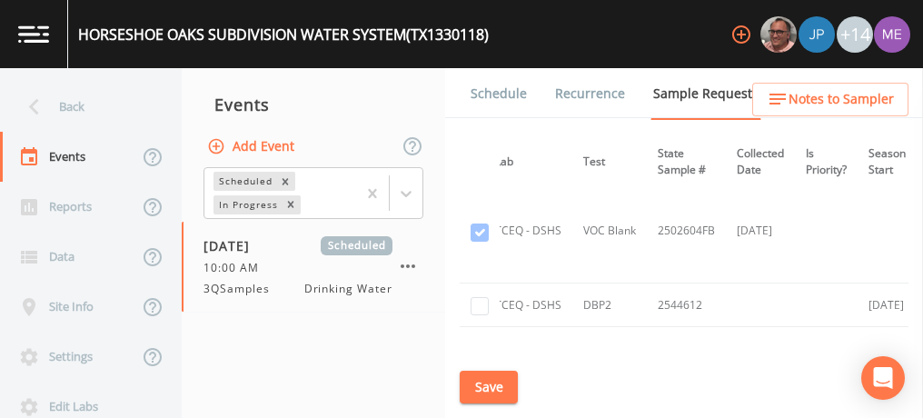
scroll to position [533, 0]
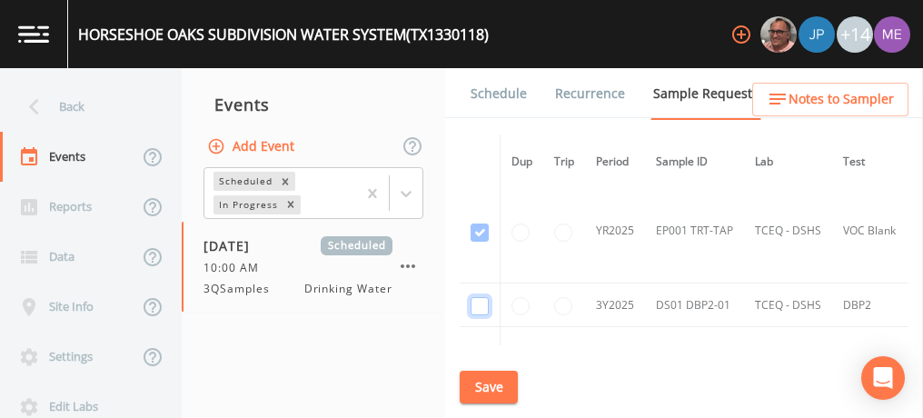
click at [480, 298] on input "checkbox" at bounding box center [480, 306] width 18 height 18
checkbox input "true"
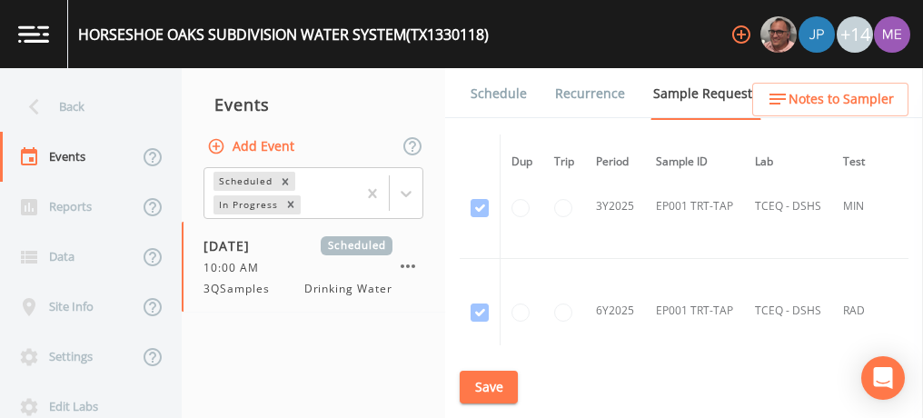
scroll to position [1390, 0]
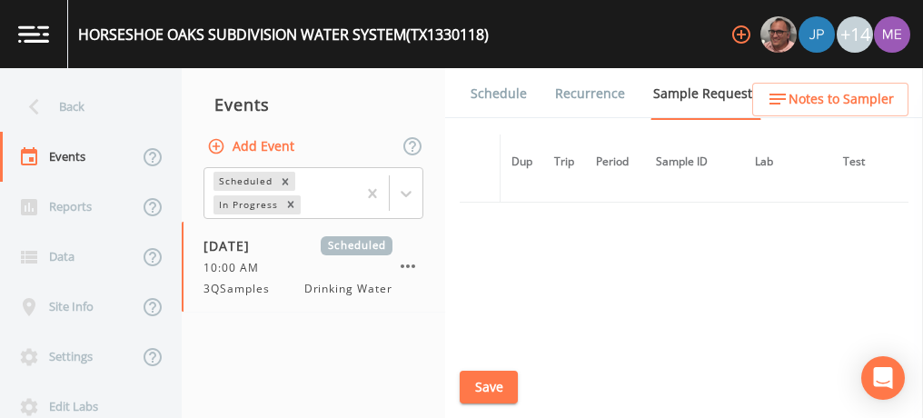
click at [502, 387] on button "Save" at bounding box center [489, 388] width 58 height 34
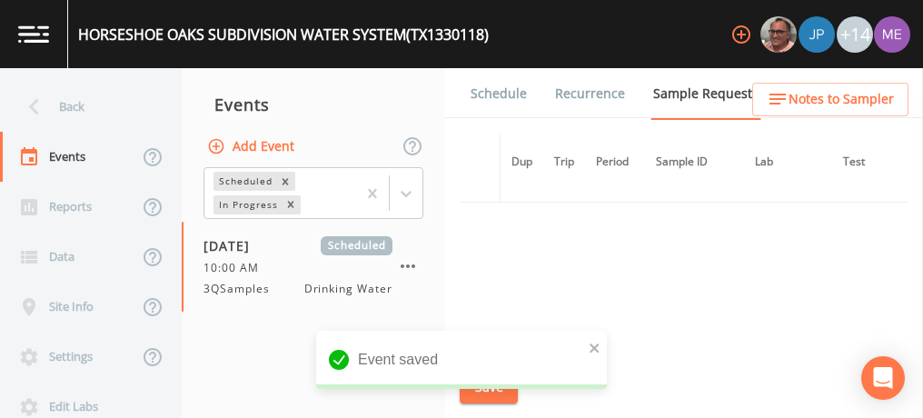
click at [518, 97] on link "Schedule" at bounding box center [499, 93] width 62 height 51
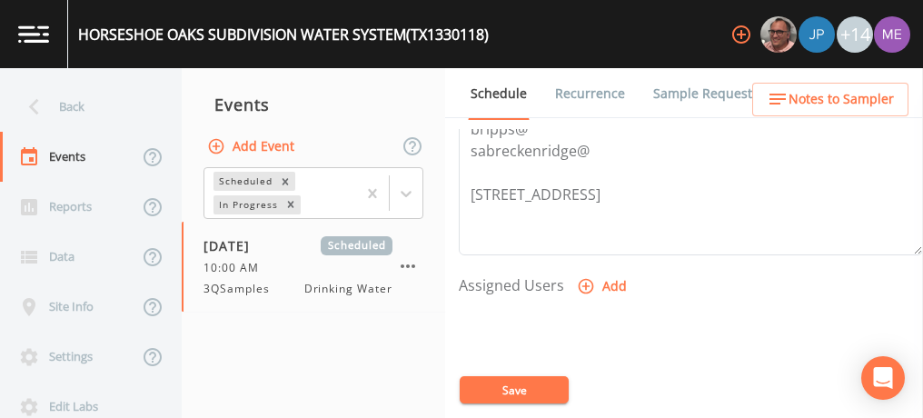
scroll to position [643, 0]
click at [589, 283] on icon "button" at bounding box center [586, 285] width 15 height 15
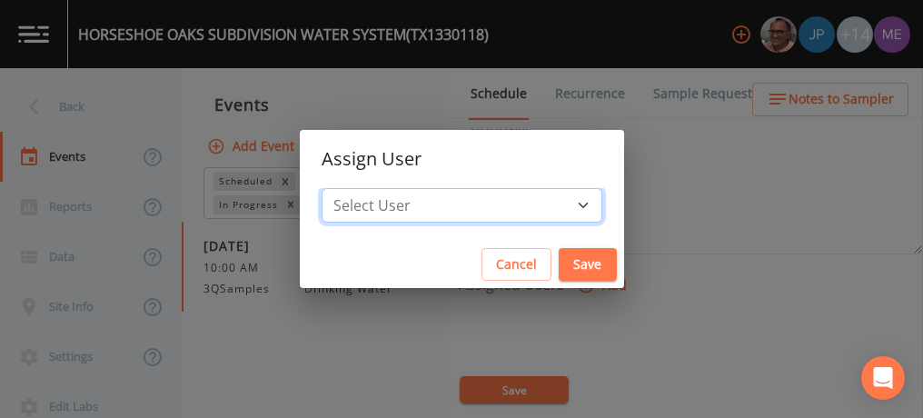
click at [561, 206] on select "Select User [PERSON_NAME] [PERSON_NAME] [PERSON_NAME] [PERSON_NAME] [PERSON_NAM…" at bounding box center [462, 205] width 281 height 35
select select "82fcd260-406f-4720-af66-0de7f1917f1c"
click at [349, 188] on select "Select User [PERSON_NAME] [PERSON_NAME] [PERSON_NAME] [PERSON_NAME] [PERSON_NAM…" at bounding box center [462, 205] width 281 height 35
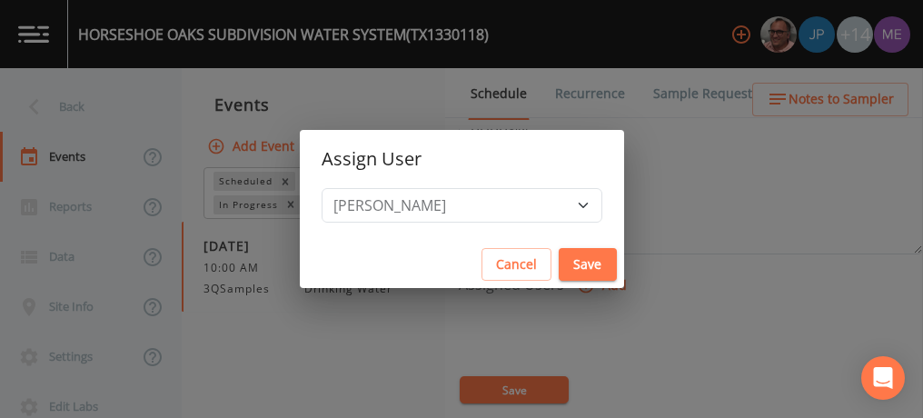
click at [559, 258] on button "Save" at bounding box center [588, 265] width 58 height 34
select select
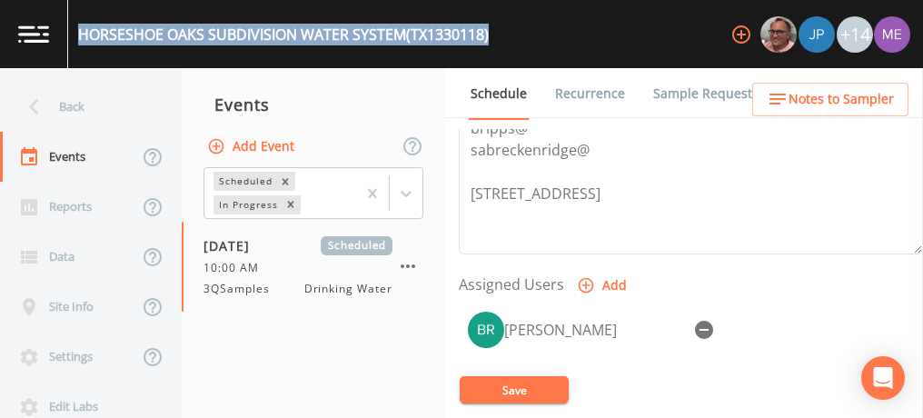
drag, startPoint x: 78, startPoint y: 30, endPoint x: 498, endPoint y: 33, distance: 419.9
click at [498, 33] on div "HORSESHOE OAKS SUBDIVISION WATER SYSTEM (TX1330118) +14" at bounding box center [461, 34] width 923 height 68
copy div "HORSESHOE OAKS SUBDIVISION WATER SYSTEM (TX1330118)"
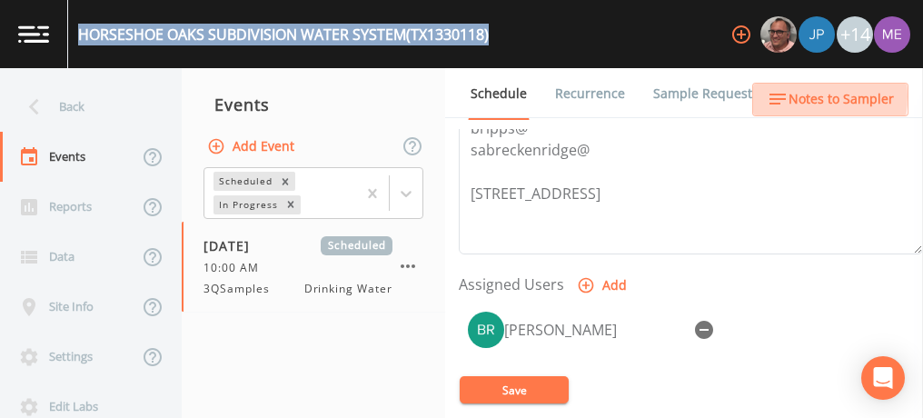
click at [788, 96] on icon "button" at bounding box center [778, 99] width 22 height 22
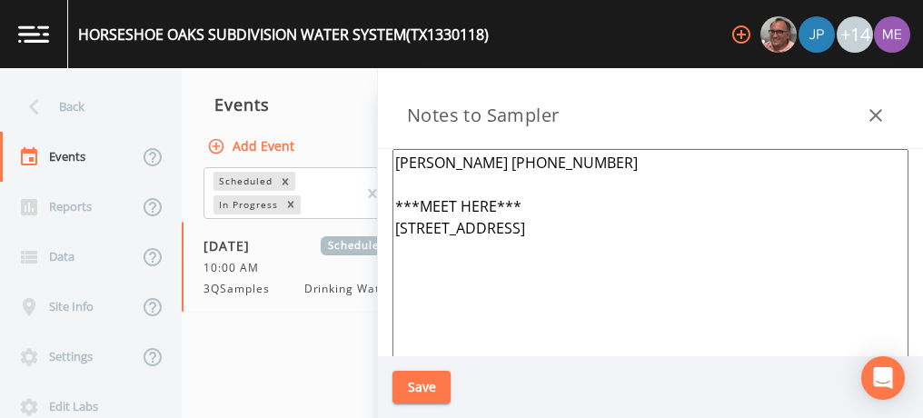
click at [396, 203] on textarea "Charles Osteen 830-992-1607 ***MEET HERE*** 1721 Silver Saddle Rd Kerrville 780…" at bounding box center [651, 370] width 516 height 442
click at [506, 244] on textarea "Charles Osteen 830-992-1607 ***MEET HERE*** 1721 Silver Saddle Rd Kerrville 780…" at bounding box center [651, 370] width 516 height 442
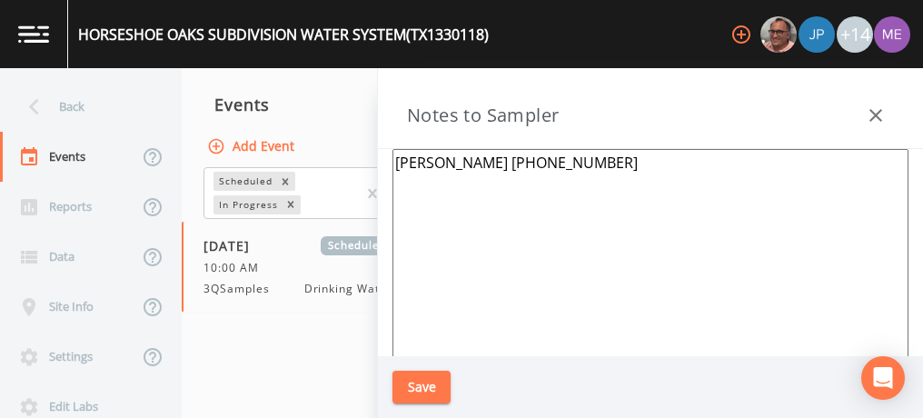
type textarea "Charles Osteen 830-992-1607"
click at [435, 384] on button "Save" at bounding box center [422, 388] width 58 height 34
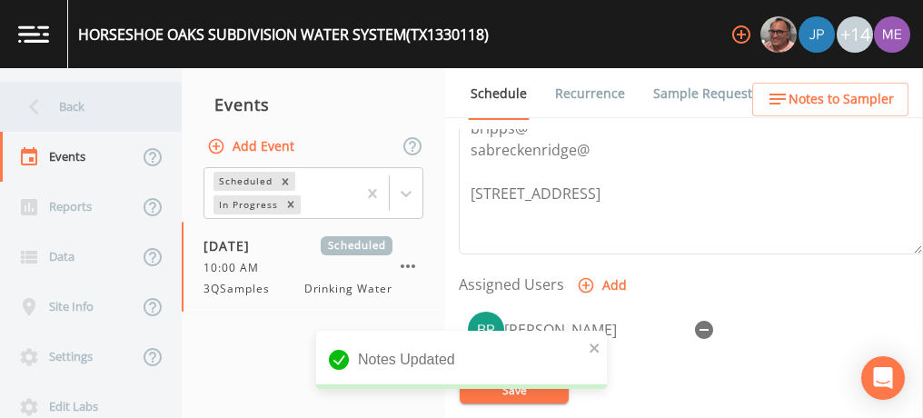
click at [65, 109] on div "Back" at bounding box center [82, 107] width 164 height 50
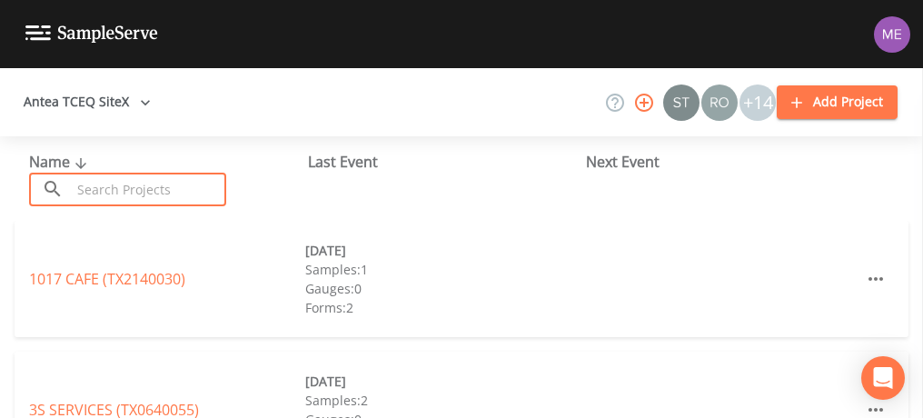
click at [209, 195] on input "text" at bounding box center [148, 190] width 155 height 34
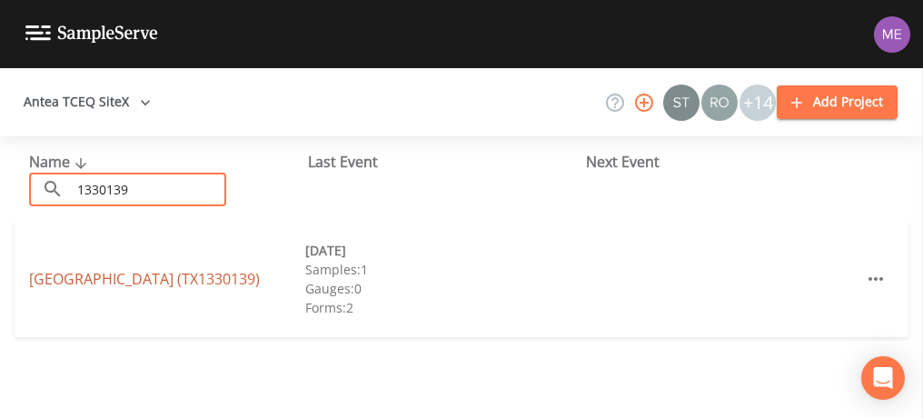
type input "1330139"
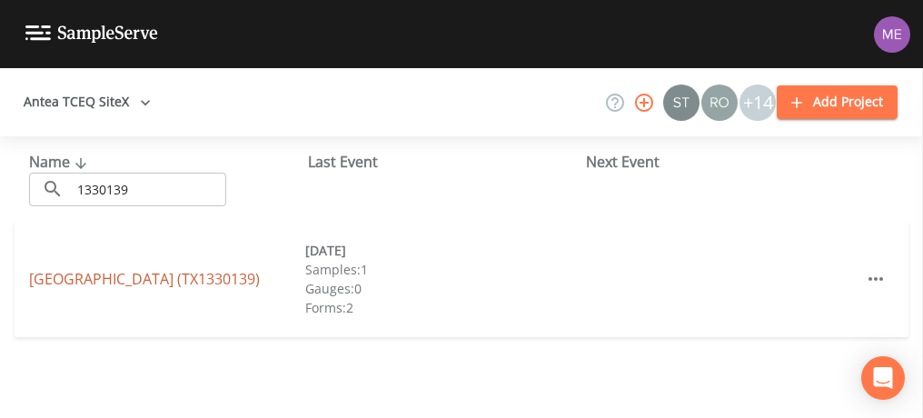
click at [187, 280] on link "REAL OAKS SUBDIVISION (TX1330139)" at bounding box center [144, 279] width 231 height 20
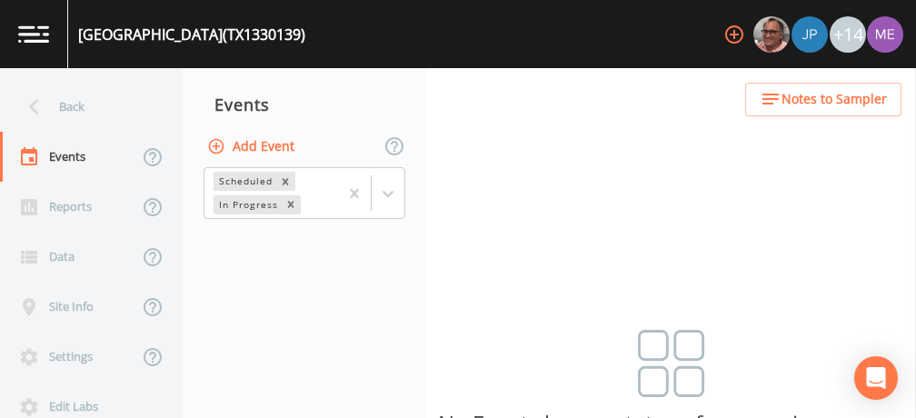
click at [255, 148] on button "Add Event" at bounding box center [253, 147] width 98 height 34
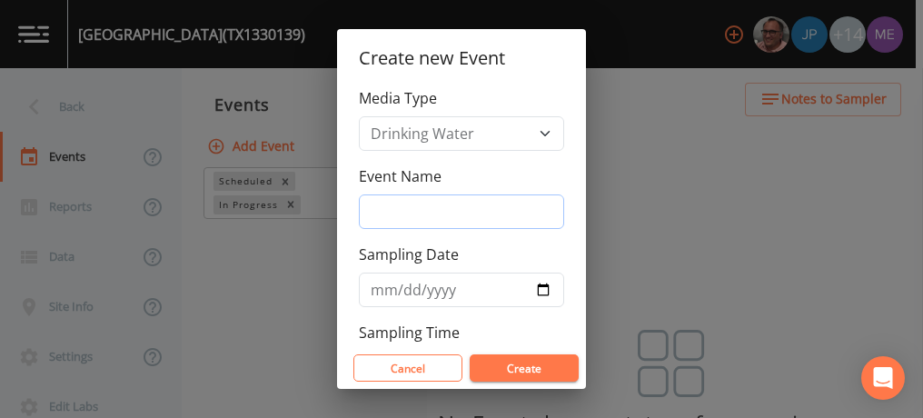
click at [410, 217] on input "Event Name" at bounding box center [461, 211] width 205 height 35
type input "3QSamples"
click at [389, 285] on input "Sampling Date" at bounding box center [461, 290] width 205 height 35
type input "[DATE]"
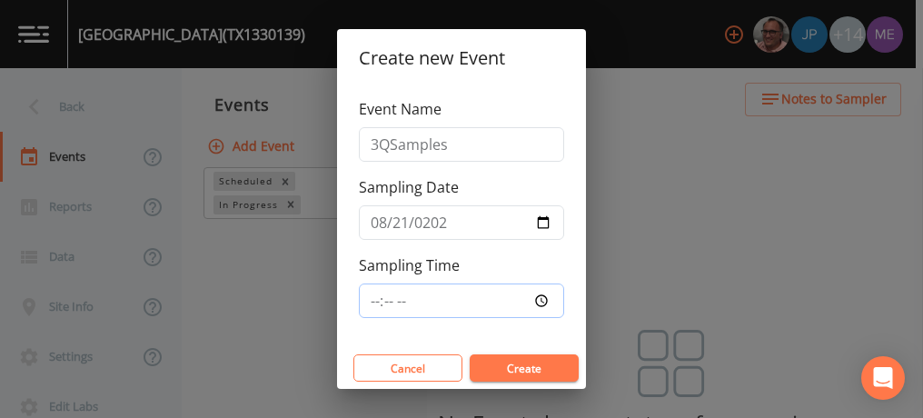
click at [370, 301] on input "Sampling Time" at bounding box center [461, 301] width 205 height 35
type input "10:00"
click at [500, 365] on button "Create" at bounding box center [524, 367] width 109 height 27
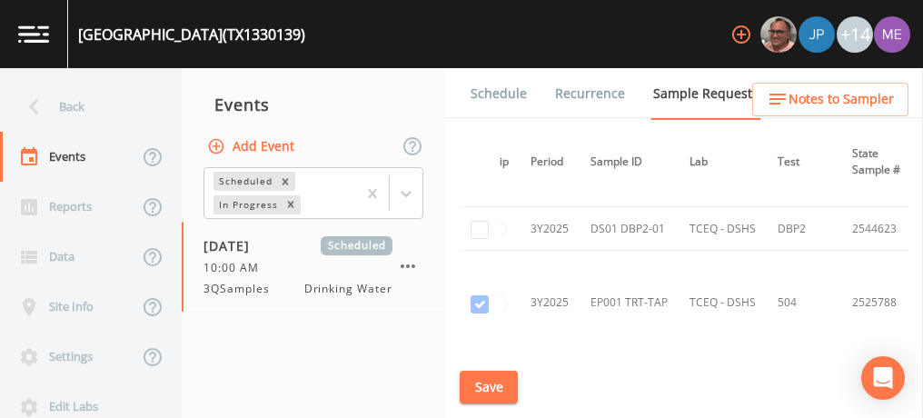
scroll to position [505, 0]
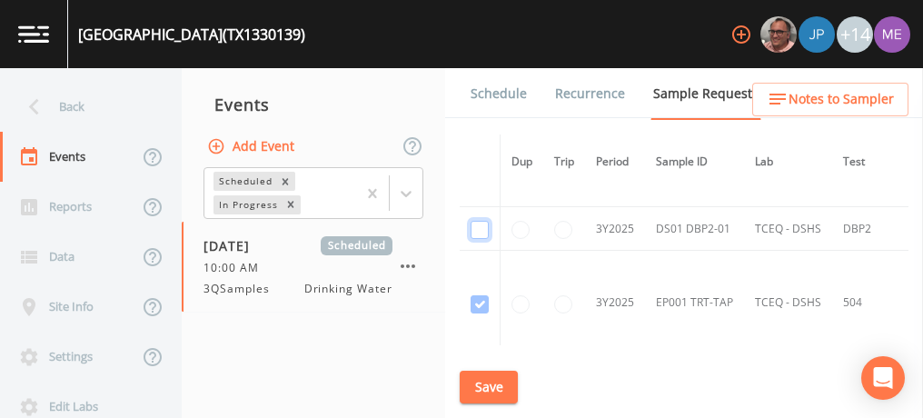
click at [480, 221] on input "checkbox" at bounding box center [480, 230] width 18 height 18
checkbox input "true"
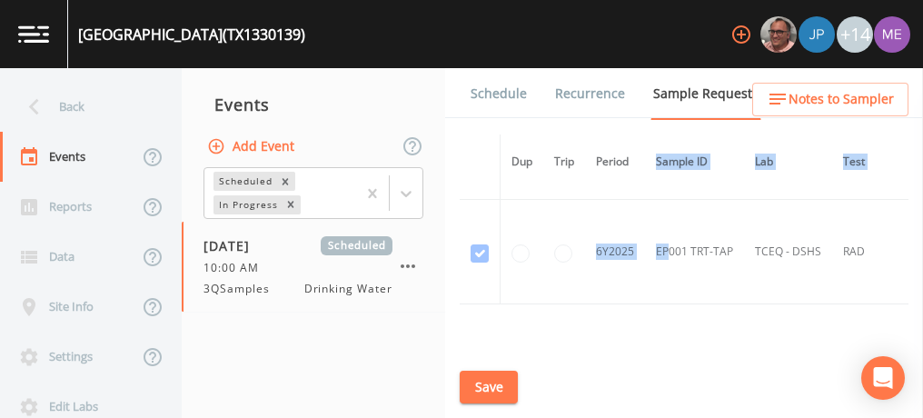
drag, startPoint x: 671, startPoint y: 254, endPoint x: 658, endPoint y: 142, distance: 112.5
drag, startPoint x: 658, startPoint y: 142, endPoint x: 612, endPoint y: 213, distance: 84.7
click at [612, 213] on td "6Y2025" at bounding box center [615, 256] width 60 height 105
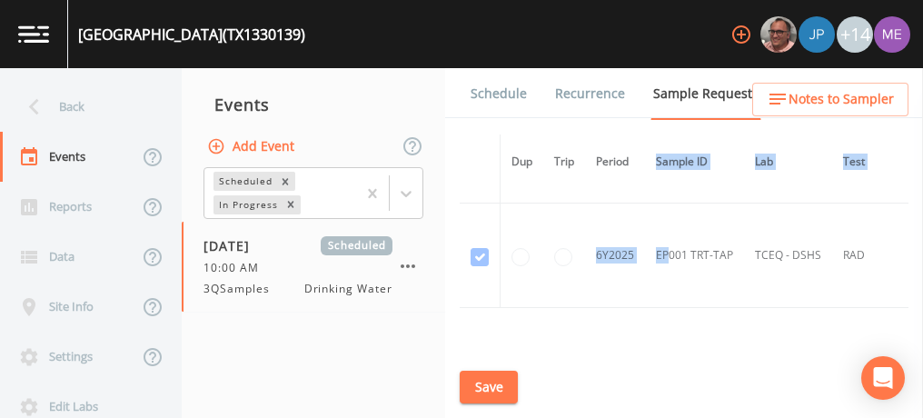
click at [477, 377] on button "Save" at bounding box center [489, 388] width 58 height 34
click at [505, 88] on link "Schedule" at bounding box center [499, 93] width 62 height 51
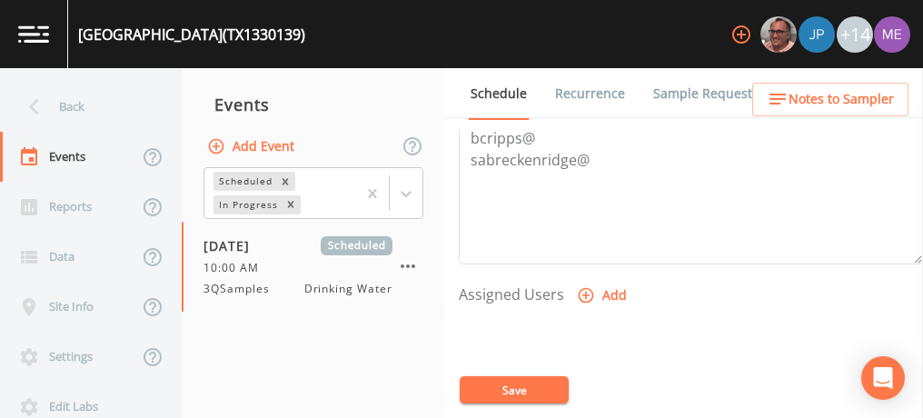
scroll to position [653, 0]
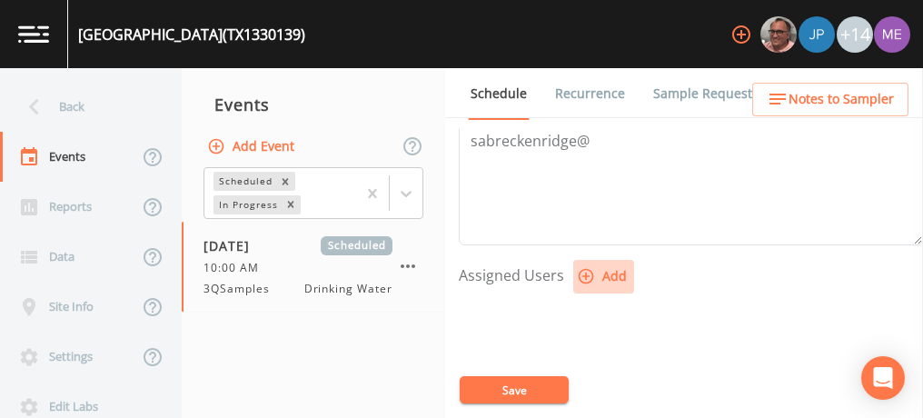
click at [587, 269] on icon "button" at bounding box center [586, 276] width 18 height 18
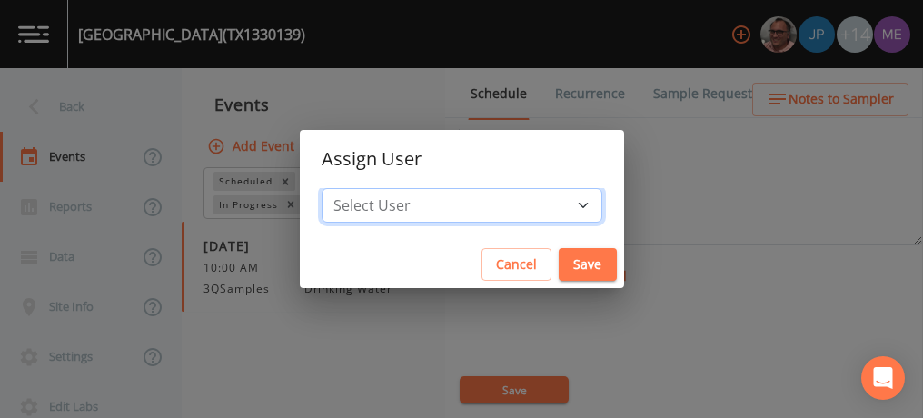
click at [556, 204] on select "Select User [PERSON_NAME] [PERSON_NAME] [PERSON_NAME] [PERSON_NAME] [PERSON_NAM…" at bounding box center [462, 205] width 281 height 35
select select "82fcd260-406f-4720-af66-0de7f1917f1c"
click at [349, 188] on select "Select User [PERSON_NAME] [PERSON_NAME] [PERSON_NAME] [PERSON_NAME] [PERSON_NAM…" at bounding box center [462, 205] width 281 height 35
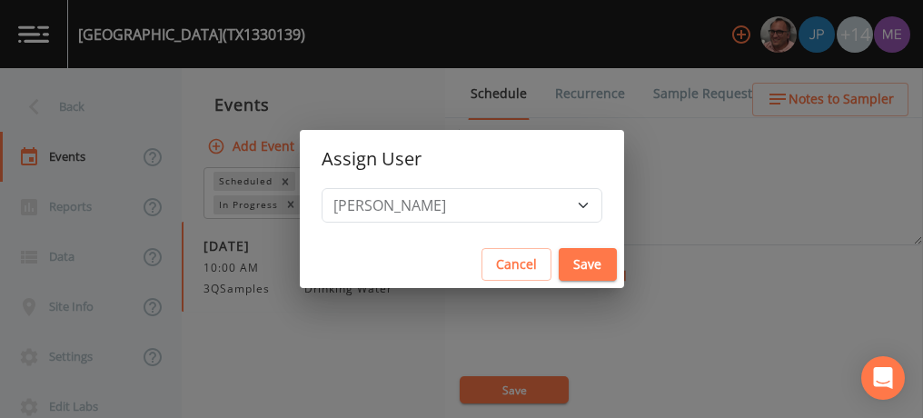
click at [559, 258] on button "Save" at bounding box center [588, 265] width 58 height 34
select select
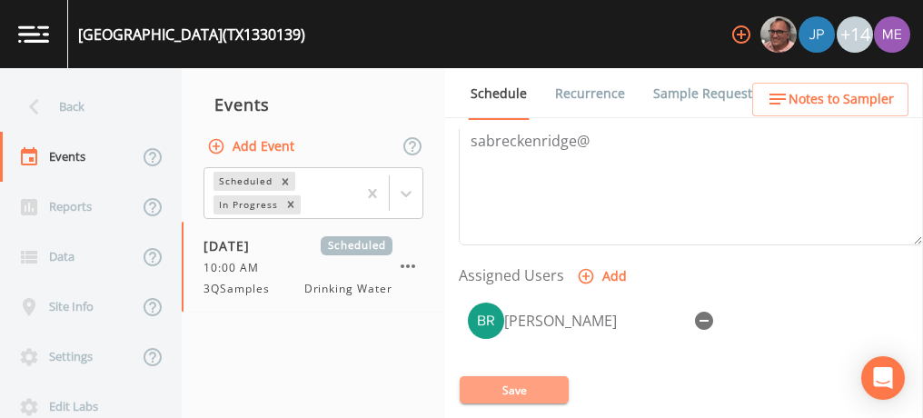
click at [492, 394] on button "Save" at bounding box center [514, 389] width 109 height 27
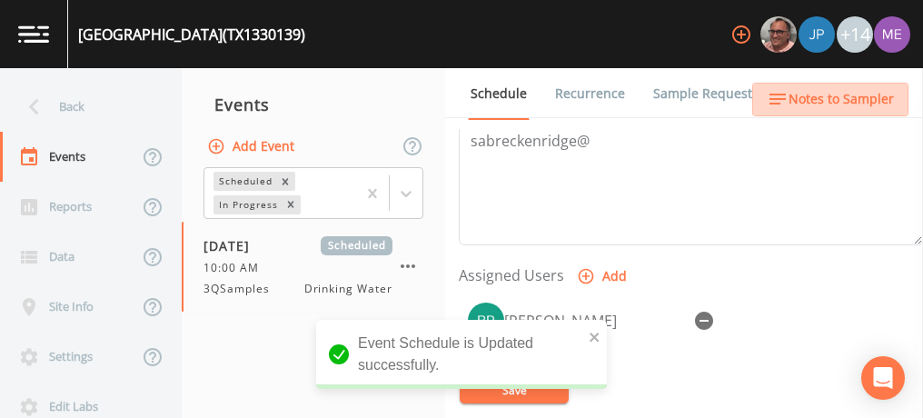
click at [874, 97] on span "Notes to Sampler" at bounding box center [841, 99] width 105 height 23
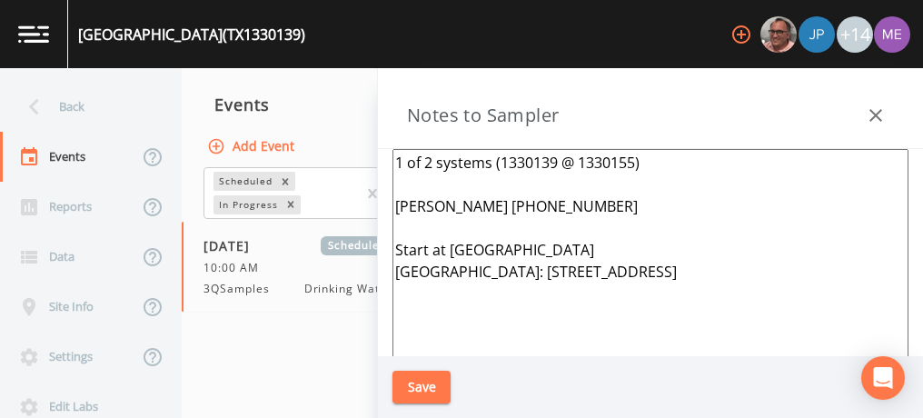
drag, startPoint x: 394, startPoint y: 246, endPoint x: 726, endPoint y: 263, distance: 333.0
click at [726, 263] on textarea "1 of 2 systems (1330139 @ 1330155) CHARLES OSTEEN 830-992-1607 Start at Saddlew…" at bounding box center [651, 370] width 516 height 442
click at [720, 217] on textarea "1 of 2 systems (1330139 @ 1330155) CHARLES OSTEEN 830-992-1607 Start at Saddlew…" at bounding box center [651, 370] width 516 height 442
click at [673, 164] on textarea "1 of 2 systems (1330139 @ 1330155) CHARLES OSTEEN 830-992-1607 Start at Saddlew…" at bounding box center [651, 370] width 516 height 442
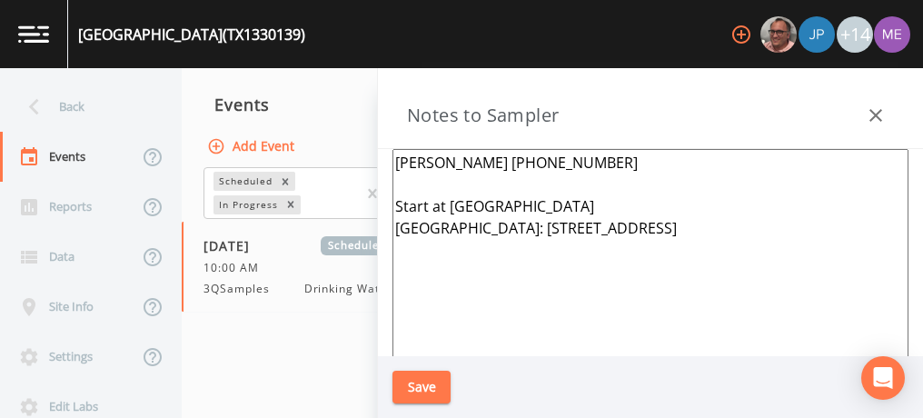
type textarea "CHARLES OSTEEN 830-992-1607 Start at Saddlewood Subdivision Meeting Point: 1632…"
click at [437, 382] on button "Save" at bounding box center [422, 388] width 58 height 34
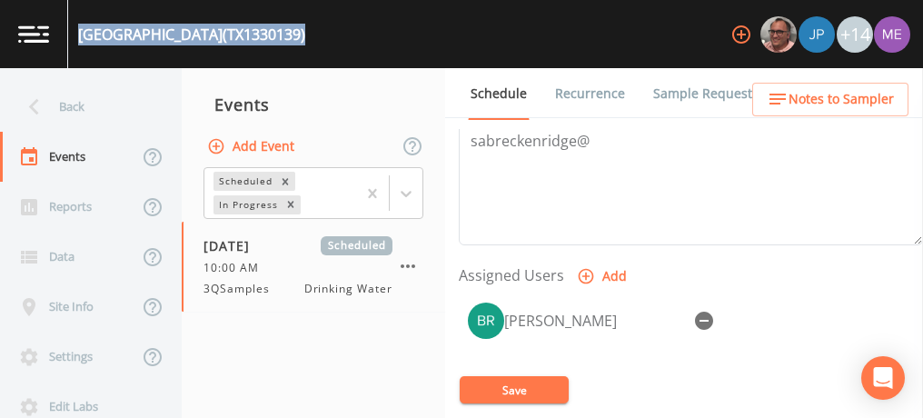
drag, startPoint x: 80, startPoint y: 33, endPoint x: 334, endPoint y: 35, distance: 253.6
click at [334, 35] on div "REAL OAKS SUBDIVISION (TX1330139) +14" at bounding box center [461, 34] width 923 height 68
copy div "REAL OAKS SUBDIVISION (TX1330139)"
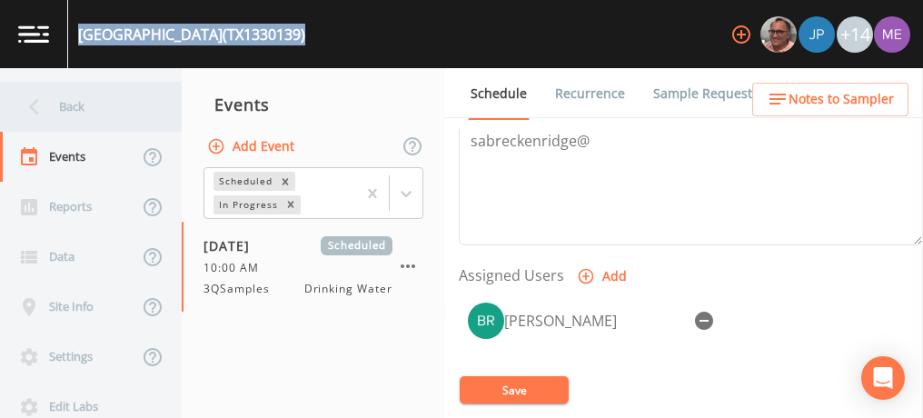
click at [73, 98] on div "Back" at bounding box center [82, 107] width 164 height 50
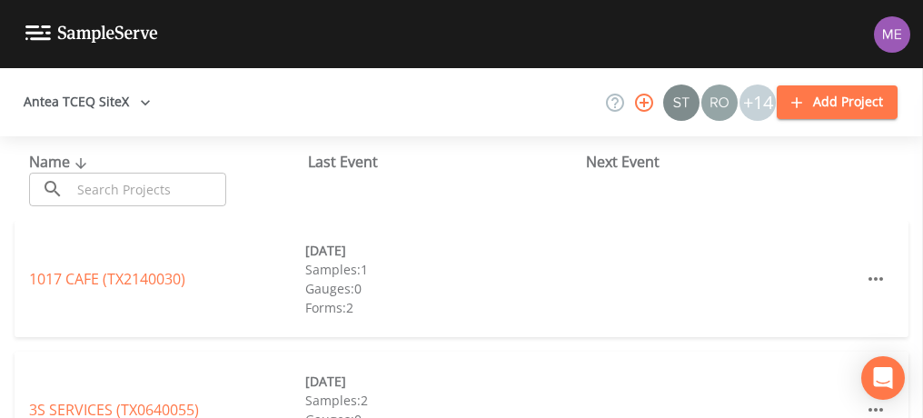
click at [90, 192] on input "text" at bounding box center [148, 190] width 155 height 34
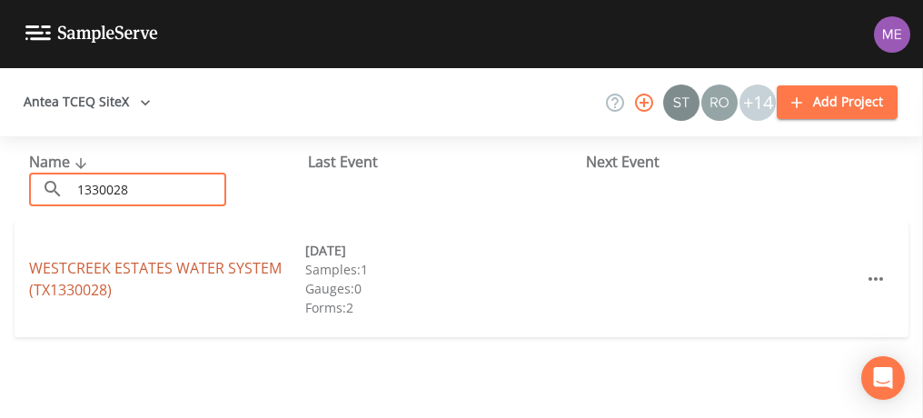
type input "1330028"
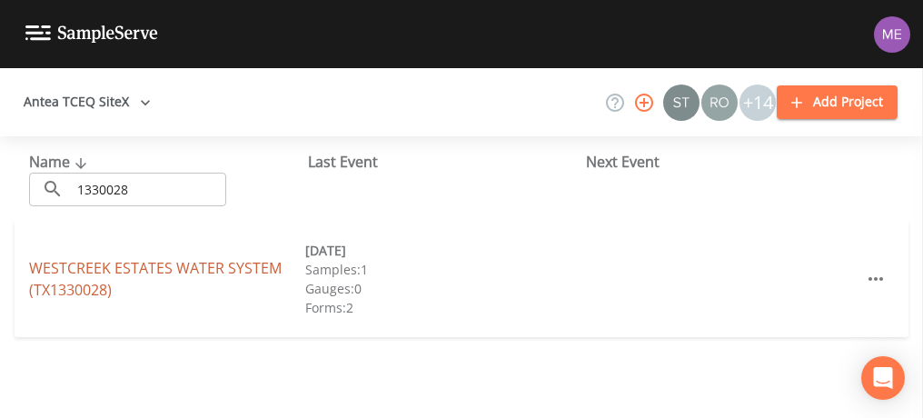
click at [126, 269] on link "WESTCREEK ESTATES WATER SYSTEM (TX1330028)" at bounding box center [155, 279] width 253 height 42
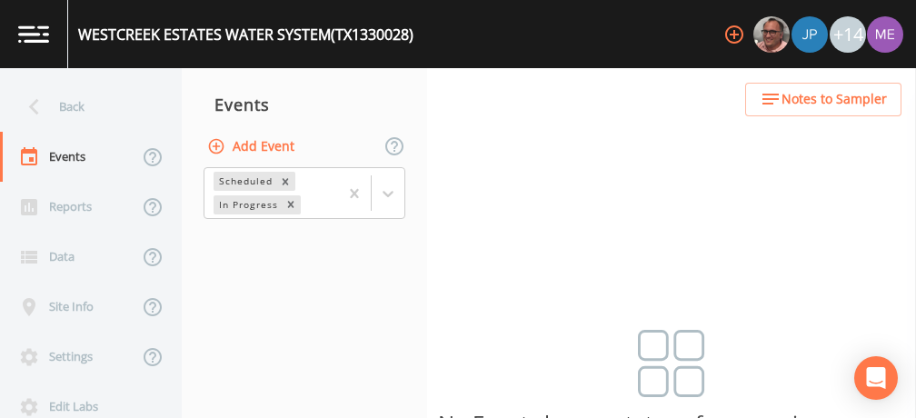
click at [260, 140] on button "Add Event" at bounding box center [253, 147] width 98 height 34
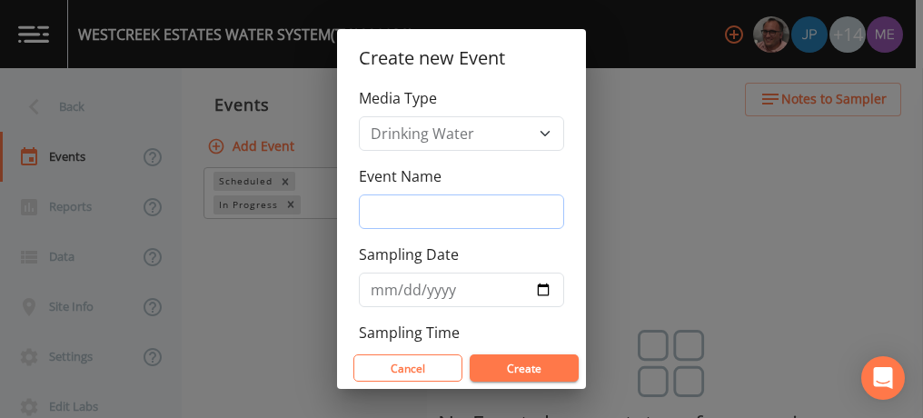
click at [418, 222] on input "Event Name" at bounding box center [461, 211] width 205 height 35
type input "3QSamples"
click at [383, 284] on input "Sampling Date" at bounding box center [461, 290] width 205 height 35
type input "[DATE]"
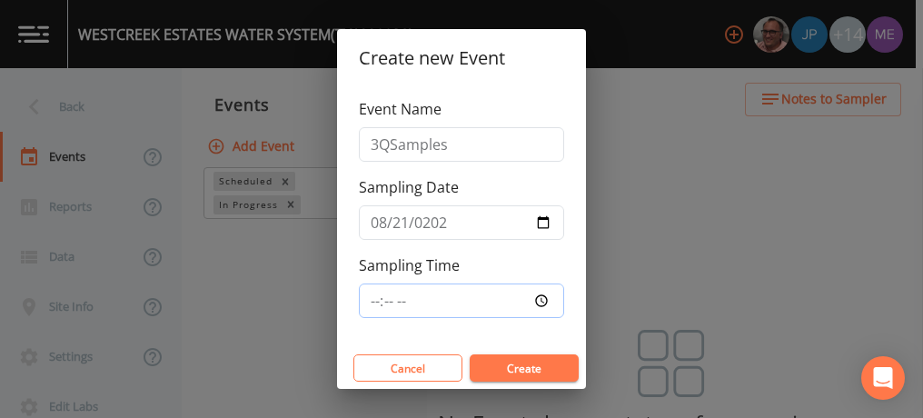
click at [371, 298] on input "Sampling Time" at bounding box center [461, 301] width 205 height 35
type input "10:00"
click at [519, 364] on button "Create" at bounding box center [524, 367] width 109 height 27
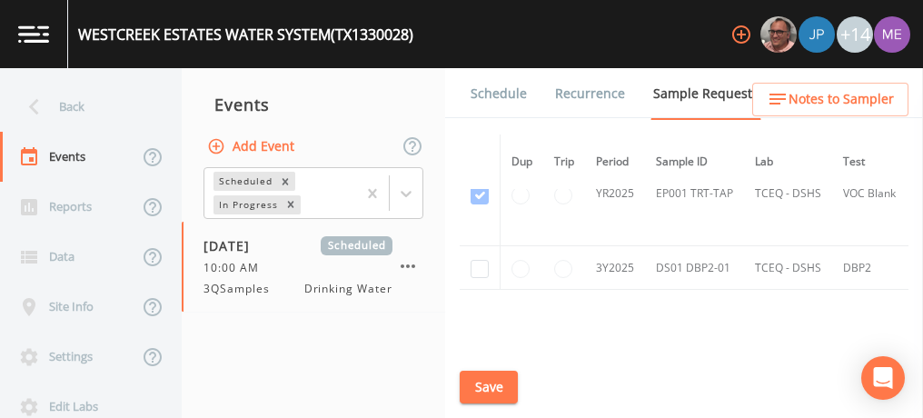
scroll to position [1407, 1]
click at [474, 261] on input "checkbox" at bounding box center [480, 269] width 18 height 18
checkbox input "true"
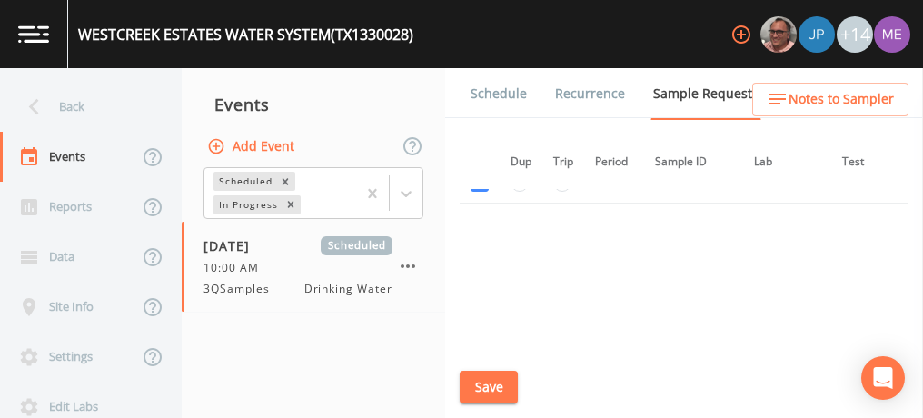
click at [474, 380] on button "Save" at bounding box center [489, 388] width 58 height 34
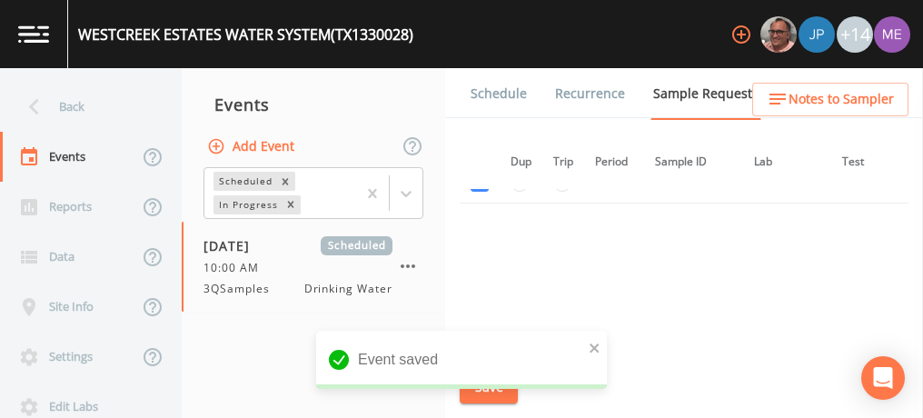
click at [522, 91] on link "Schedule" at bounding box center [499, 93] width 62 height 51
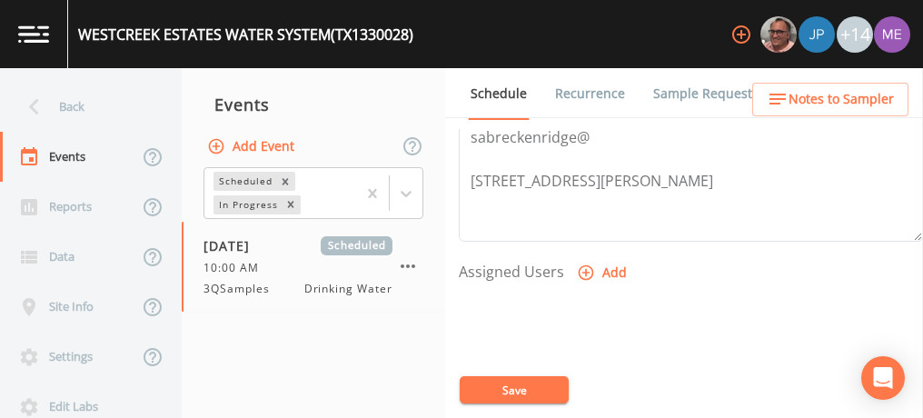
scroll to position [662, 0]
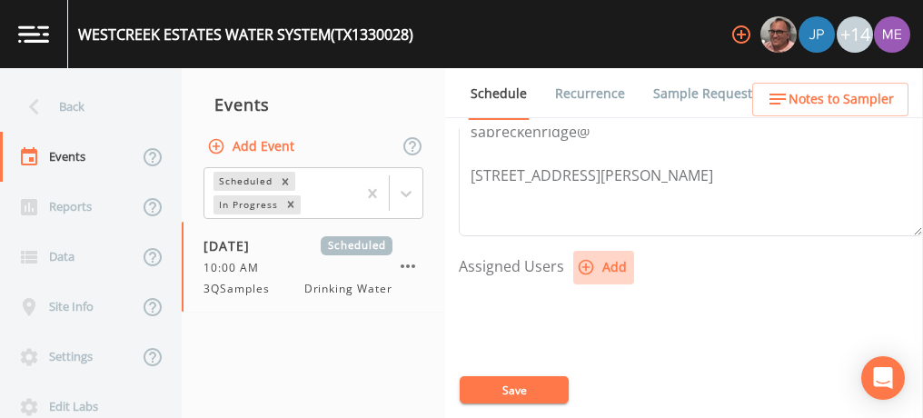
click at [588, 262] on icon "button" at bounding box center [586, 267] width 18 height 18
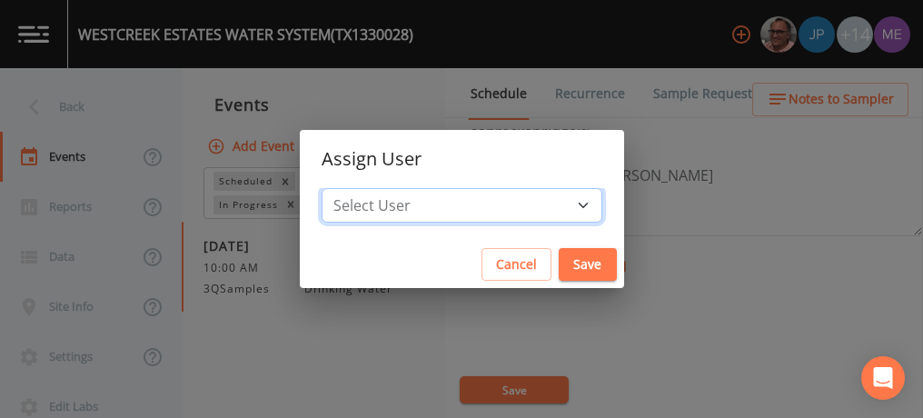
click at [555, 203] on select "Select User [PERSON_NAME] [PERSON_NAME] [PERSON_NAME] [PERSON_NAME] [PERSON_NAM…" at bounding box center [462, 205] width 281 height 35
select select "82fcd260-406f-4720-af66-0de7f1917f1c"
click at [349, 188] on select "Select User [PERSON_NAME] [PERSON_NAME] [PERSON_NAME] [PERSON_NAME] [PERSON_NAM…" at bounding box center [462, 205] width 281 height 35
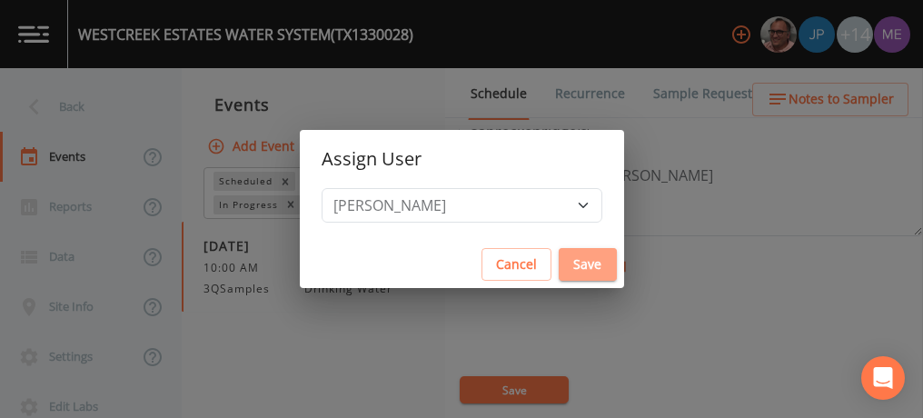
click at [559, 255] on button "Save" at bounding box center [588, 265] width 58 height 34
select select
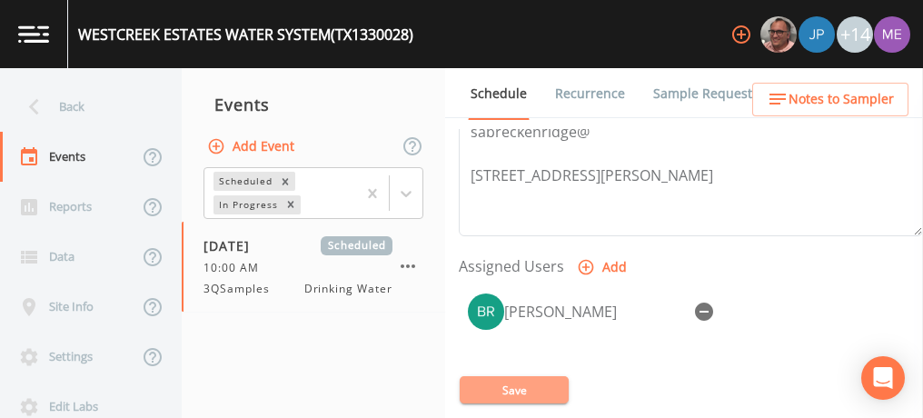
click at [503, 381] on button "Save" at bounding box center [514, 389] width 109 height 27
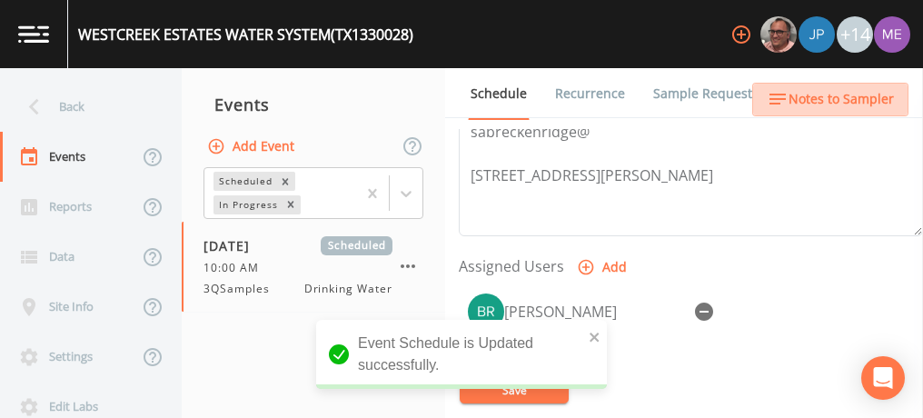
click at [858, 105] on span "Notes to Sampler" at bounding box center [841, 99] width 105 height 23
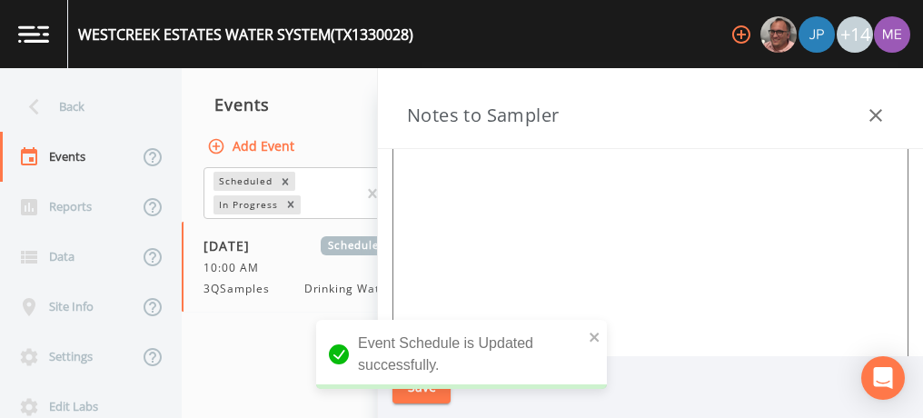
scroll to position [222, 0]
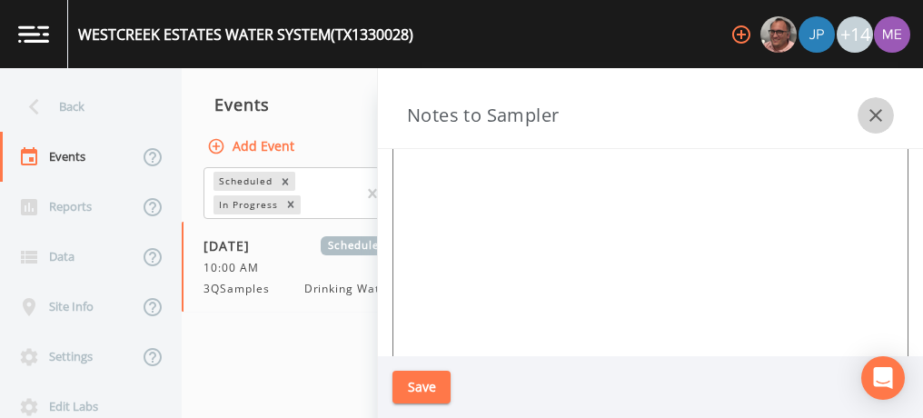
click at [886, 112] on icon "button" at bounding box center [876, 116] width 22 height 22
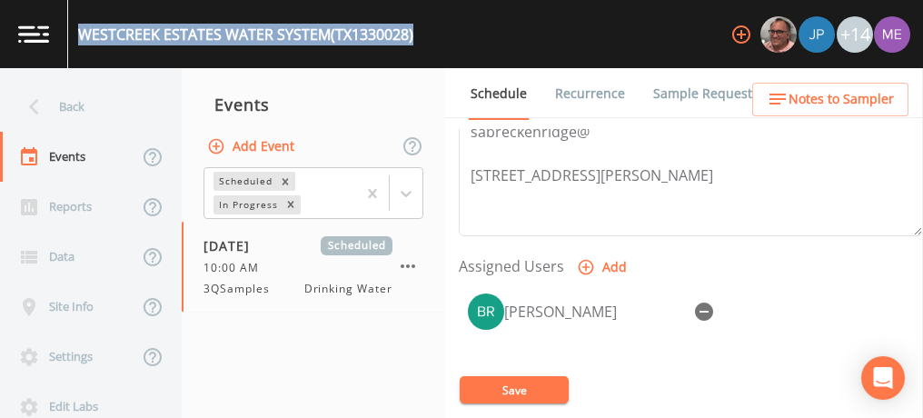
drag, startPoint x: 79, startPoint y: 28, endPoint x: 421, endPoint y: 34, distance: 341.7
click at [421, 34] on div "WESTCREEK ESTATES WATER SYSTEM (TX1330028) +14" at bounding box center [461, 34] width 923 height 68
copy div "WESTCREEK ESTATES WATER SYSTEM (TX1330028)"
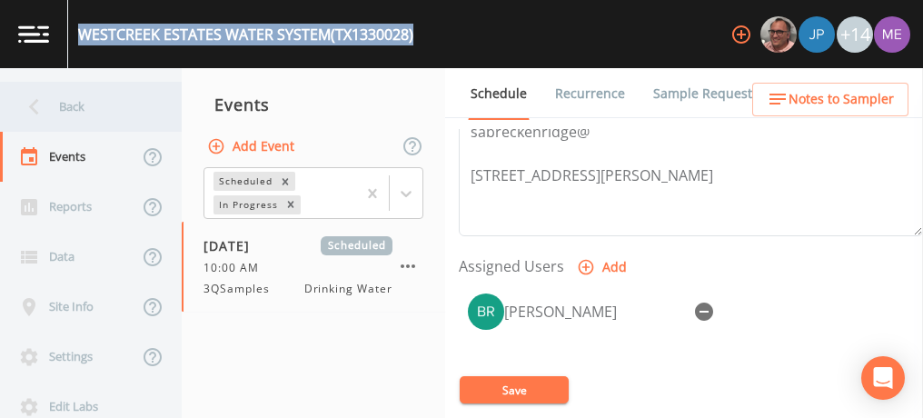
click at [71, 110] on div "Back" at bounding box center [82, 107] width 164 height 50
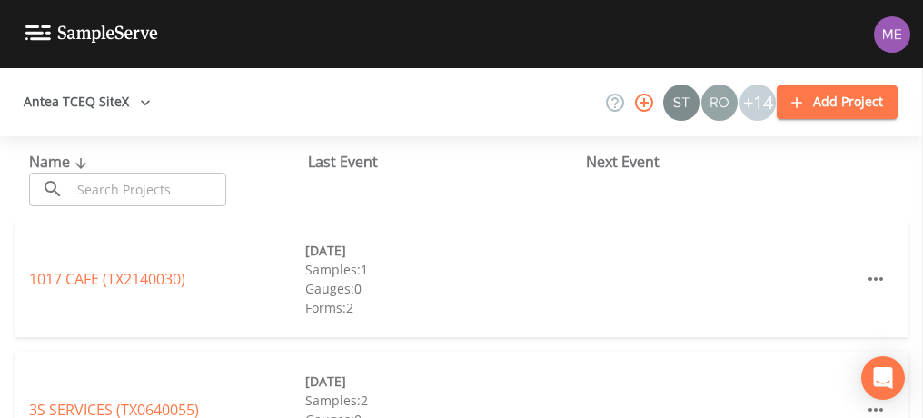
click at [115, 195] on input "text" at bounding box center [148, 190] width 155 height 34
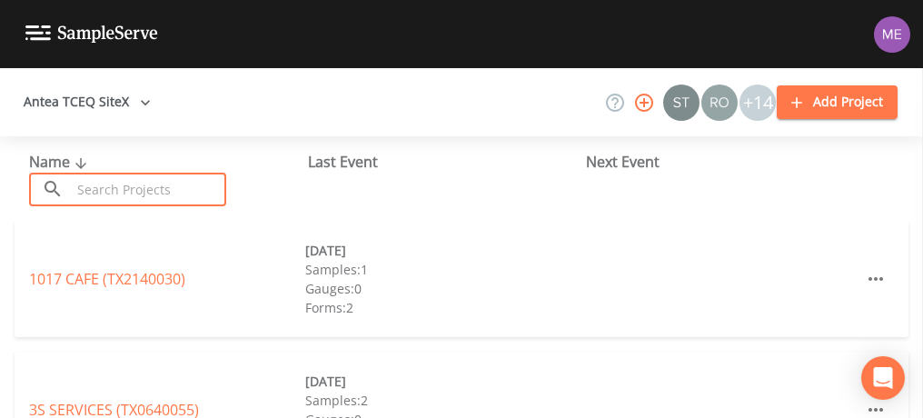
click at [115, 197] on input "text" at bounding box center [148, 190] width 155 height 34
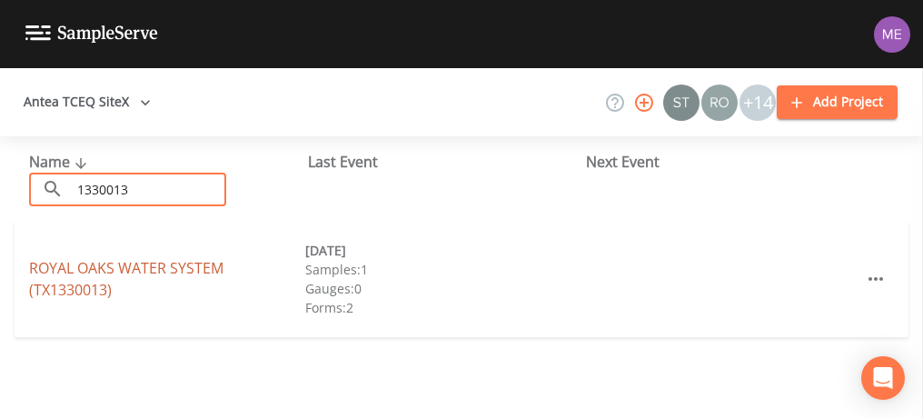
type input "1330013"
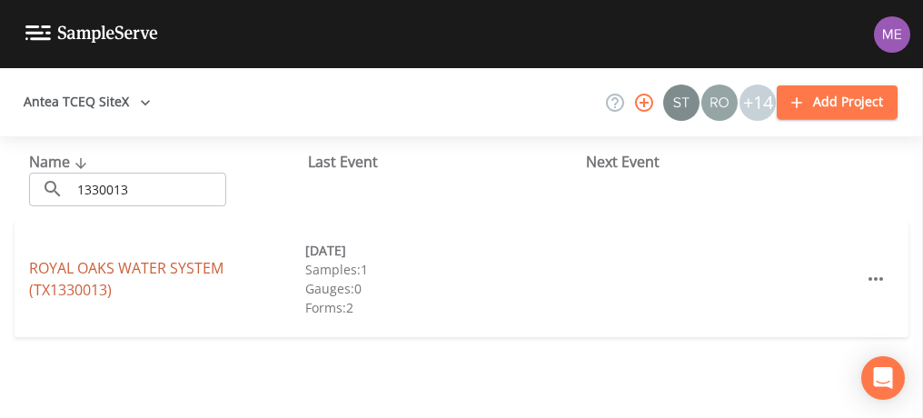
click at [125, 265] on link "ROYAL OAKS WATER SYSTEM (TX1330013)" at bounding box center [126, 279] width 194 height 42
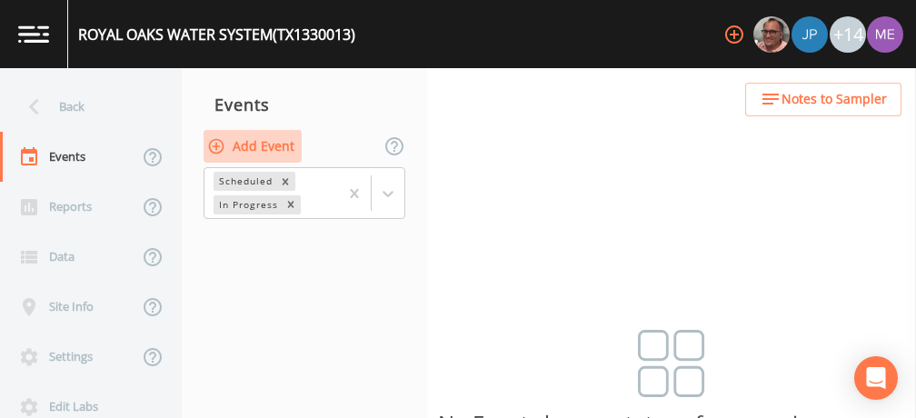
click at [283, 146] on button "Add Event" at bounding box center [253, 147] width 98 height 34
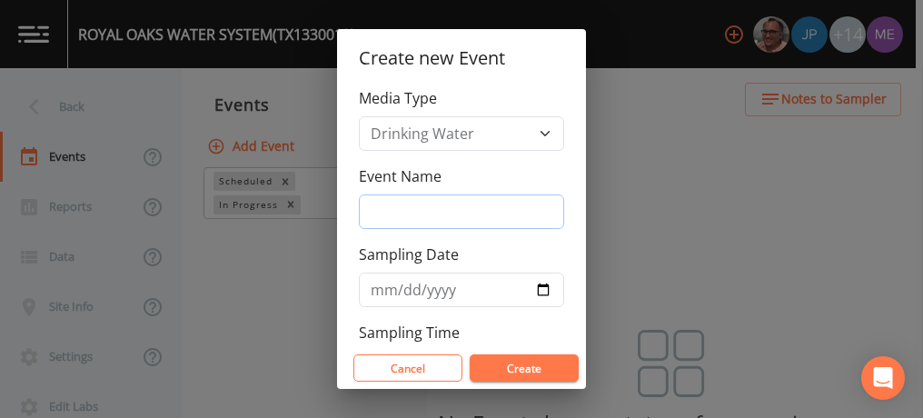
click at [402, 210] on input "Event Name" at bounding box center [461, 211] width 205 height 35
type input "3QSamples"
click at [377, 283] on input "Sampling Date" at bounding box center [461, 290] width 205 height 35
type input "[DATE]"
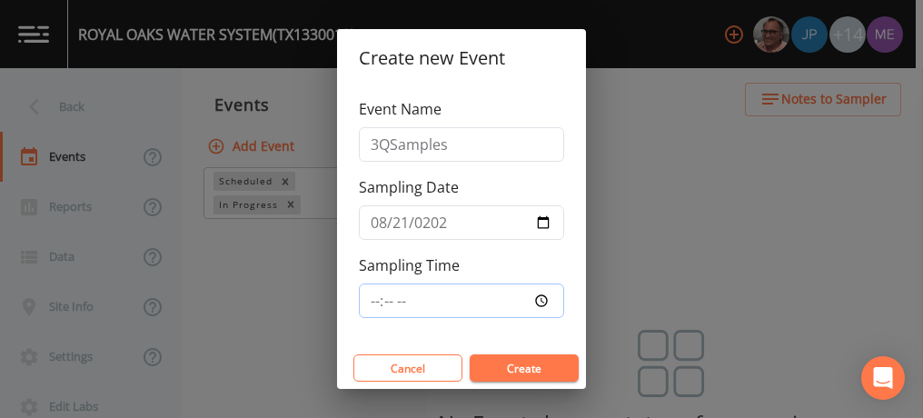
click at [372, 292] on input "Sampling Time" at bounding box center [461, 301] width 205 height 35
type input "10:00"
click at [511, 369] on button "Create" at bounding box center [524, 367] width 109 height 27
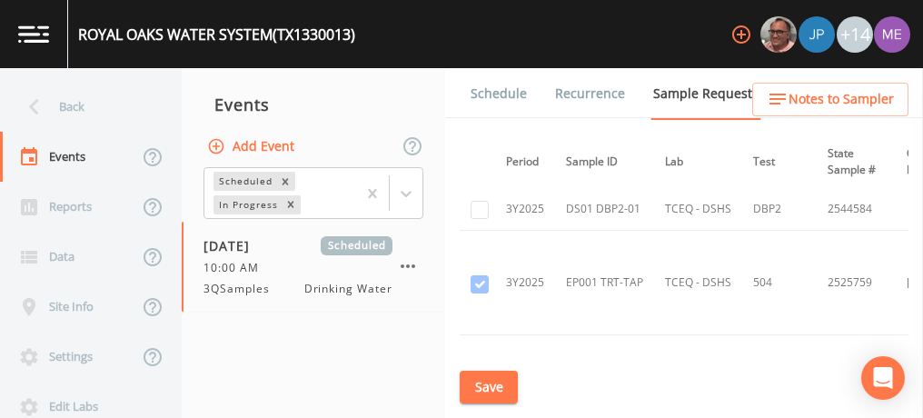
scroll to position [525, 0]
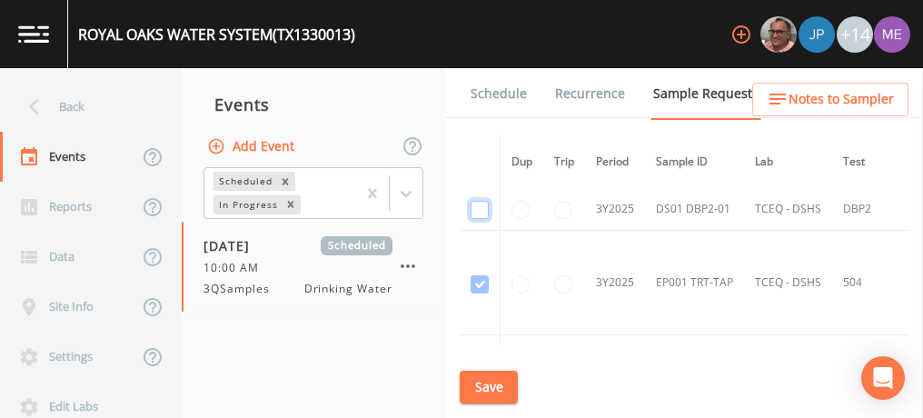
click at [478, 213] on input "checkbox" at bounding box center [480, 210] width 18 height 18
checkbox input "true"
click at [476, 376] on button "Save" at bounding box center [489, 388] width 58 height 34
click at [523, 93] on link "Schedule" at bounding box center [499, 93] width 62 height 51
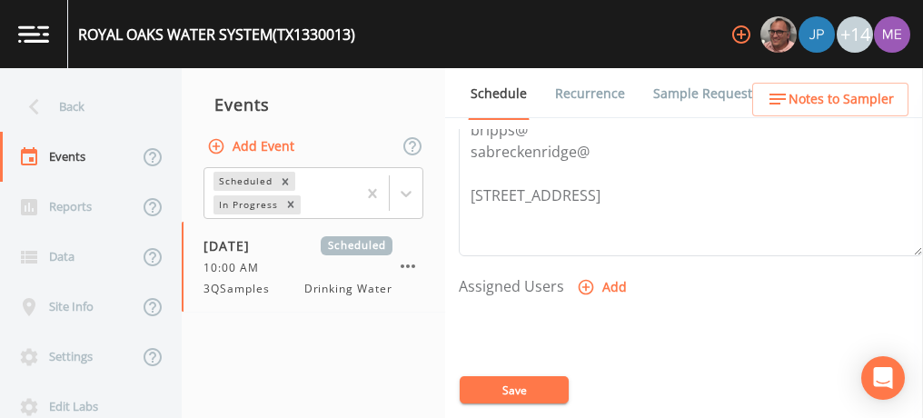
scroll to position [643, 0]
click at [585, 280] on icon "button" at bounding box center [586, 286] width 18 height 18
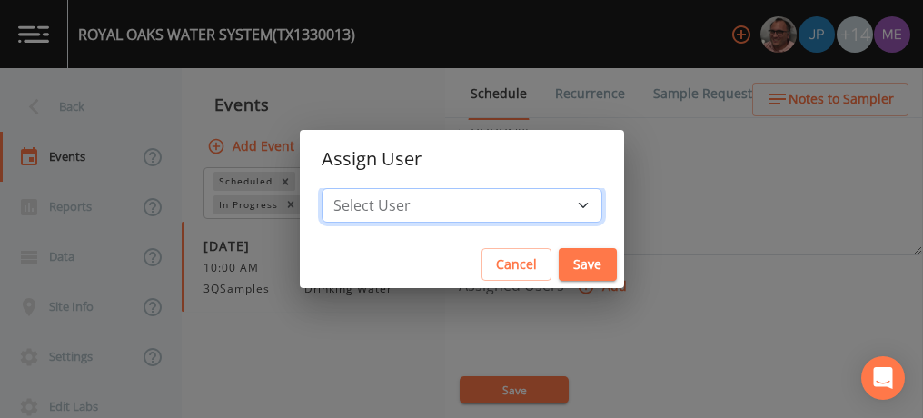
click at [558, 204] on select "Select User [PERSON_NAME] [PERSON_NAME] [PERSON_NAME] [PERSON_NAME] [PERSON_NAM…" at bounding box center [462, 205] width 281 height 35
select select "82fcd260-406f-4720-af66-0de7f1917f1c"
click at [349, 188] on select "Select User [PERSON_NAME] [PERSON_NAME] [PERSON_NAME] [PERSON_NAME] [PERSON_NAM…" at bounding box center [462, 205] width 281 height 35
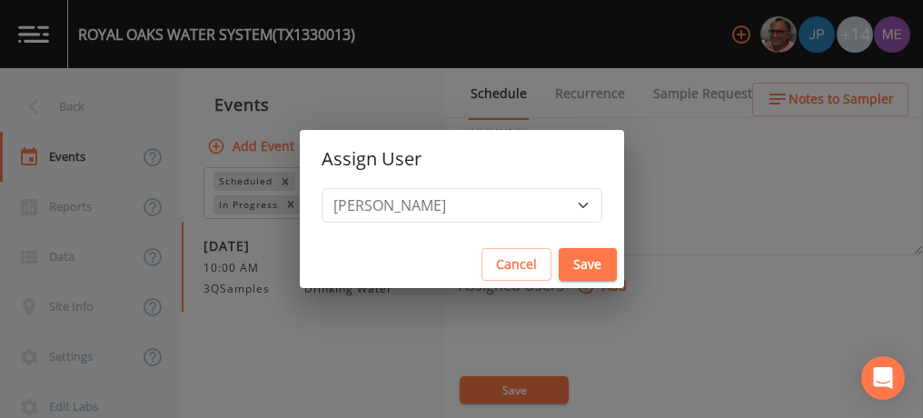
click at [559, 257] on button "Save" at bounding box center [588, 265] width 58 height 34
select select
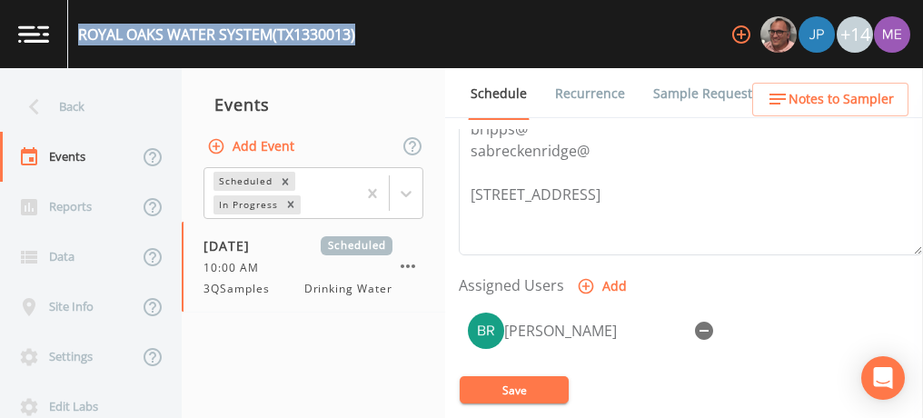
drag, startPoint x: 82, startPoint y: 28, endPoint x: 370, endPoint y: 38, distance: 288.3
click at [370, 38] on div "ROYAL OAKS WATER SYSTEM (TX1330013) +14" at bounding box center [461, 34] width 923 height 68
copy div "ROYAL OAKS WATER SYSTEM (TX1330013)"
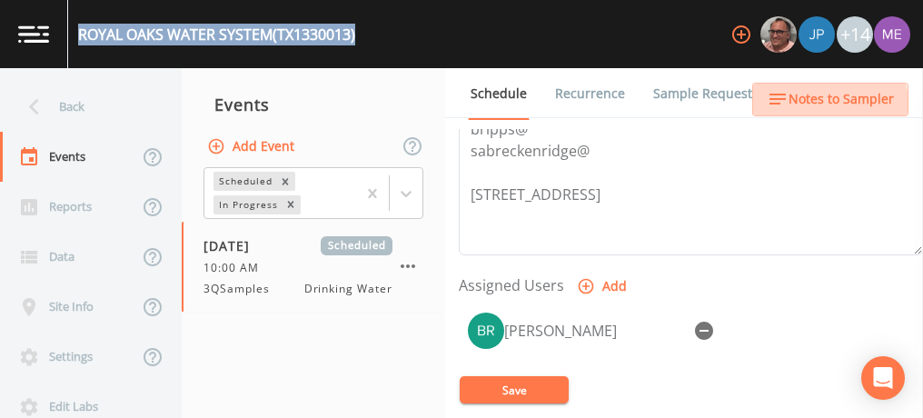
click at [831, 104] on span "Notes to Sampler" at bounding box center [841, 99] width 105 height 23
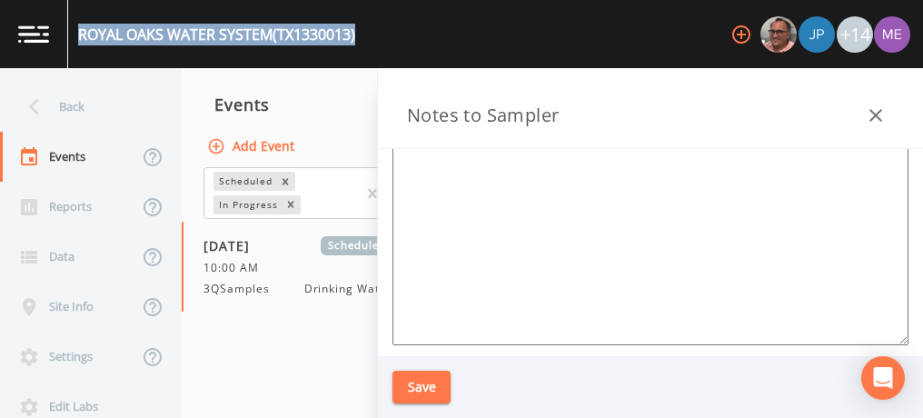
scroll to position [247, 0]
click at [429, 382] on button "Save" at bounding box center [422, 388] width 58 height 34
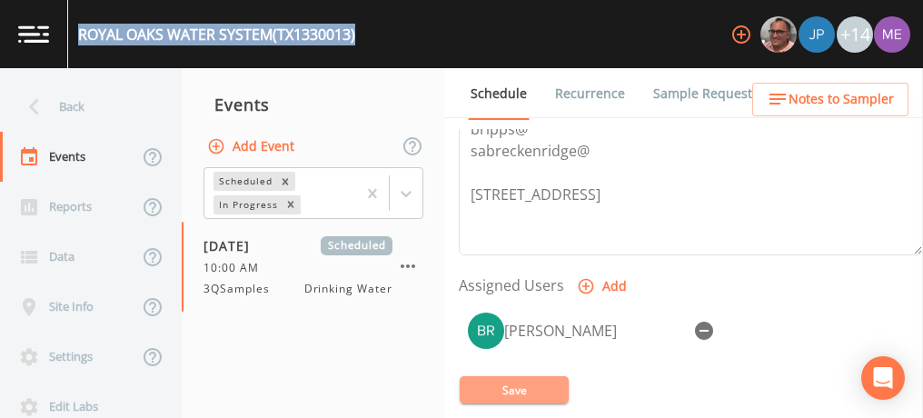
click at [488, 382] on button "Save" at bounding box center [514, 389] width 109 height 27
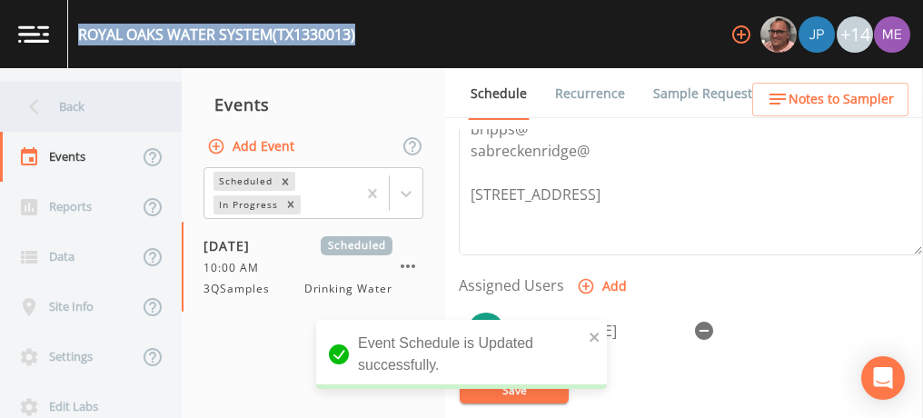
click at [71, 107] on div "Back" at bounding box center [82, 107] width 164 height 50
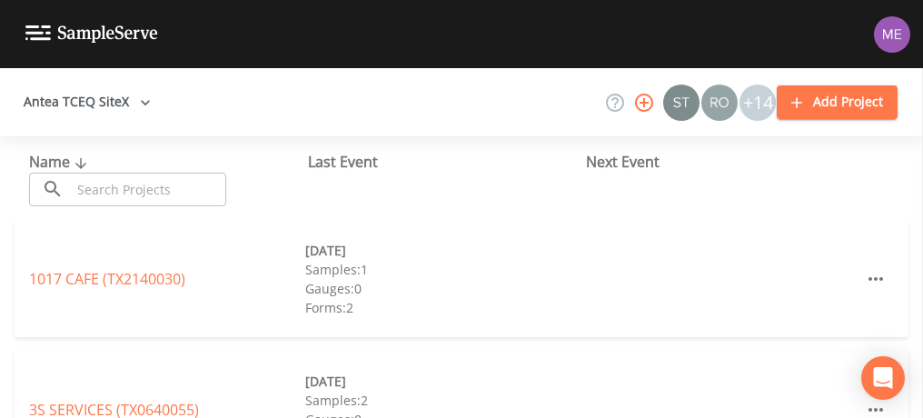
click at [131, 184] on input "text" at bounding box center [148, 190] width 155 height 34
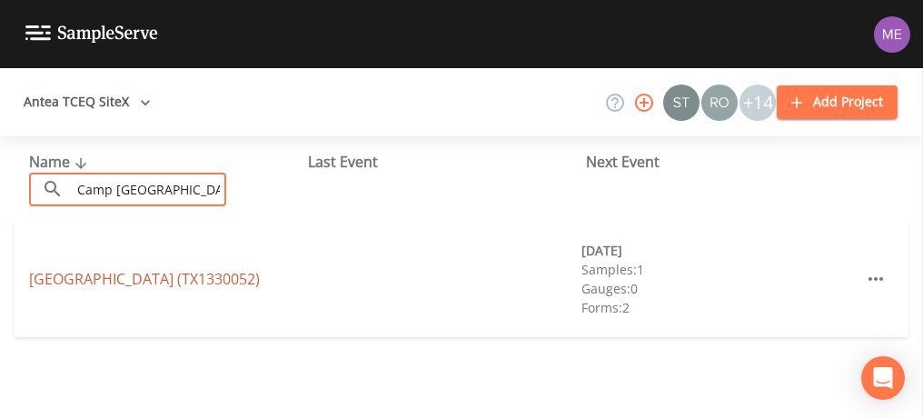
type input "Camp Rio"
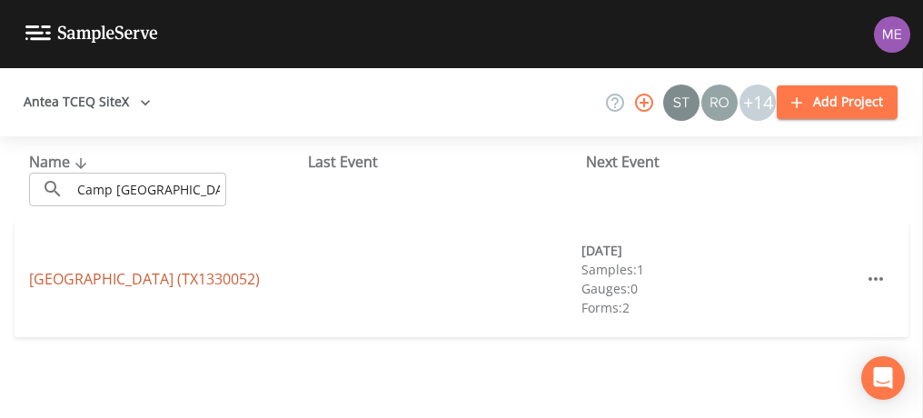
click at [85, 277] on link "CAMP RIO VISTA (TX1330052)" at bounding box center [144, 279] width 231 height 20
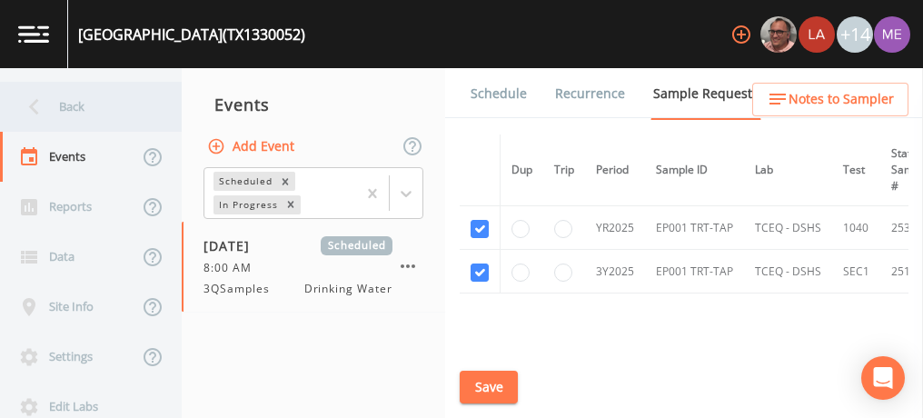
click at [73, 104] on div "Back" at bounding box center [82, 107] width 164 height 50
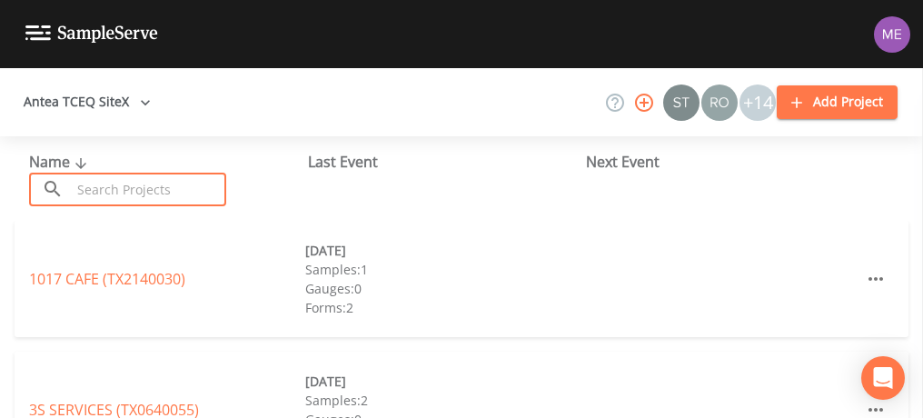
click at [157, 184] on input "text" at bounding box center [148, 190] width 155 height 34
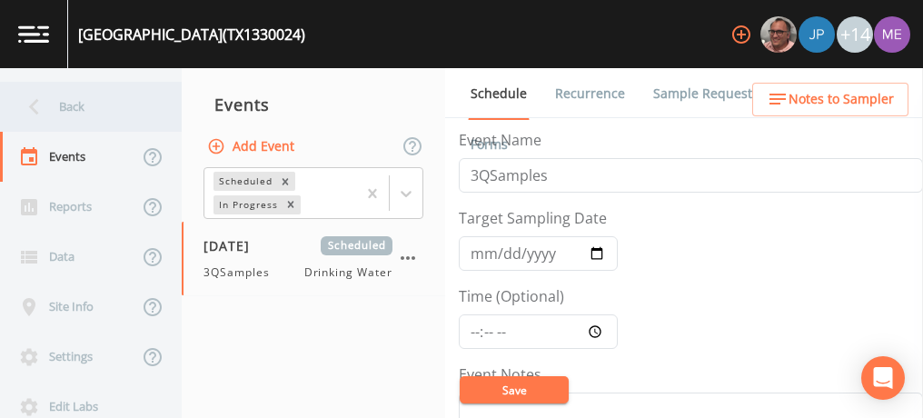
scroll to position [509, 0]
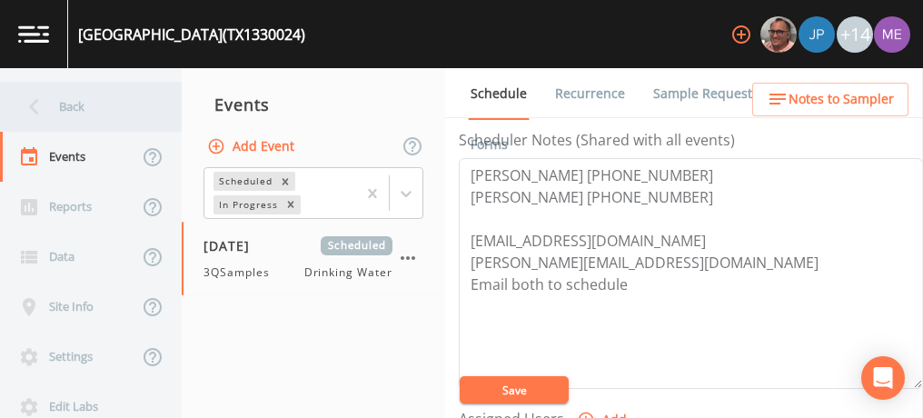
click at [66, 103] on div "Back" at bounding box center [82, 107] width 164 height 50
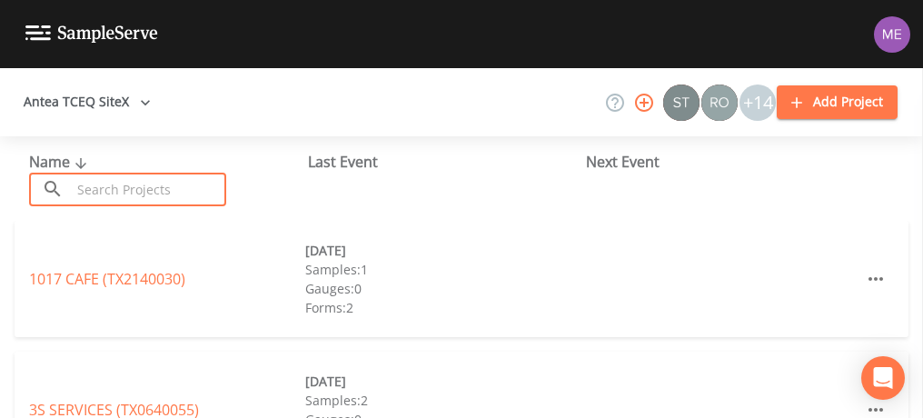
click at [116, 184] on input "text" at bounding box center [148, 190] width 155 height 34
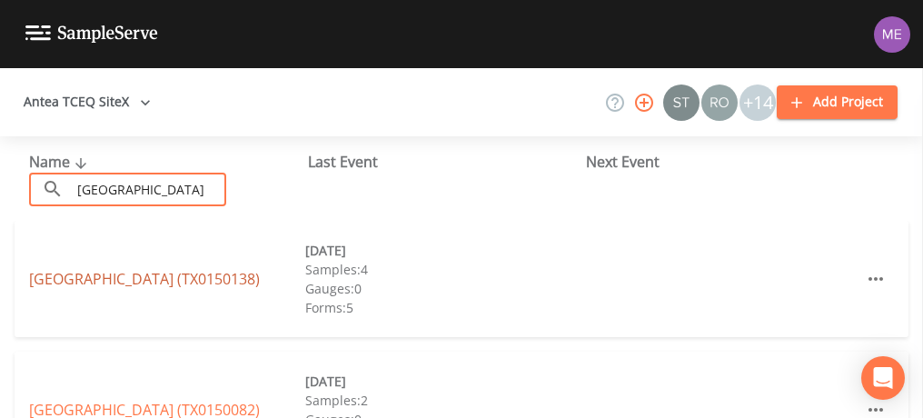
type input "[GEOGRAPHIC_DATA]"
click at [82, 285] on link "[GEOGRAPHIC_DATA] (TX0150138)" at bounding box center [144, 279] width 231 height 20
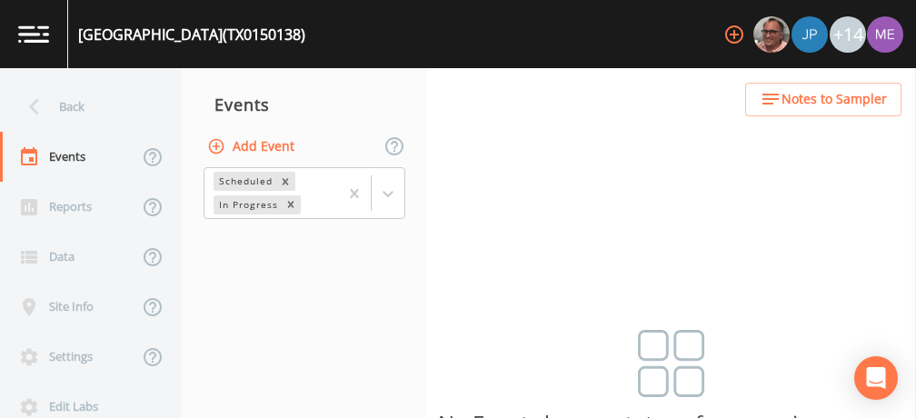
click at [285, 145] on button "Add Event" at bounding box center [253, 147] width 98 height 34
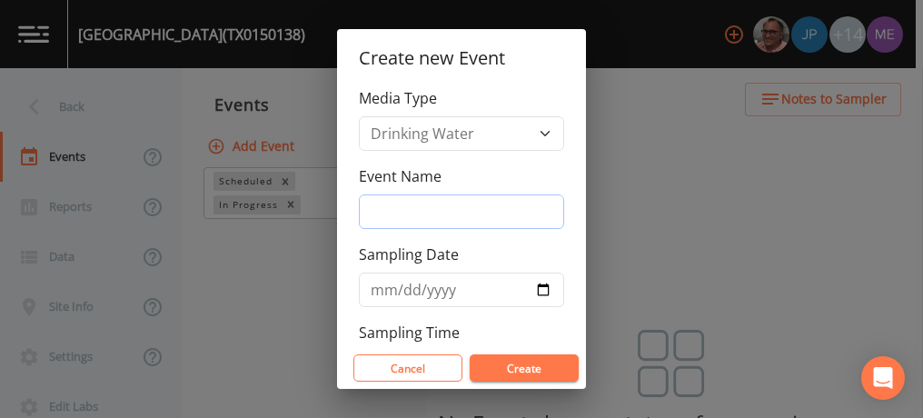
click at [388, 210] on input "Event Name" at bounding box center [461, 211] width 205 height 35
type input "3QSamples"
click at [514, 357] on button "Create" at bounding box center [524, 367] width 109 height 27
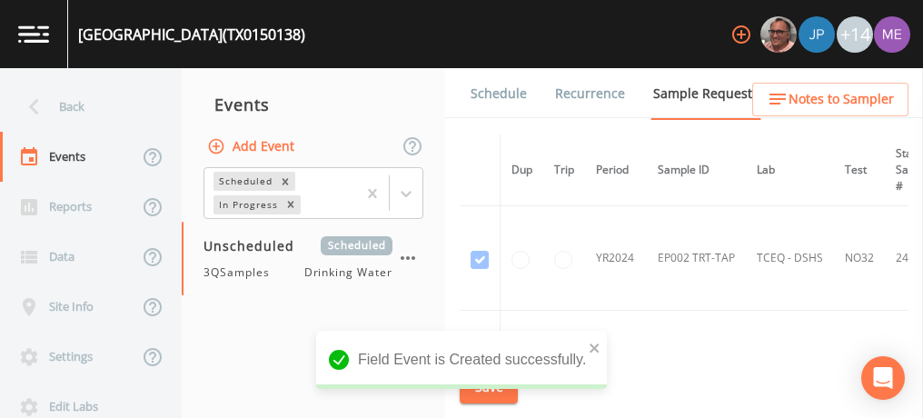
click at [493, 95] on link "Schedule" at bounding box center [499, 93] width 62 height 51
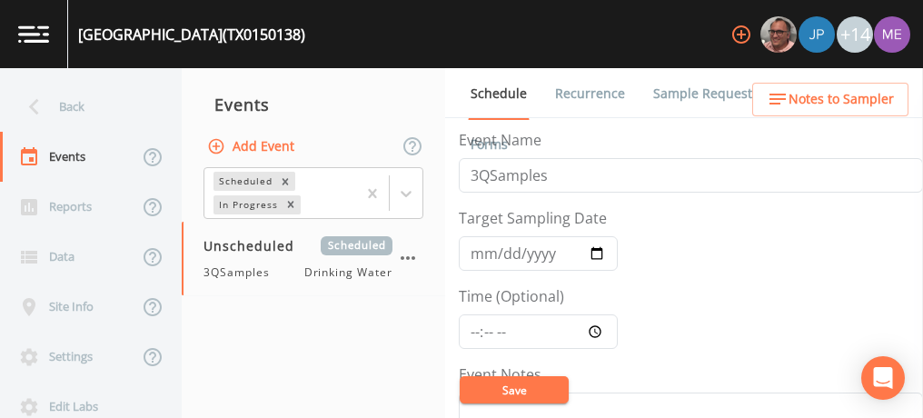
click at [709, 95] on link "Sample Requests" at bounding box center [706, 93] width 111 height 51
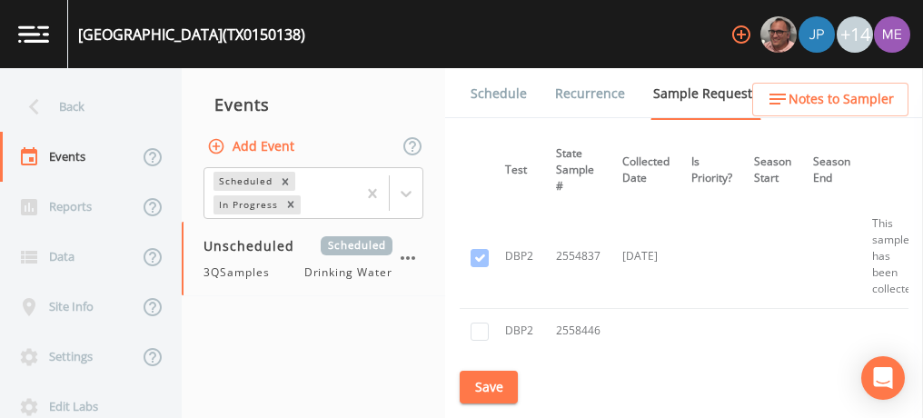
scroll to position [3451, 324]
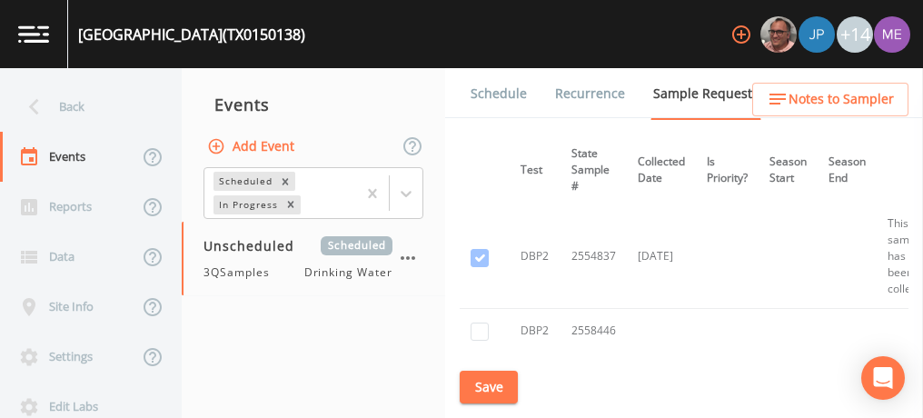
click at [478, 95] on link "Schedule" at bounding box center [499, 93] width 62 height 51
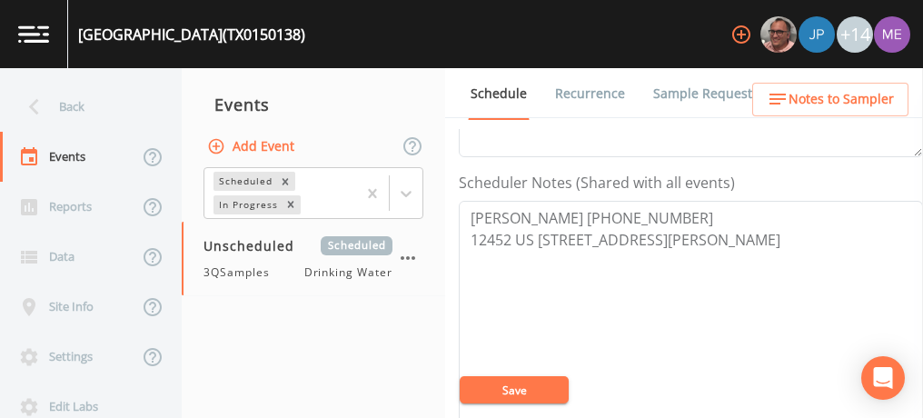
scroll to position [491, 0]
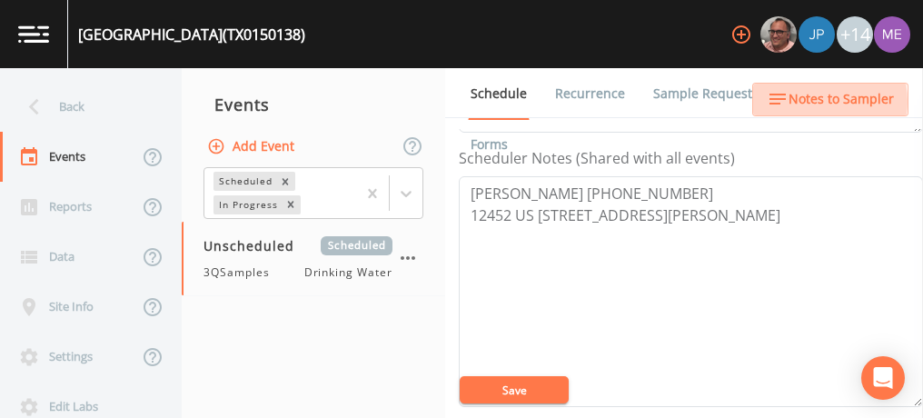
click at [804, 102] on span "Notes to Sampler" at bounding box center [841, 99] width 105 height 23
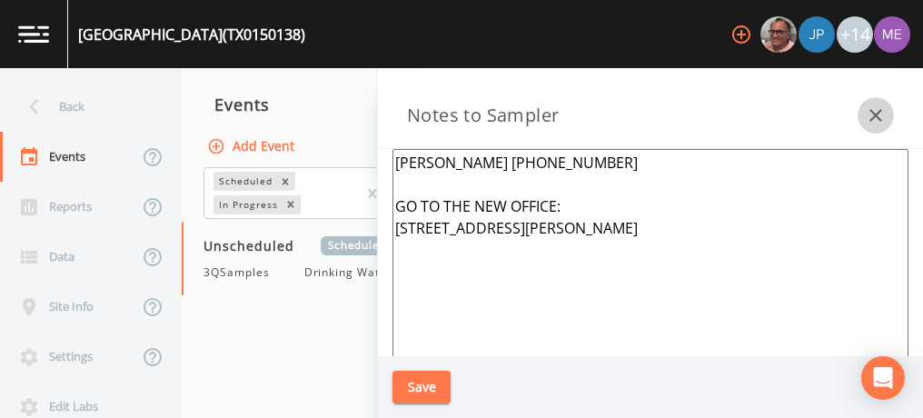
click at [873, 118] on icon "button" at bounding box center [876, 115] width 13 height 13
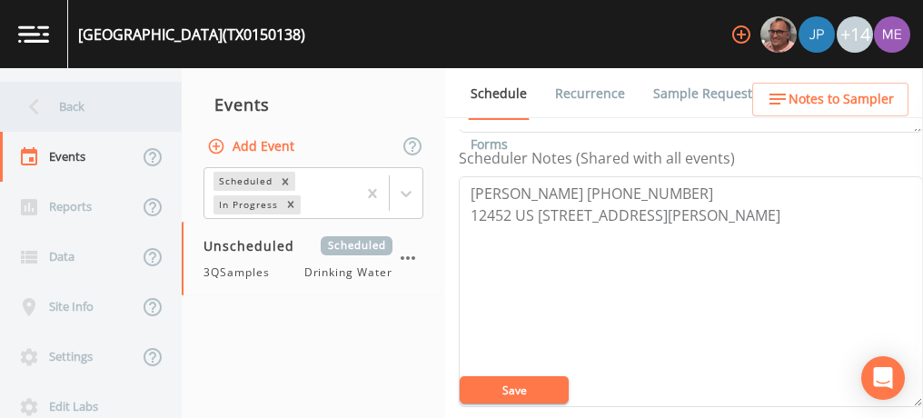
click at [75, 110] on div "Back" at bounding box center [82, 107] width 164 height 50
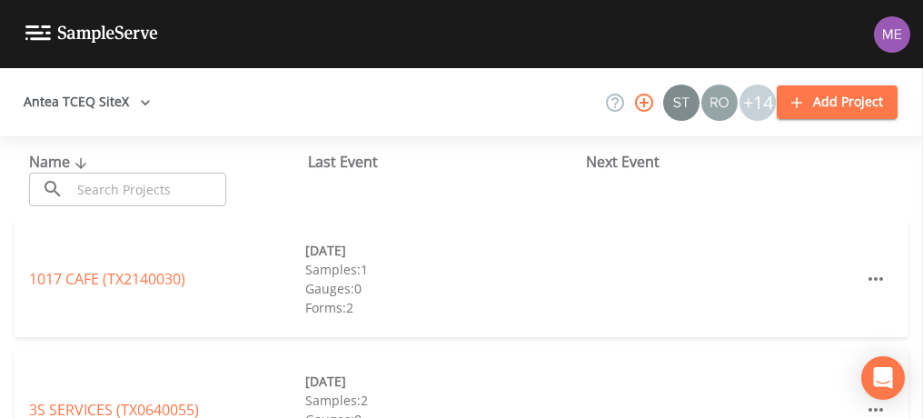
click at [108, 184] on input "text" at bounding box center [148, 190] width 155 height 34
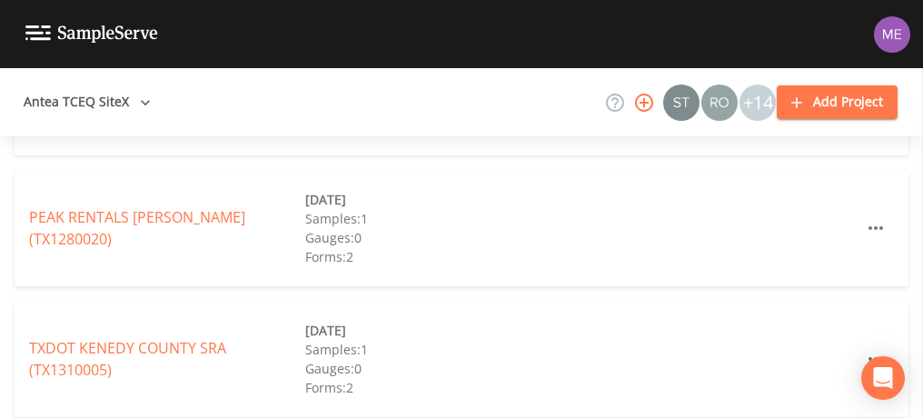
scroll to position [325, 0]
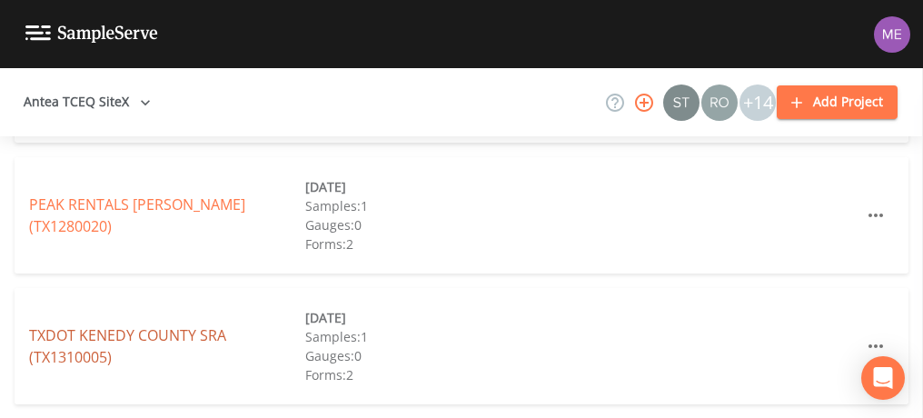
type input "kenedy"
click at [133, 336] on link "TXDOT [GEOGRAPHIC_DATA] (TX1310005)" at bounding box center [127, 346] width 197 height 42
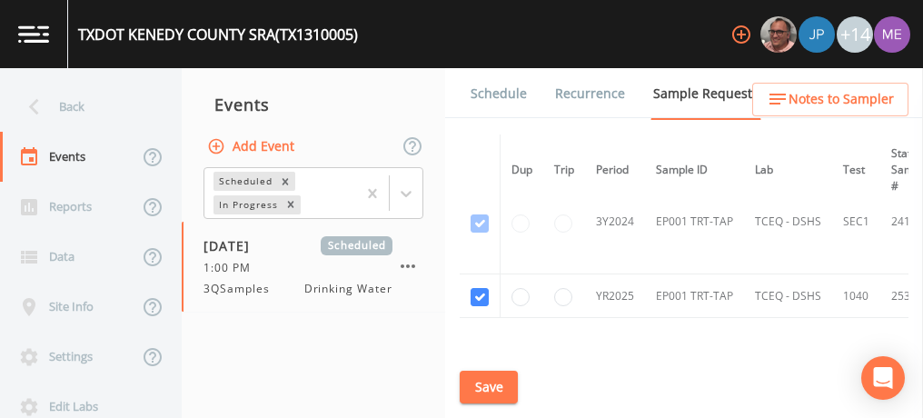
scroll to position [107, 0]
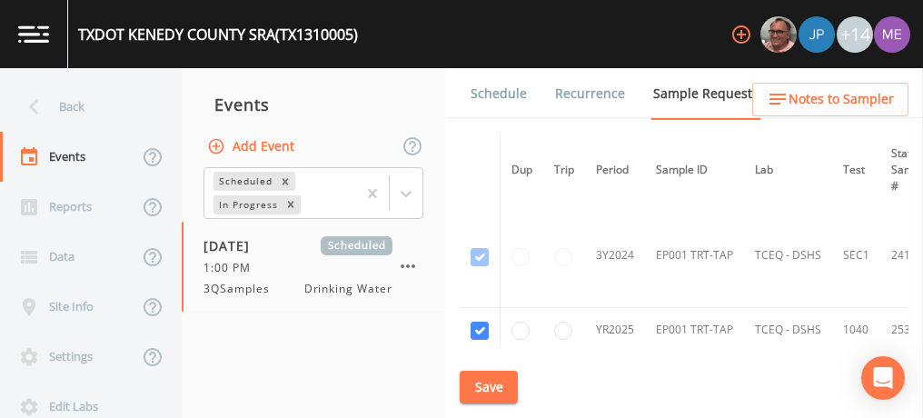
click at [491, 95] on link "Schedule" at bounding box center [499, 93] width 62 height 51
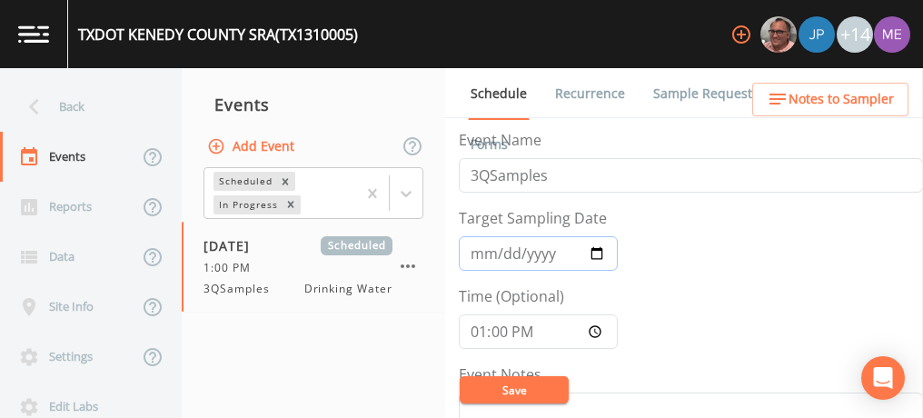
click at [600, 254] on input "[DATE]" at bounding box center [538, 253] width 159 height 35
type input "[DATE]"
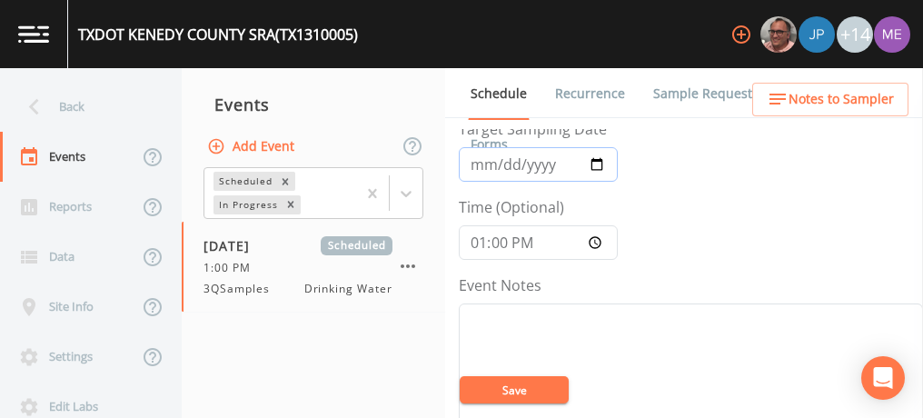
scroll to position [90, 0]
click at [482, 245] on input "13:00:00" at bounding box center [538, 241] width 159 height 35
type input "11:30"
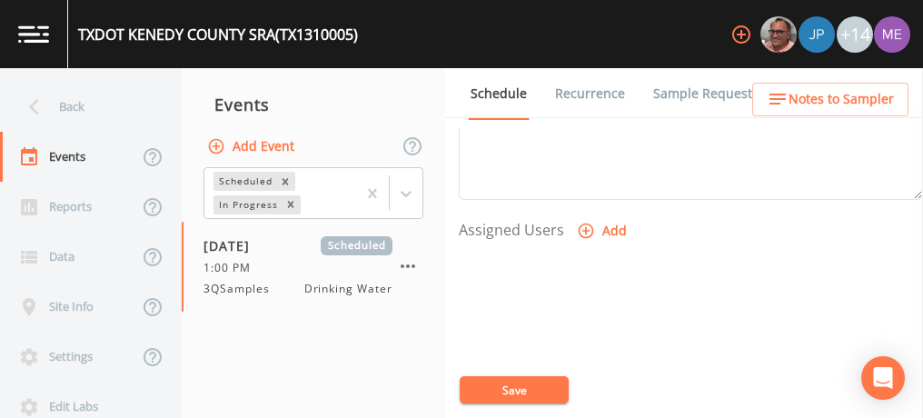
scroll to position [699, 0]
click at [583, 225] on icon "button" at bounding box center [586, 230] width 15 height 15
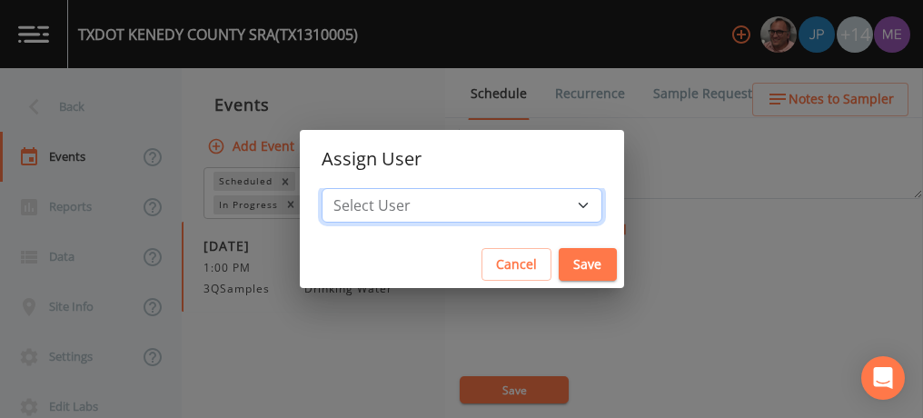
click at [553, 204] on select "Select User [PERSON_NAME] [PERSON_NAME] [PERSON_NAME] [PERSON_NAME] [PERSON_NAM…" at bounding box center [462, 205] width 281 height 35
select select "6518b6a0-c5fa-4d0f-8e3d-fc6e8623860b"
click at [349, 188] on select "Select User [PERSON_NAME] [PERSON_NAME] [PERSON_NAME] [PERSON_NAME] [PERSON_NAM…" at bounding box center [462, 205] width 281 height 35
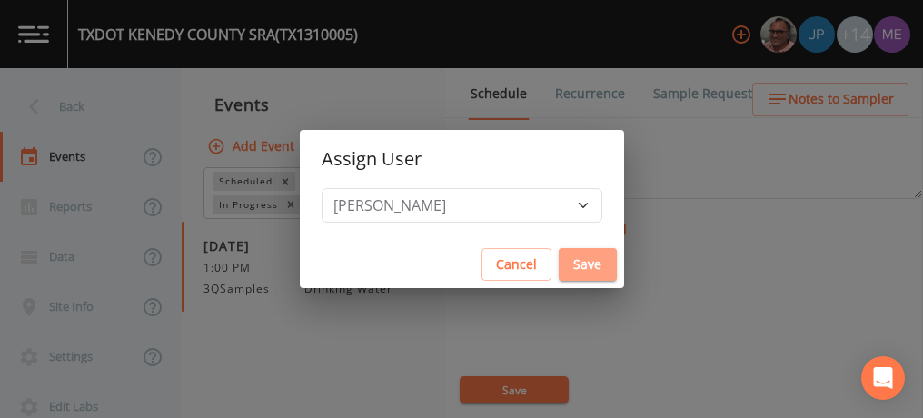
click at [574, 264] on button "Save" at bounding box center [588, 265] width 58 height 34
select select
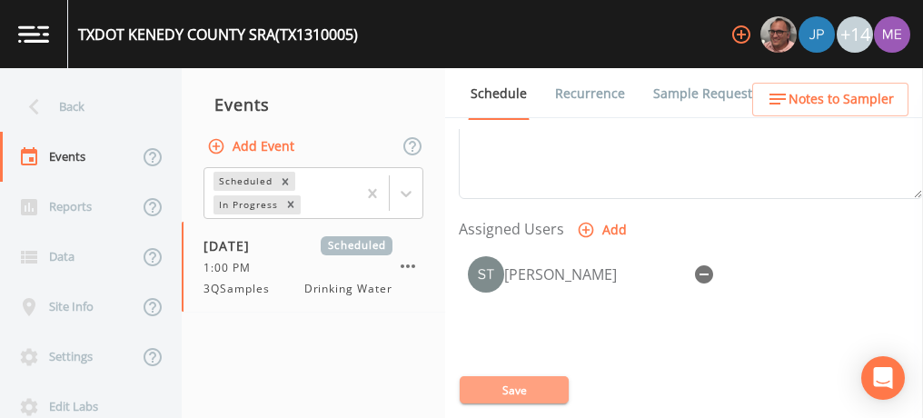
click at [556, 379] on button "Save" at bounding box center [514, 389] width 109 height 27
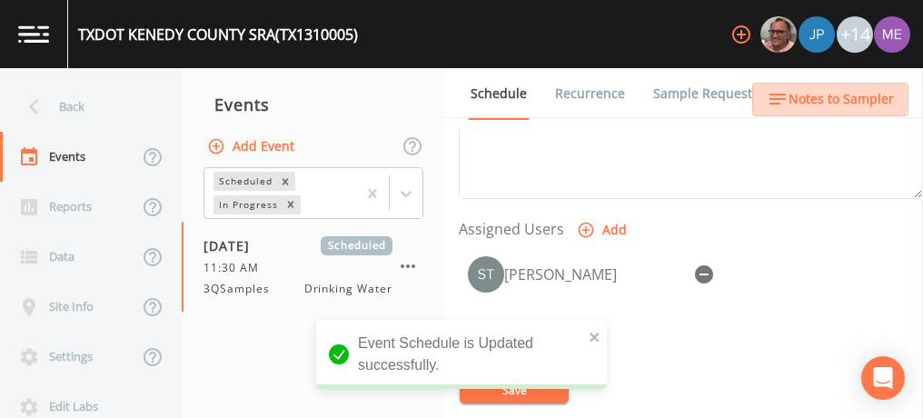
click at [798, 98] on span "Notes to Sampler" at bounding box center [841, 99] width 105 height 23
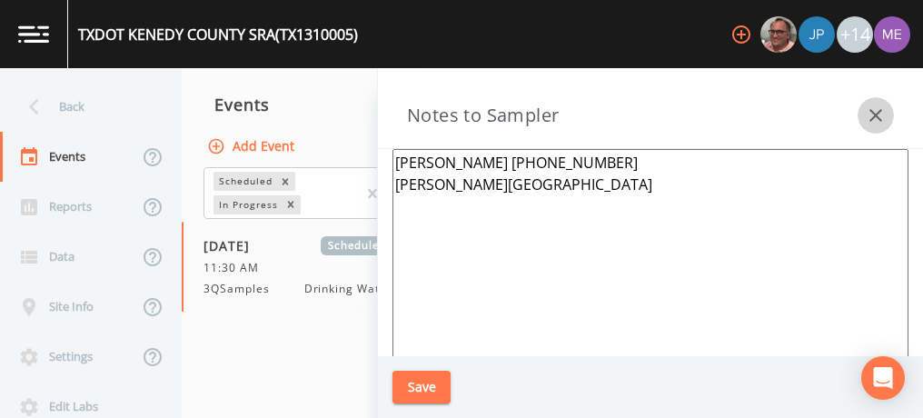
click at [879, 112] on icon "button" at bounding box center [876, 115] width 13 height 13
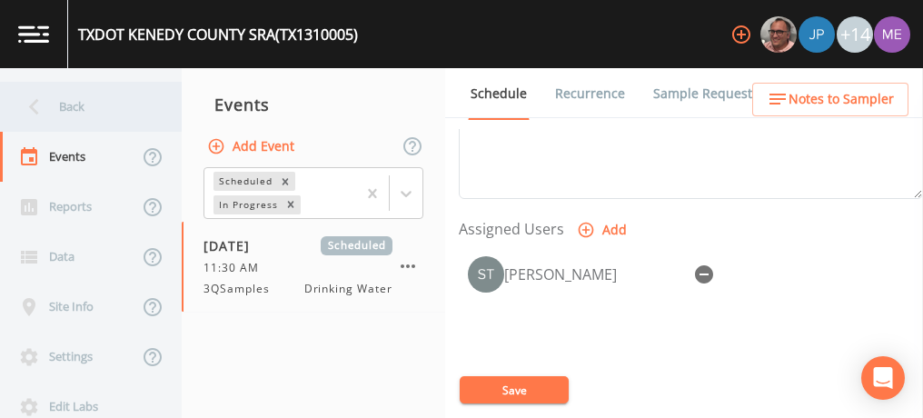
click at [86, 113] on div "Back" at bounding box center [82, 107] width 164 height 50
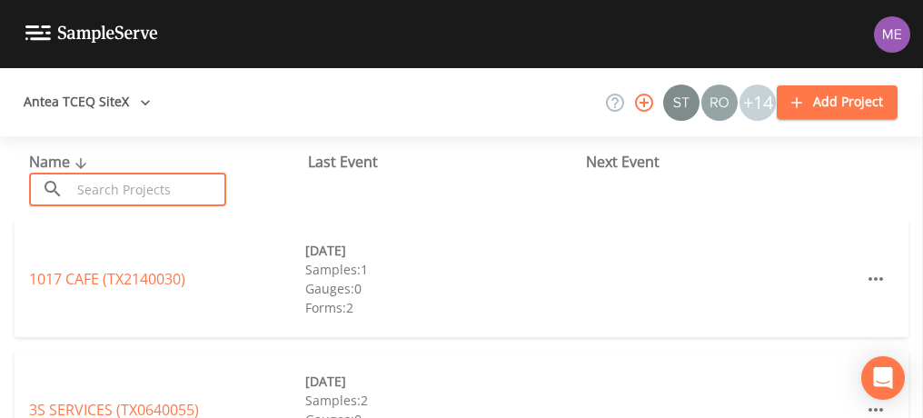
click at [144, 189] on input "text" at bounding box center [148, 190] width 155 height 34
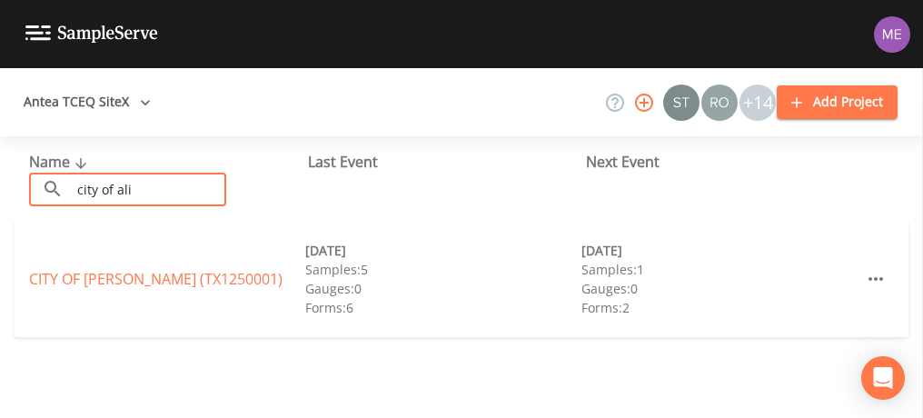
type input "city of [PERSON_NAME]"
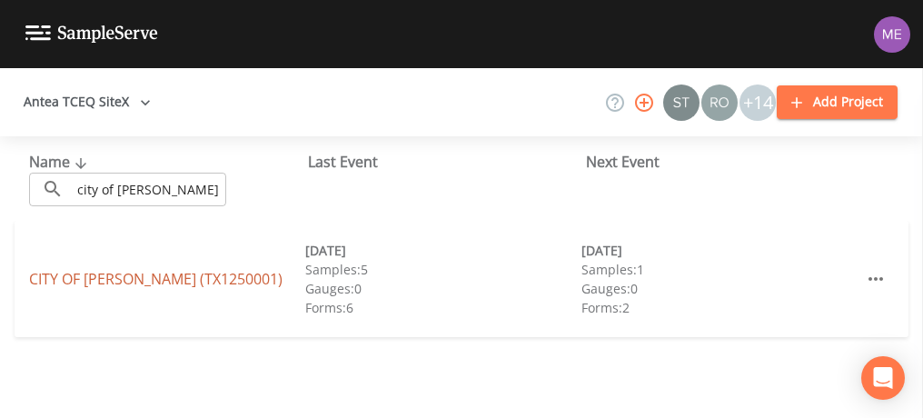
click at [147, 284] on link "CITY OF [PERSON_NAME] (TX1250001)" at bounding box center [156, 279] width 254 height 20
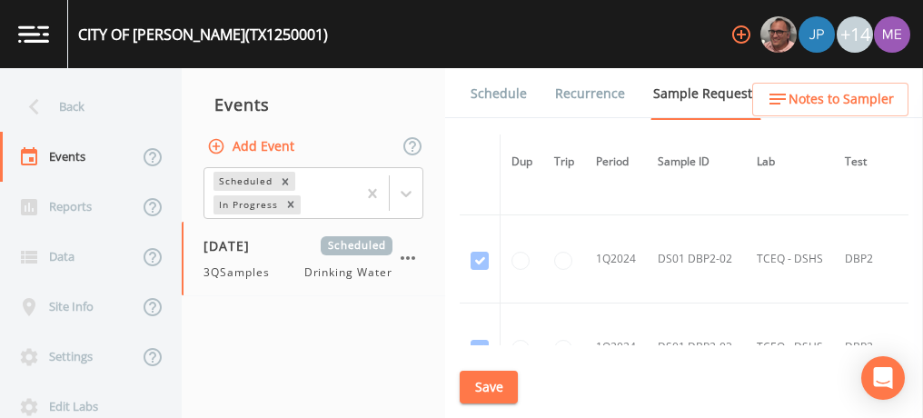
scroll to position [504, 0]
click at [484, 95] on link "Schedule" at bounding box center [499, 93] width 62 height 51
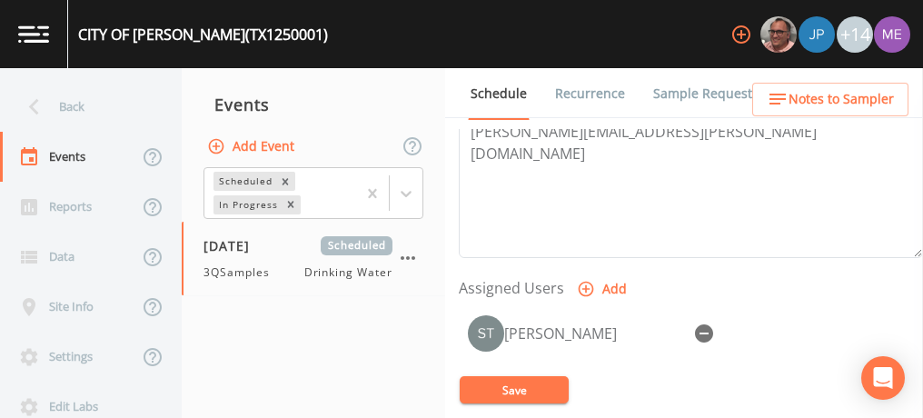
scroll to position [643, 0]
click at [703, 324] on icon "button" at bounding box center [704, 331] width 18 height 18
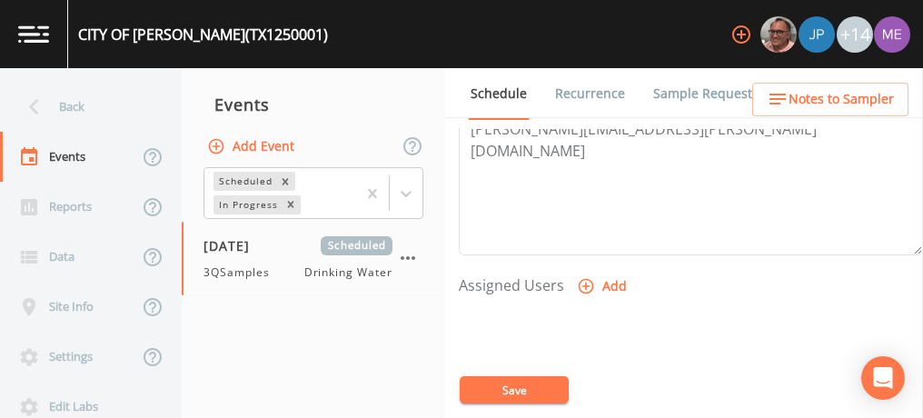
click at [532, 385] on button "Save" at bounding box center [514, 389] width 109 height 27
